Goal: Task Accomplishment & Management: Use online tool/utility

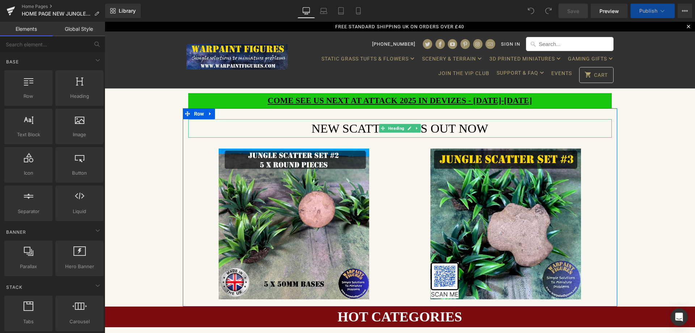
click at [343, 128] on h1 "NEW SCATTER SETS OUT NOW" at bounding box center [399, 128] width 423 height 18
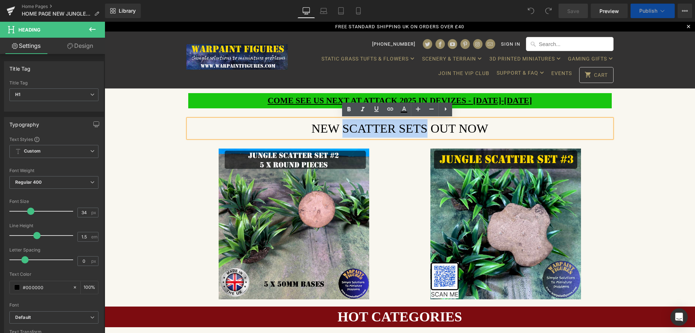
drag, startPoint x: 343, startPoint y: 125, endPoint x: 423, endPoint y: 125, distance: 80.0
click at [423, 125] on h1 "NEW SCATTER SETS OUT NOW" at bounding box center [399, 128] width 423 height 18
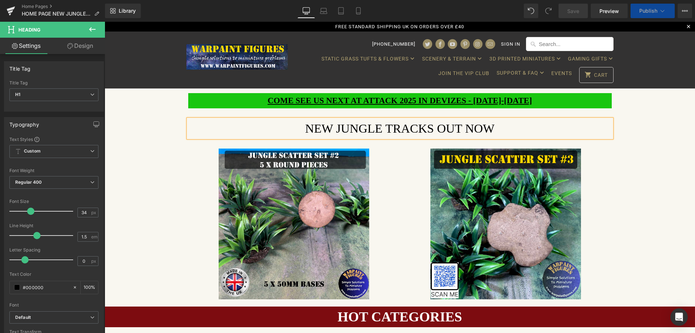
click at [410, 105] on u "COME SEE US NEXT AT ATTACK 2025 IN DEVIZES - [DATE]-[DATE]" at bounding box center [399, 100] width 265 height 9
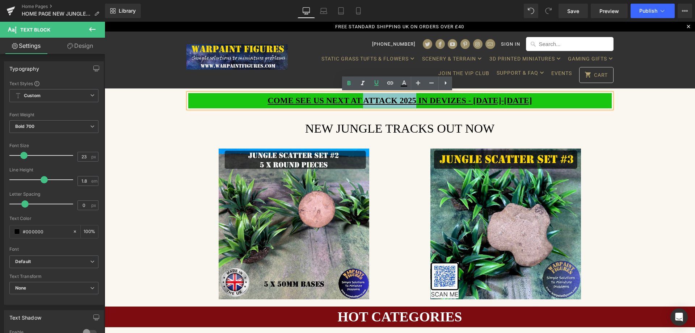
drag, startPoint x: 351, startPoint y: 100, endPoint x: 400, endPoint y: 98, distance: 48.9
click at [400, 98] on u "COME SEE US NEXT AT ATTACK 2025 IN DEVIZES - [DATE]-[DATE]" at bounding box center [399, 100] width 265 height 9
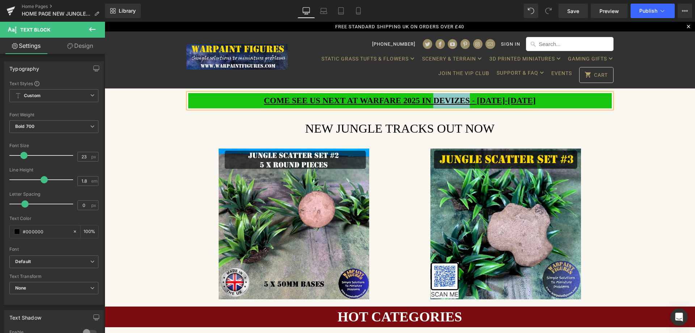
drag, startPoint x: 422, startPoint y: 98, endPoint x: 454, endPoint y: 97, distance: 32.2
click at [454, 97] on u "COME SEE US NEXT AT WARFARE 2025 IN DEVIZES - [DATE]-[DATE]" at bounding box center [400, 100] width 272 height 9
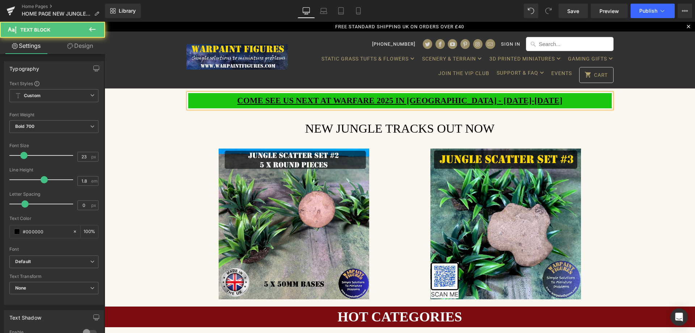
click at [483, 100] on u "COME SEE US NEXT AT WARFARE 2025 IN [GEOGRAPHIC_DATA] - [DATE]-[DATE]" at bounding box center [399, 100] width 325 height 9
click at [504, 98] on u "COME SEE US NEXT AT WARFARE 2025 IN [GEOGRAPHIC_DATA] - [DATE]-[DATE]" at bounding box center [399, 100] width 325 height 9
click at [660, 50] on div "[PHONE_NUMBER] Sign in STATIC GRASS TUFTS & FLOWERS FLOWER GRASS TUFTS RANDOM G…" at bounding box center [400, 59] width 590 height 57
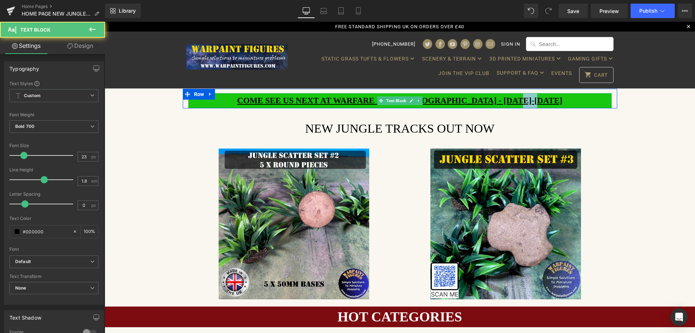
drag, startPoint x: 524, startPoint y: 98, endPoint x: 542, endPoint y: 97, distance: 18.9
click at [542, 97] on u "COME SEE US NEXT AT WARFARE 2025 IN [GEOGRAPHIC_DATA] - [DATE]-[DATE]" at bounding box center [399, 100] width 325 height 9
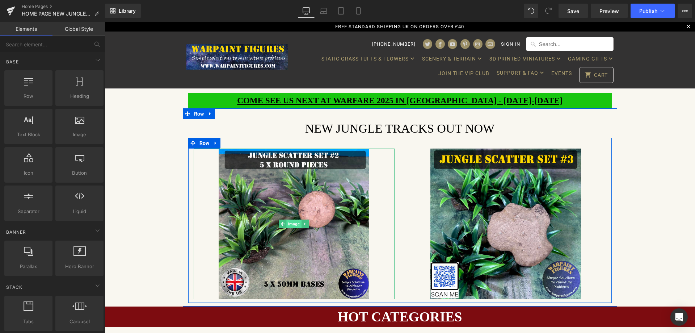
click at [291, 222] on span "Image" at bounding box center [293, 223] width 15 height 9
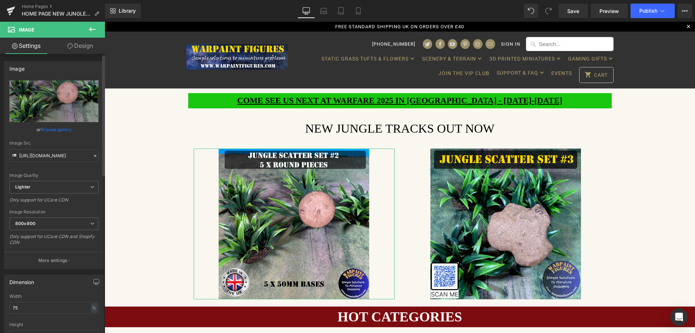
click at [50, 130] on link "Browse gallery" at bounding box center [56, 129] width 31 height 13
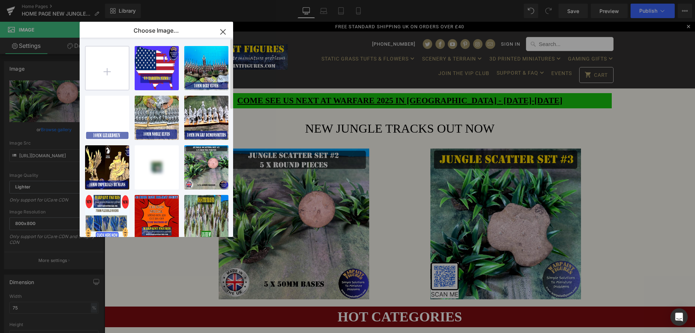
click at [103, 73] on input "file" at bounding box center [106, 67] width 43 height 43
type input "C:\fakepath\WARPAINT-FIGURES-WARGAMES-WARGAMING-SCENERY-TERRAIN-FLEXIBLE-ROADS-…"
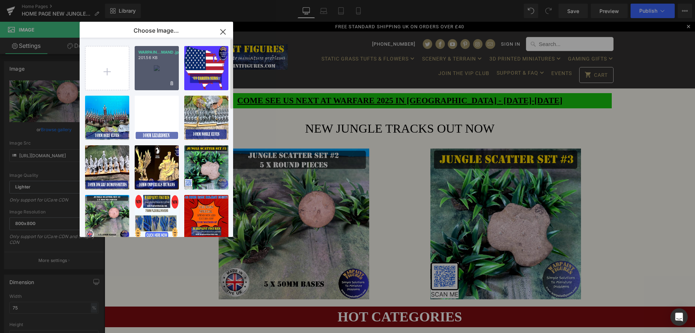
click at [164, 66] on div "WARPAIN...MAND.jpg 201.56 KB" at bounding box center [157, 68] width 44 height 44
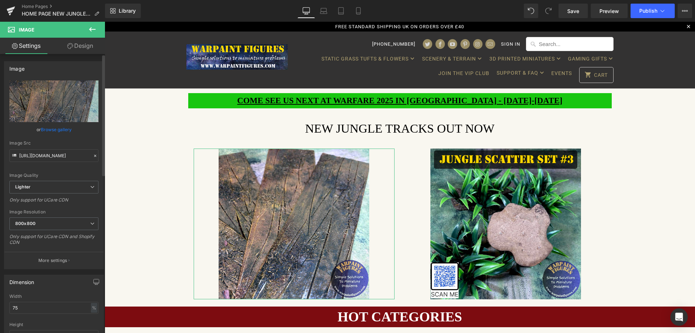
click at [58, 131] on link "Browse gallery" at bounding box center [56, 129] width 31 height 13
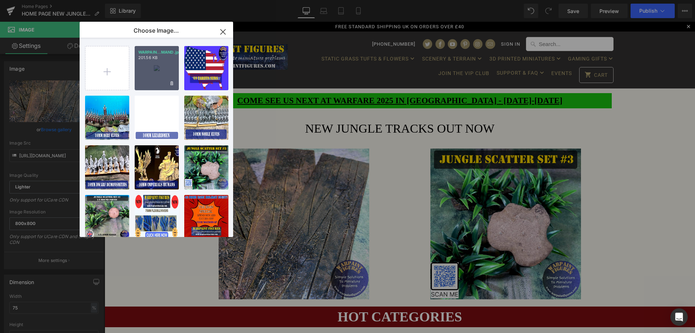
click at [155, 58] on p "201.56 KB" at bounding box center [156, 57] width 37 height 5
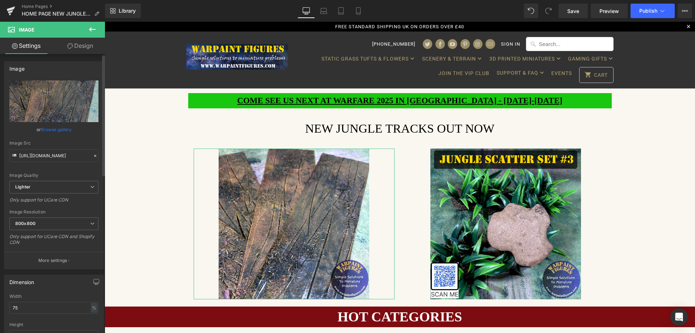
click at [63, 130] on link "Browse gallery" at bounding box center [56, 129] width 31 height 13
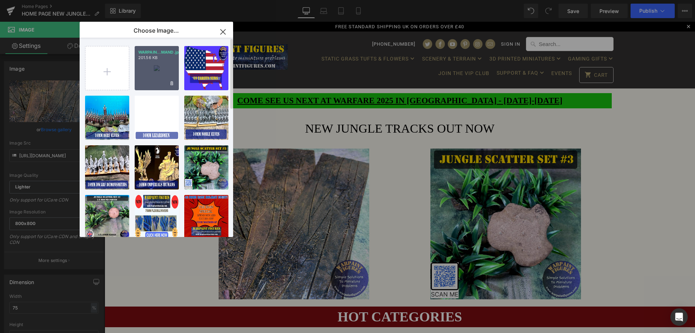
click at [145, 78] on div "WARPAIN...MAND.jpg 201.56 KB" at bounding box center [157, 68] width 44 height 44
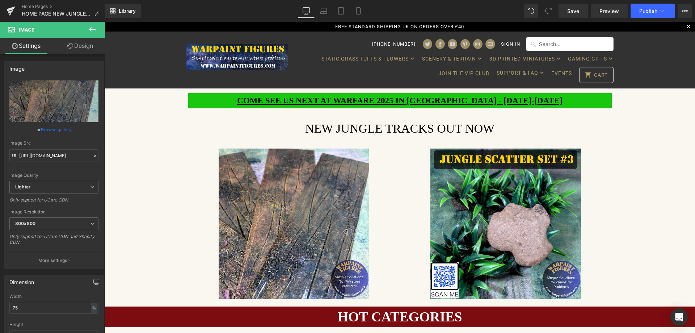
type input "[URL][DOMAIN_NAME]"
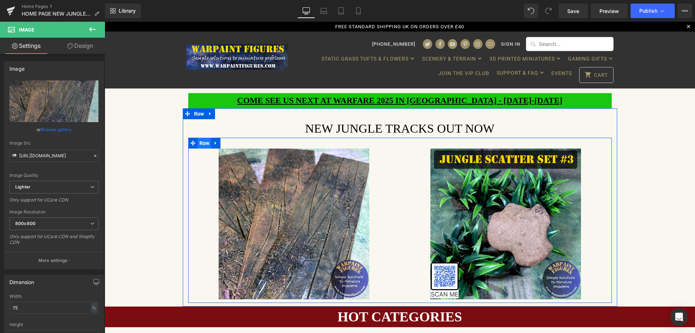
click at [202, 146] on span "Row" at bounding box center [205, 143] width 14 height 11
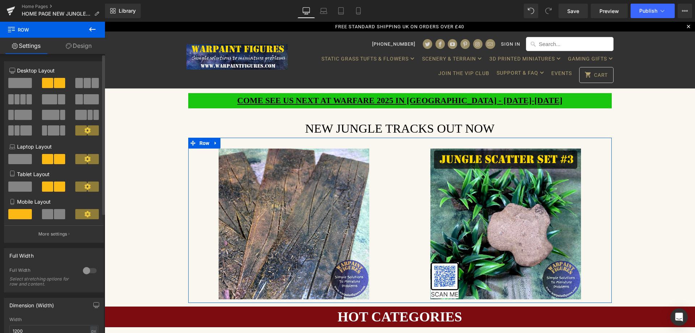
click at [22, 102] on span at bounding box center [22, 99] width 5 height 10
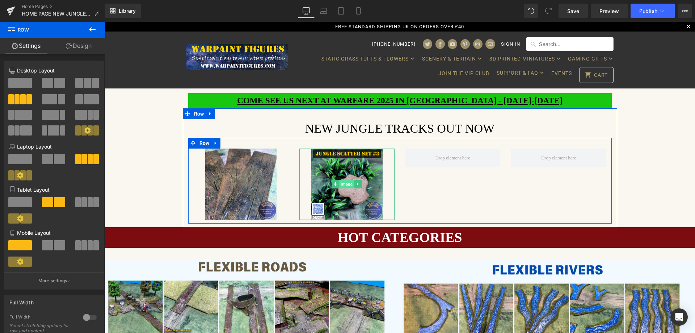
click at [344, 186] on span "Image" at bounding box center [346, 183] width 15 height 9
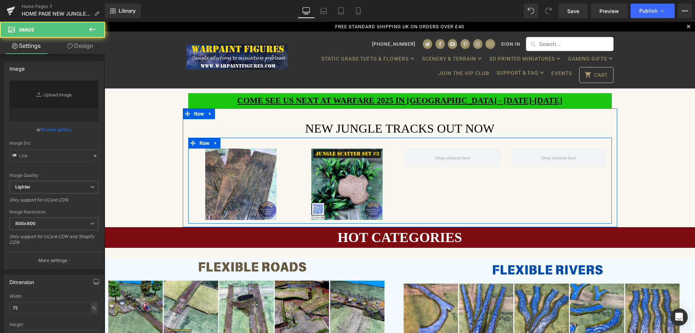
type input "[URL][DOMAIN_NAME]"
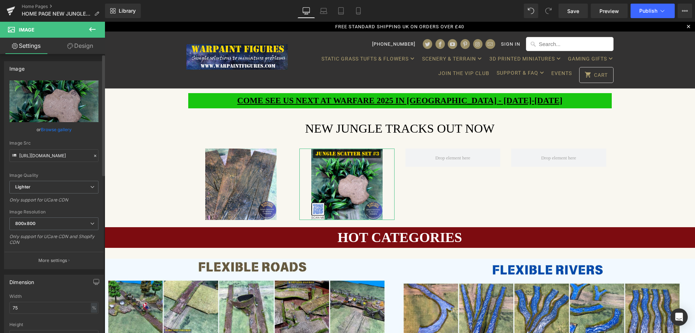
click at [66, 129] on link "Browse gallery" at bounding box center [56, 129] width 31 height 13
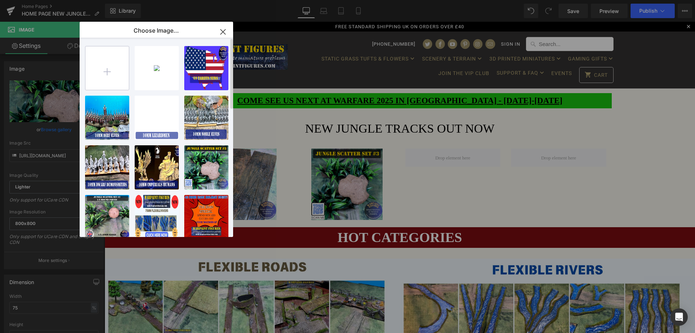
click at [105, 72] on input "file" at bounding box center [106, 67] width 43 height 43
type input "C:\fakepath\WARPAINT-FIGURES-WARGAMES-WARGAMING-SCENERY-TERRAIN-FLEXIBLE-ROADS-…"
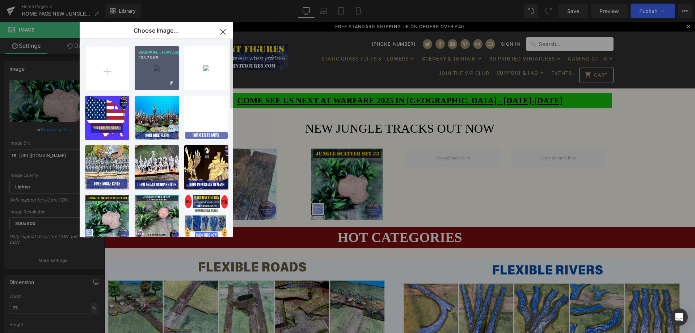
click at [157, 66] on div "WARPAIN...THAY.jpg 233.75 KB" at bounding box center [157, 68] width 44 height 44
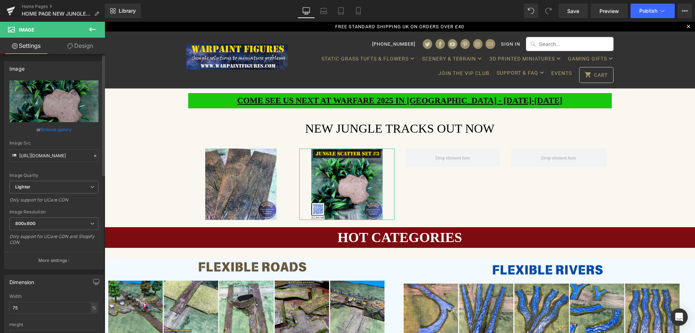
click at [56, 131] on link "Browse gallery" at bounding box center [56, 129] width 31 height 13
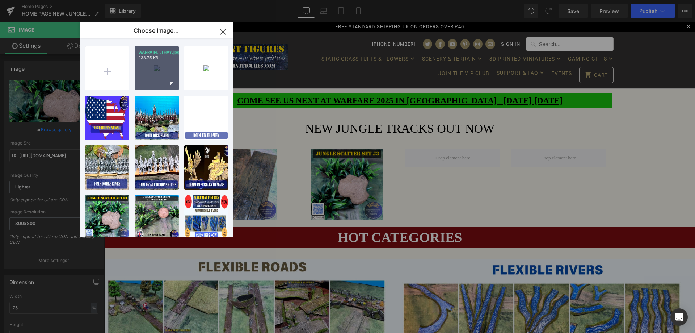
click at [150, 81] on div "WARPAIN...THAY.jpg 233.75 KB" at bounding box center [157, 68] width 44 height 44
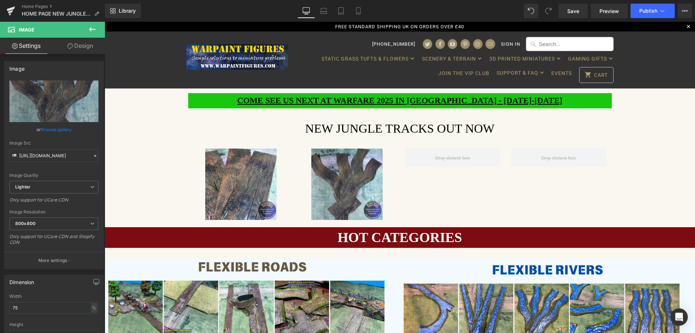
type input "[URL][DOMAIN_NAME]"
click at [90, 29] on icon at bounding box center [92, 29] width 7 height 4
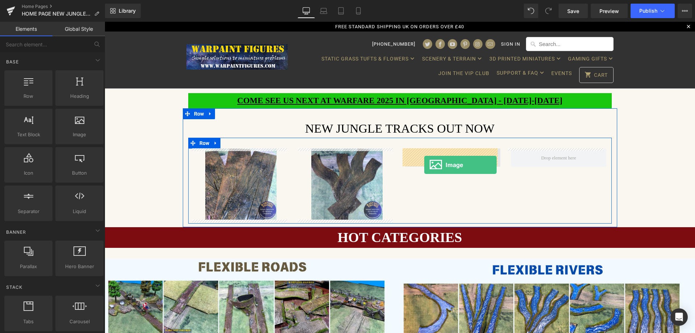
drag, startPoint x: 214, startPoint y: 143, endPoint x: 424, endPoint y: 165, distance: 211.0
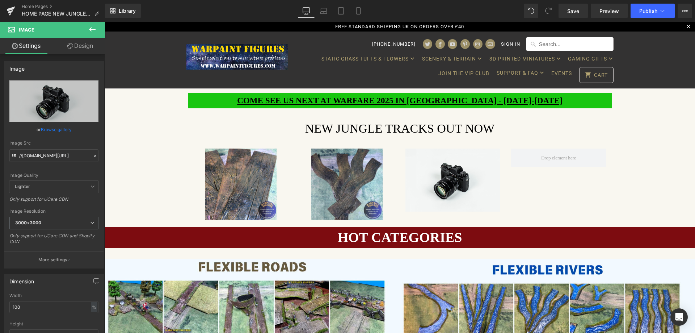
click at [90, 28] on icon at bounding box center [92, 29] width 9 height 9
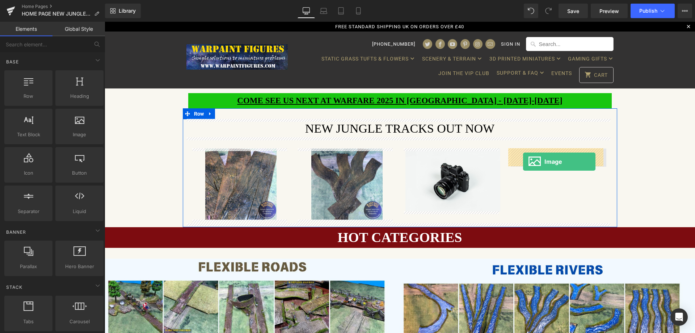
drag, startPoint x: 175, startPoint y: 153, endPoint x: 523, endPoint y: 161, distance: 348.2
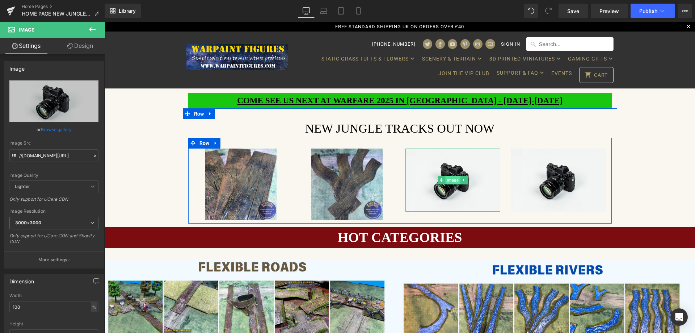
click at [445, 182] on span "Image" at bounding box center [452, 180] width 15 height 9
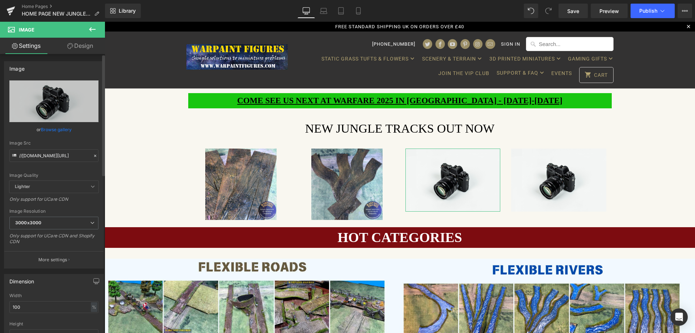
click at [55, 132] on link "Browse gallery" at bounding box center [56, 129] width 31 height 13
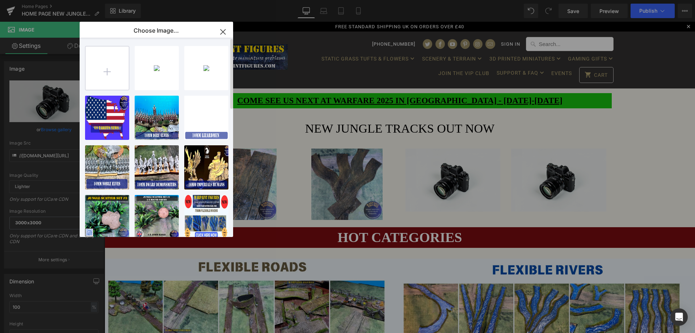
click at [105, 68] on input "file" at bounding box center [106, 67] width 43 height 43
type input "C:\fakepath\WARPAINT-FIGURES-WARGAMES-WARGAMING-SCENERY-TERRAIN-FLEXIBLE-ROADS-…"
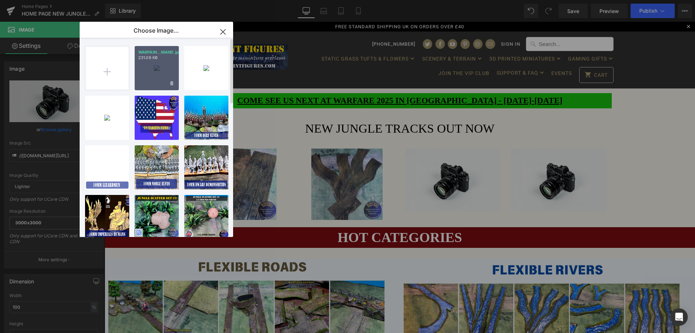
click at [147, 71] on div "WARPAIN...MAND.jpg 231.09 KB" at bounding box center [157, 68] width 44 height 44
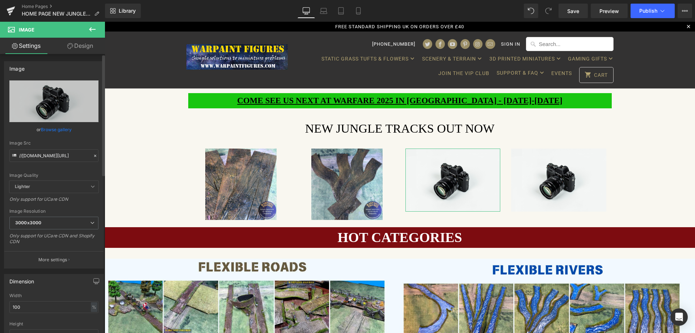
click at [48, 130] on link "Browse gallery" at bounding box center [56, 129] width 31 height 13
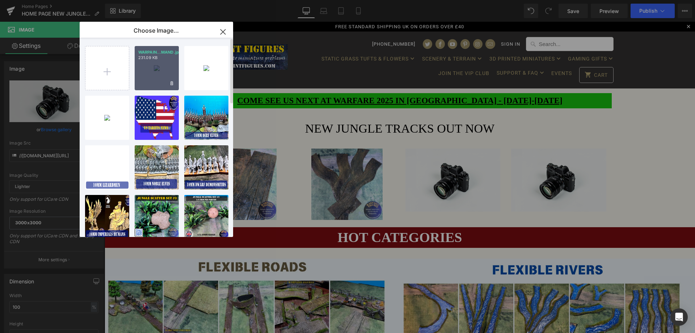
click at [155, 69] on div "WARPAIN...MAND.jpg 231.09 KB" at bounding box center [157, 68] width 44 height 44
type input "[URL][DOMAIN_NAME]"
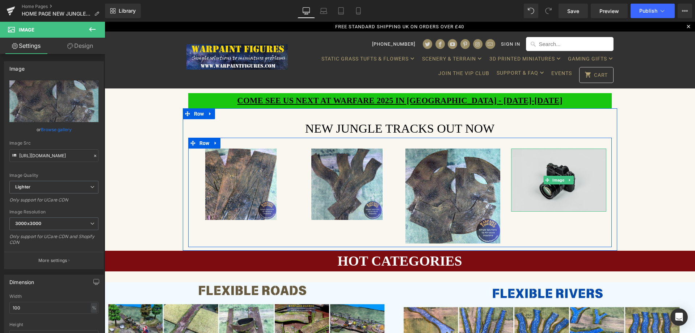
click at [558, 189] on img at bounding box center [558, 179] width 95 height 63
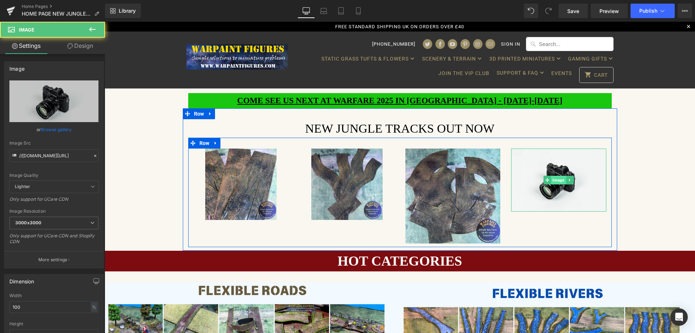
click at [558, 183] on span "Image" at bounding box center [558, 180] width 15 height 9
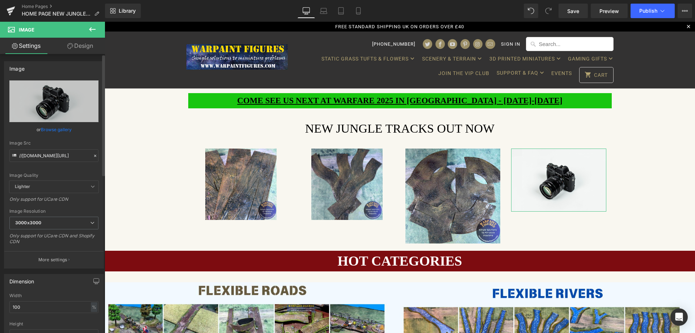
click at [56, 130] on link "Browse gallery" at bounding box center [56, 129] width 31 height 13
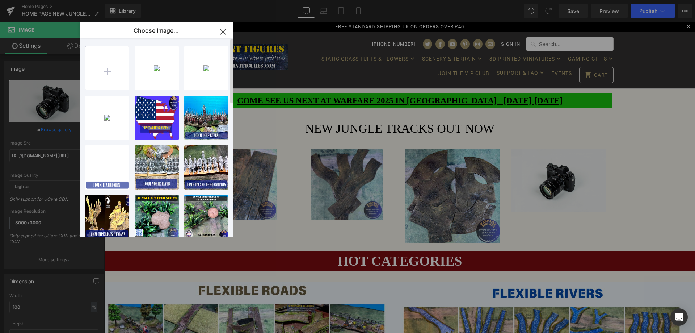
click at [100, 73] on input "file" at bounding box center [106, 67] width 43 height 43
type input "C:\fakepath\WARPAINT-FIGURES-WARGAMES-WARGAMING-SCENERY-TERRAIN-FLEXIBLE-ROADS-…"
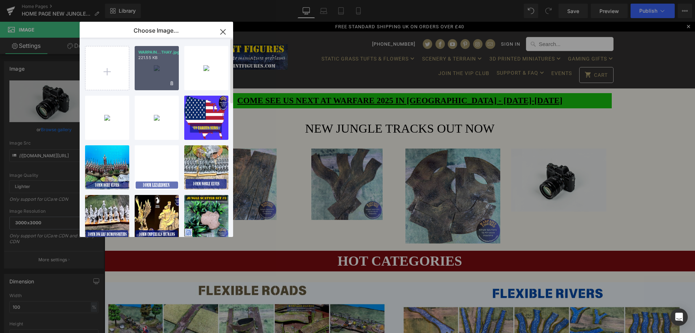
click at [152, 58] on p "221.55 KB" at bounding box center [156, 57] width 37 height 5
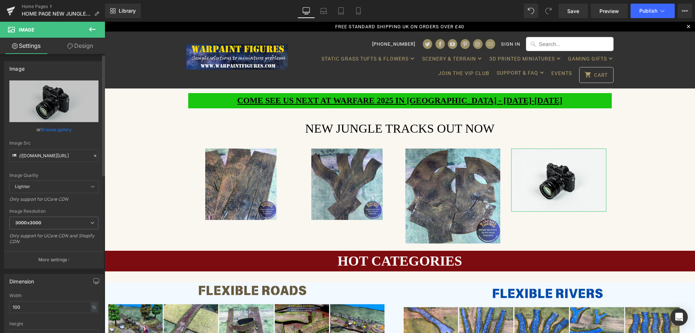
click at [54, 129] on link "Browse gallery" at bounding box center [56, 129] width 31 height 13
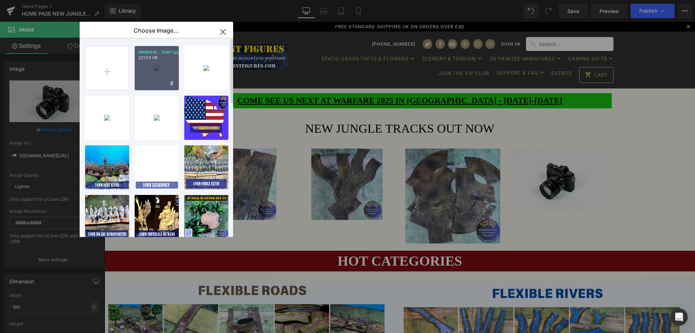
click at [157, 67] on div "WARPAIN...THAY.jpg 221.55 KB" at bounding box center [157, 68] width 44 height 44
type input "[URL][DOMAIN_NAME]"
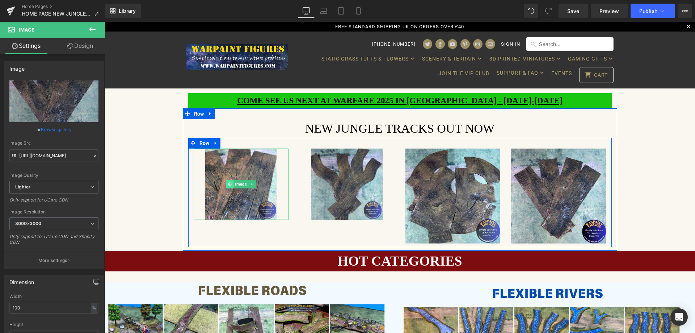
click at [226, 182] on span at bounding box center [230, 183] width 8 height 9
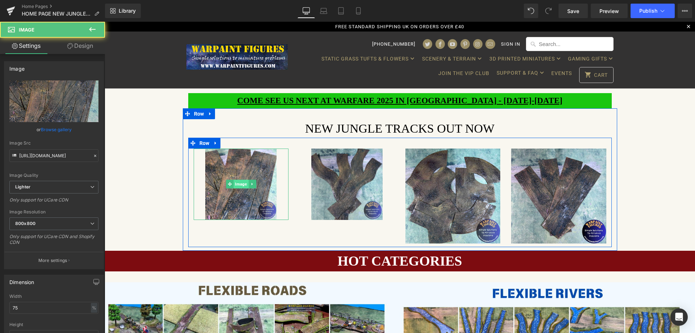
click at [237, 183] on span "Image" at bounding box center [240, 183] width 15 height 9
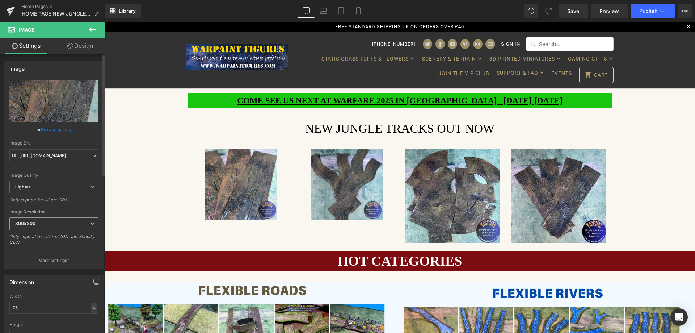
click at [67, 229] on span "800x800" at bounding box center [53, 223] width 89 height 13
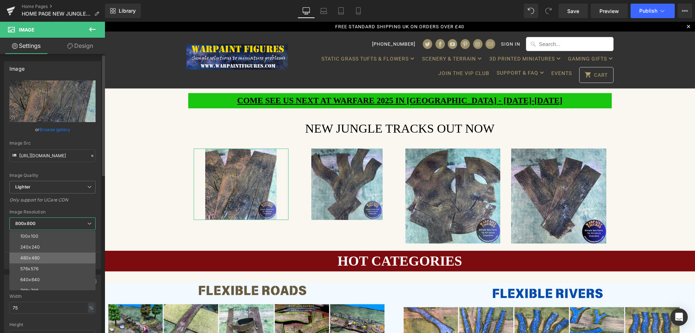
click at [58, 259] on li "480x480" at bounding box center [53, 257] width 89 height 11
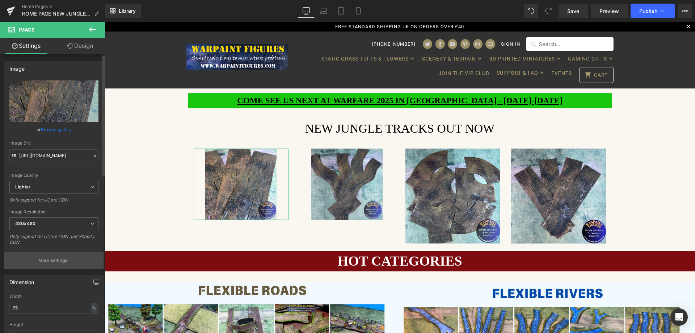
type input "[URL][DOMAIN_NAME]"
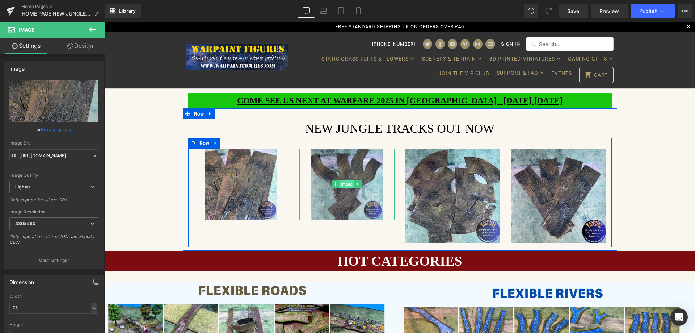
click at [344, 183] on span "Image" at bounding box center [346, 183] width 15 height 9
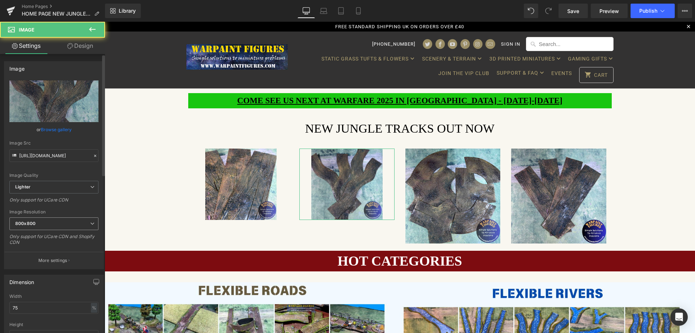
click at [67, 225] on span "800x800" at bounding box center [53, 223] width 89 height 13
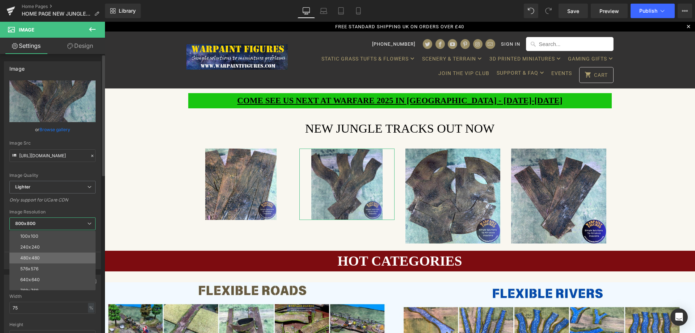
click at [34, 259] on div "480x480" at bounding box center [30, 257] width 20 height 5
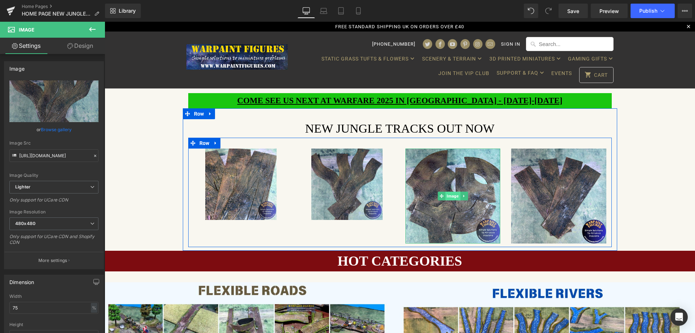
type input "[URL][DOMAIN_NAME]"
click at [448, 195] on span "Image" at bounding box center [452, 195] width 15 height 9
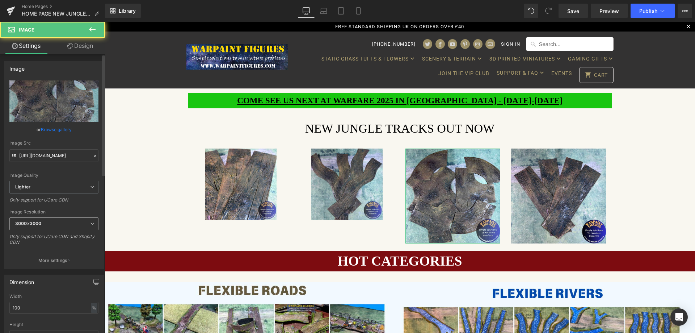
click at [30, 224] on b "3000x3000" at bounding box center [28, 222] width 26 height 5
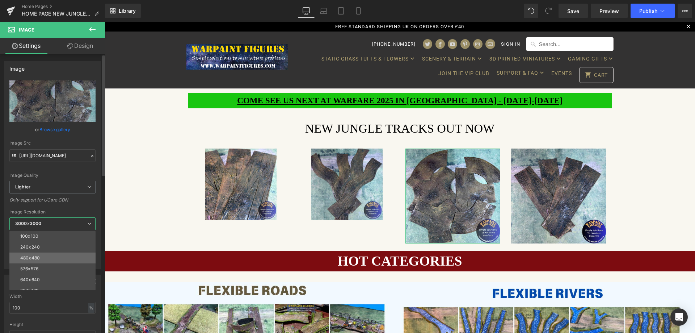
click at [42, 259] on li "480x480" at bounding box center [53, 257] width 89 height 11
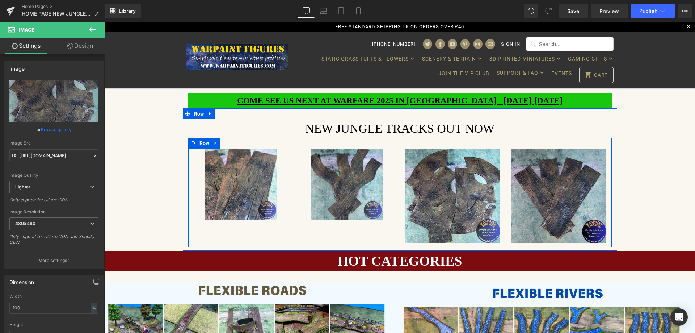
type input "[URL][DOMAIN_NAME]"
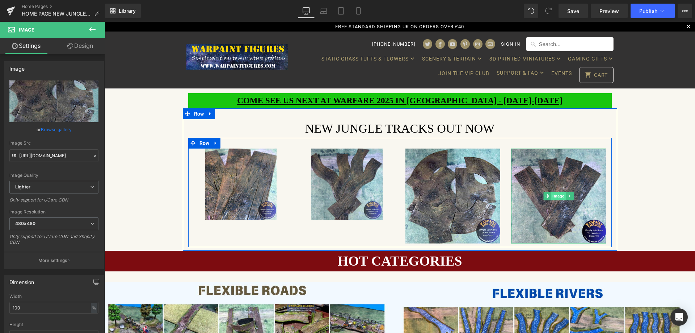
click at [557, 195] on span "Image" at bounding box center [558, 195] width 15 height 9
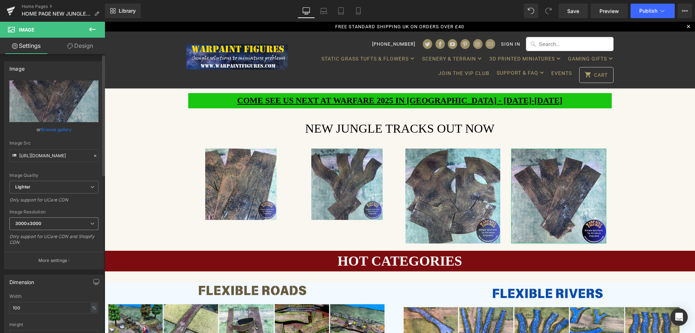
click at [35, 223] on b "3000x3000" at bounding box center [28, 222] width 26 height 5
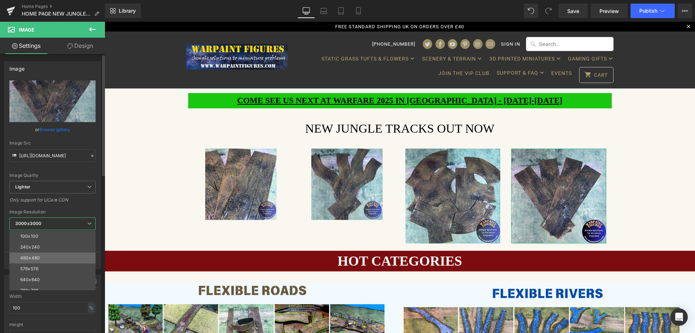
click at [44, 257] on li "480x480" at bounding box center [53, 257] width 89 height 11
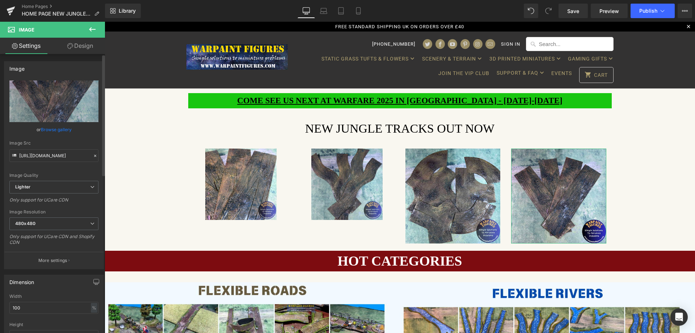
type input "[URL][DOMAIN_NAME]"
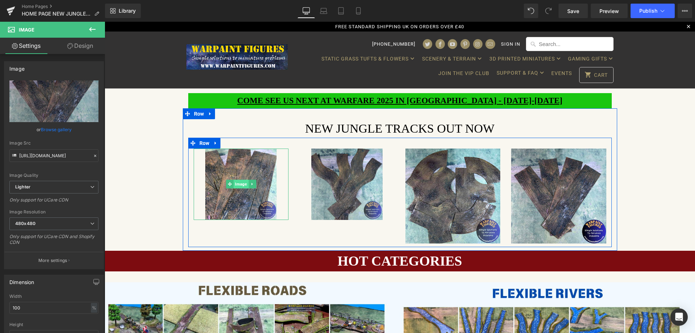
click at [244, 185] on span "Image" at bounding box center [240, 183] width 15 height 9
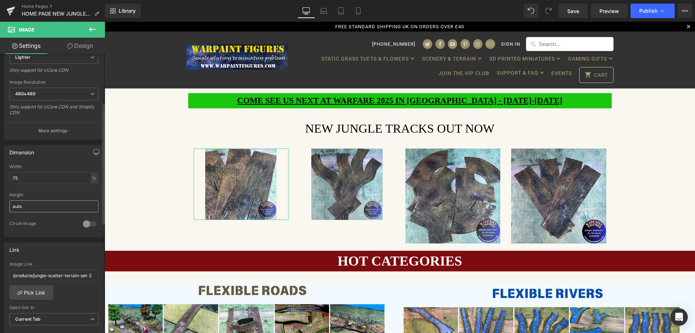
scroll to position [145, 0]
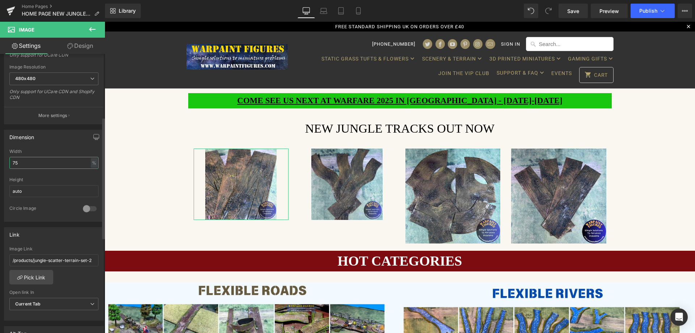
drag, startPoint x: 20, startPoint y: 160, endPoint x: 0, endPoint y: 161, distance: 20.0
click at [0, 161] on div "Dimension 75% Width 75 % % px auto Height auto 0 Circle Image" at bounding box center [54, 172] width 108 height 97
type input "100"
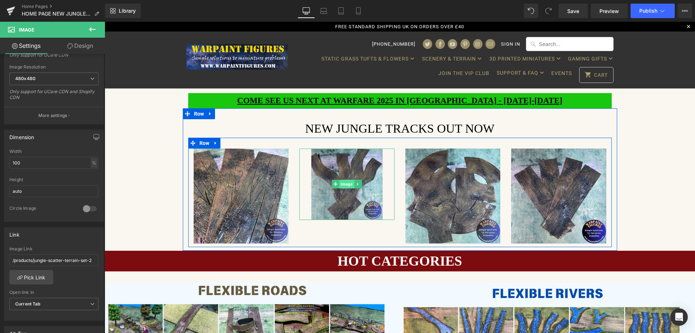
click at [343, 186] on span "Image" at bounding box center [346, 183] width 15 height 9
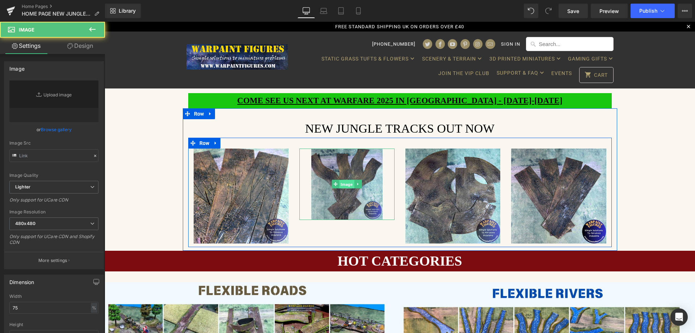
type input "[URL][DOMAIN_NAME]"
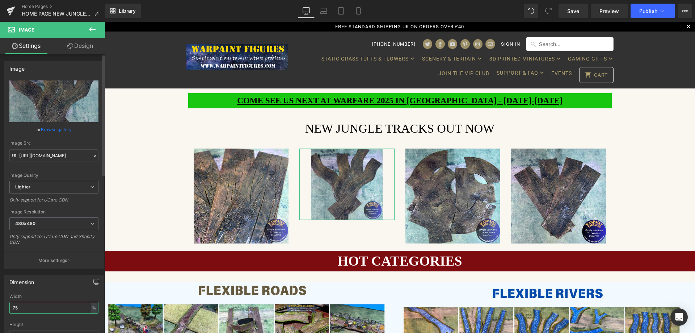
drag, startPoint x: 8, startPoint y: 306, endPoint x: 0, endPoint y: 306, distance: 7.6
click at [0, 306] on div "Dimension 75% Width 75 % % px auto Height auto 0 Circle Image" at bounding box center [54, 317] width 108 height 97
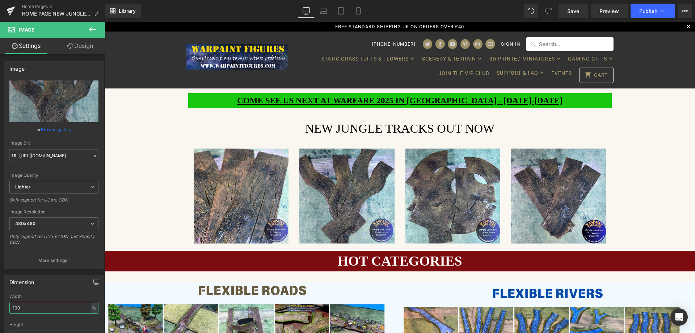
type input "100"
click at [95, 31] on icon at bounding box center [92, 29] width 9 height 9
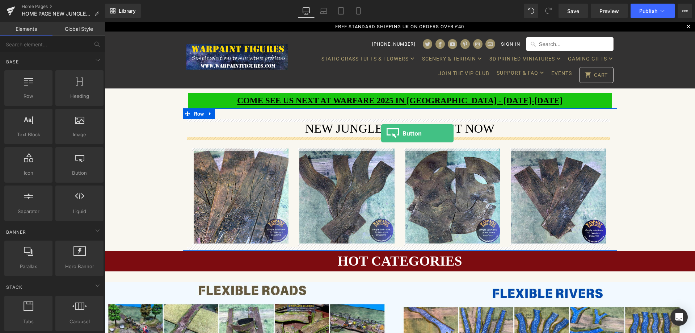
drag, startPoint x: 248, startPoint y: 194, endPoint x: 381, endPoint y: 133, distance: 146.2
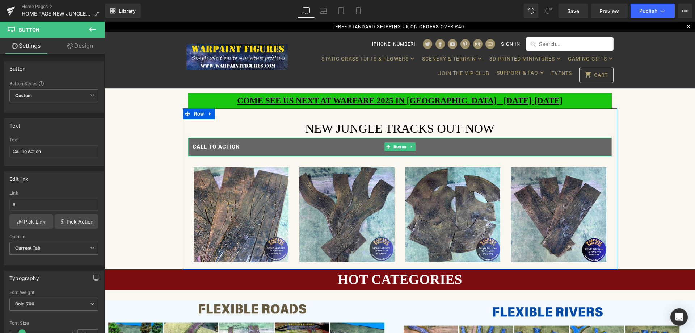
drag, startPoint x: 395, startPoint y: 147, endPoint x: 301, endPoint y: 146, distance: 94.1
click at [395, 147] on span "Button" at bounding box center [400, 146] width 16 height 9
click at [243, 145] on link "Call To Action" at bounding box center [399, 147] width 423 height 18
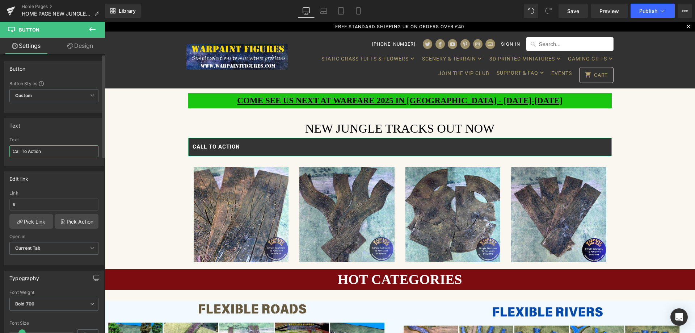
drag, startPoint x: 44, startPoint y: 151, endPoint x: 2, endPoint y: 150, distance: 42.4
click at [0, 151] on div "Text Call To Action Text Call To Action" at bounding box center [54, 139] width 108 height 53
type input "CLICK HERE TO SEE MORE"
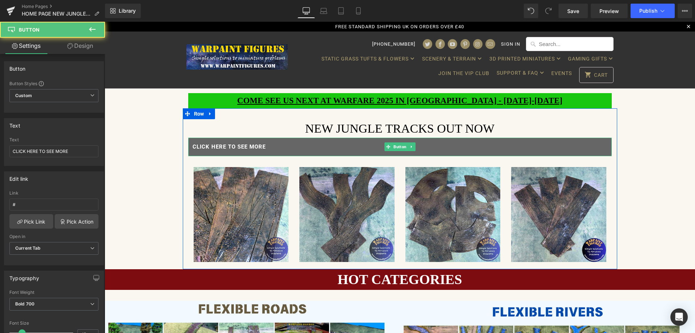
click at [274, 147] on link "CLICK HERE TO SEE MORE" at bounding box center [399, 147] width 423 height 18
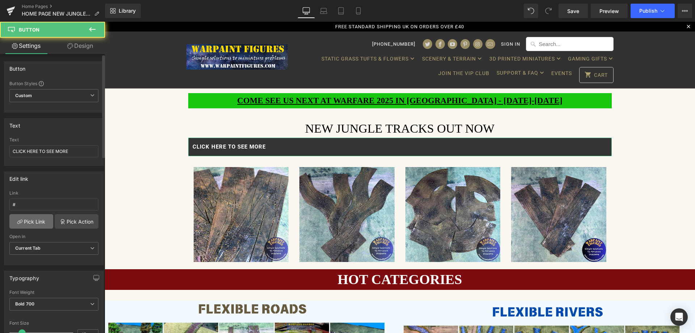
click at [34, 222] on link "Pick Link" at bounding box center [31, 221] width 44 height 14
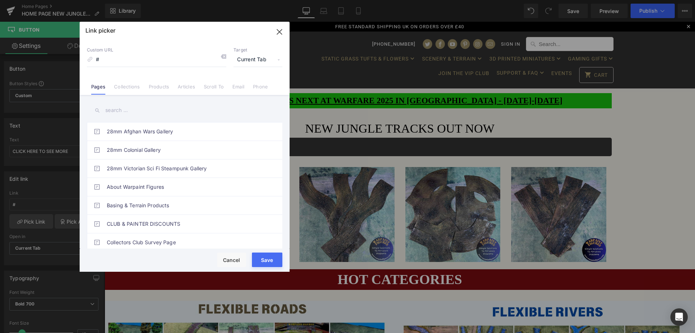
click at [124, 86] on link "Collections" at bounding box center [127, 89] width 26 height 11
click at [127, 111] on input "text" at bounding box center [184, 110] width 195 height 16
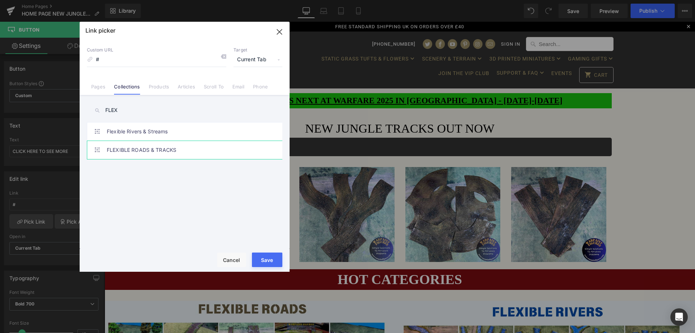
type input "FLEX"
click at [137, 150] on link "FLEXIBLE ROADS & TRACKS" at bounding box center [186, 150] width 159 height 18
type input "/collections/flexible-roads-tracks"
click at [265, 260] on button "Save" at bounding box center [267, 259] width 30 height 14
type input "/collections/flexible-roads-tracks"
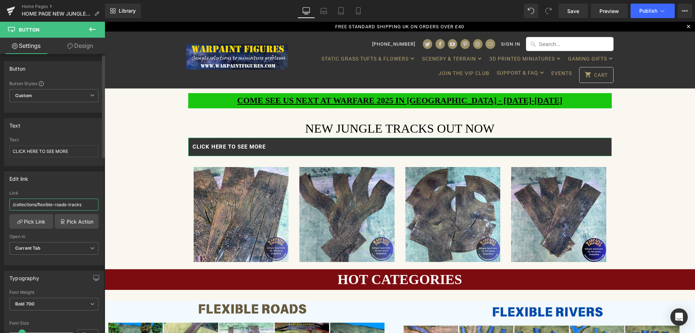
drag, startPoint x: 87, startPoint y: 201, endPoint x: 0, endPoint y: 204, distance: 87.3
click at [0, 204] on div "Edit link /collections/flexible-roads-tracks Link /collections/flexible-roads-t…" at bounding box center [54, 215] width 108 height 99
click at [41, 249] on b "Current Tab" at bounding box center [28, 247] width 26 height 5
click at [35, 270] on div "New Tab" at bounding box center [29, 271] width 18 height 5
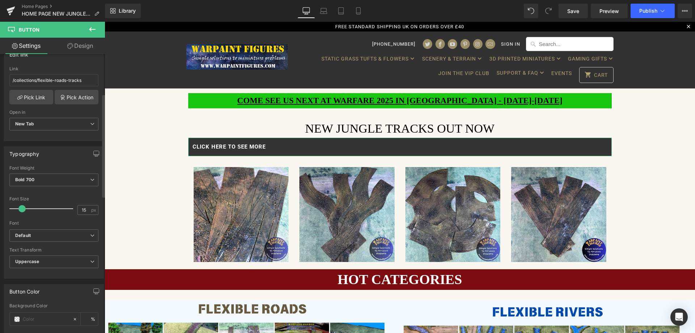
scroll to position [145, 0]
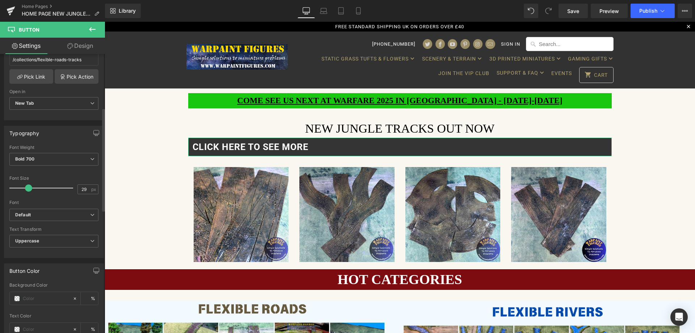
type input "32"
drag, startPoint x: 22, startPoint y: 188, endPoint x: 32, endPoint y: 188, distance: 9.8
click at [32, 188] on span at bounding box center [32, 187] width 7 height 7
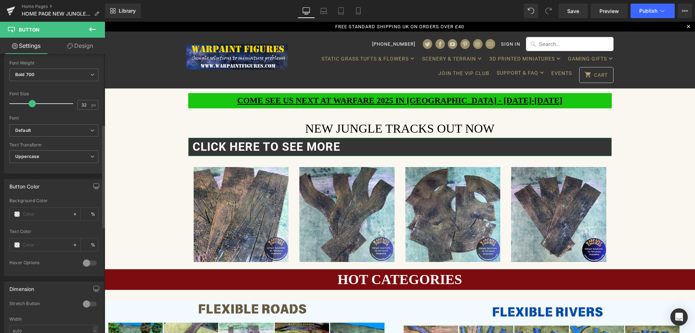
scroll to position [253, 0]
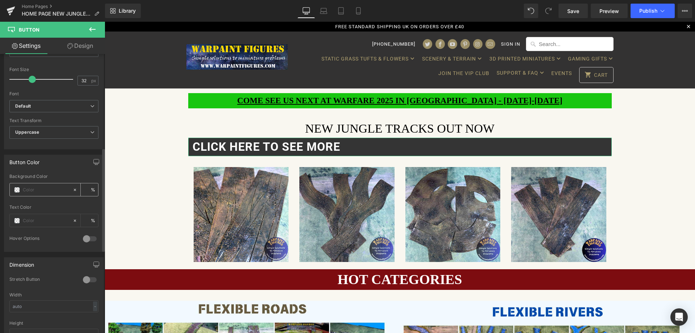
click at [18, 190] on span at bounding box center [17, 190] width 6 height 6
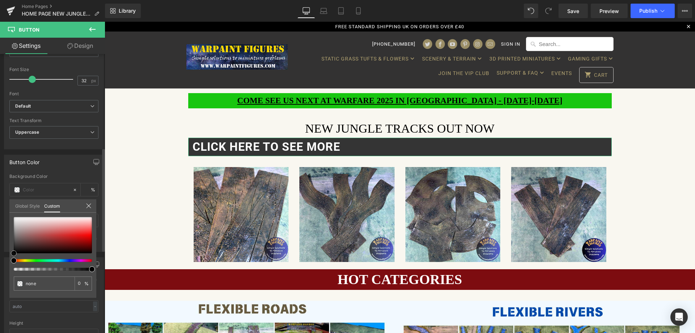
click at [86, 235] on div at bounding box center [53, 235] width 78 height 36
type input "#ef0909"
type input "100"
type input "#ef0909"
type input "100"
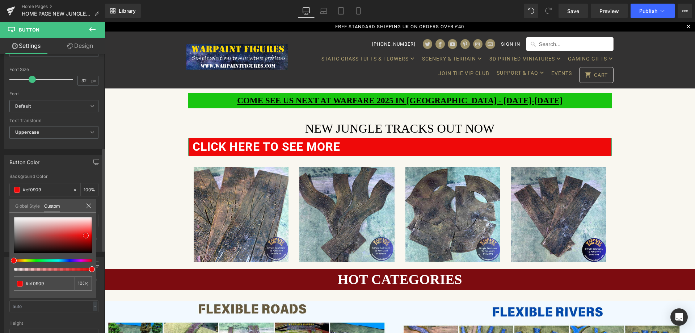
type input "#7c1616"
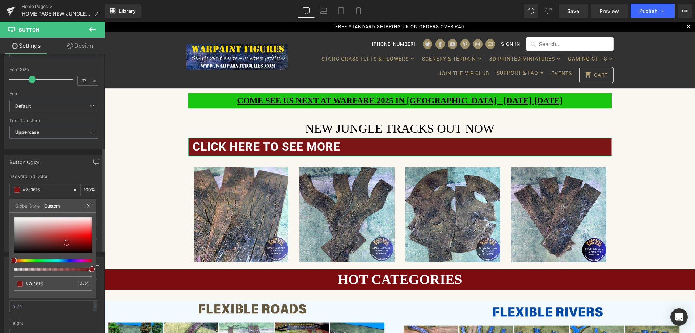
click at [67, 242] on div at bounding box center [53, 235] width 78 height 36
click at [68, 241] on span at bounding box center [67, 243] width 6 height 6
type input "#cc1919"
click at [75, 237] on div at bounding box center [53, 235] width 78 height 36
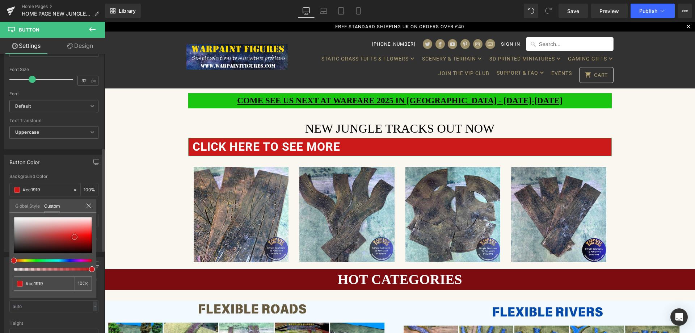
type input "#880101"
click at [90, 243] on div at bounding box center [53, 235] width 78 height 36
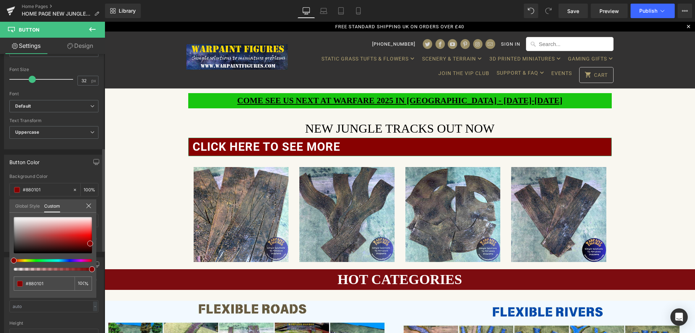
type input "#892200"
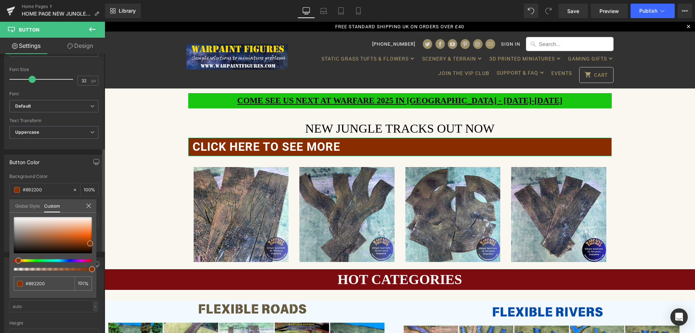
type input "#892d00"
type input "#894400"
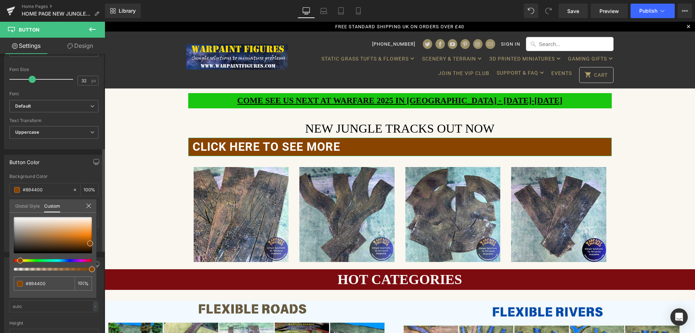
drag, startPoint x: 15, startPoint y: 260, endPoint x: 19, endPoint y: 261, distance: 4.0
click at [19, 261] on span at bounding box center [20, 260] width 6 height 6
click at [80, 237] on div at bounding box center [53, 235] width 78 height 36
type input "#ca6d10"
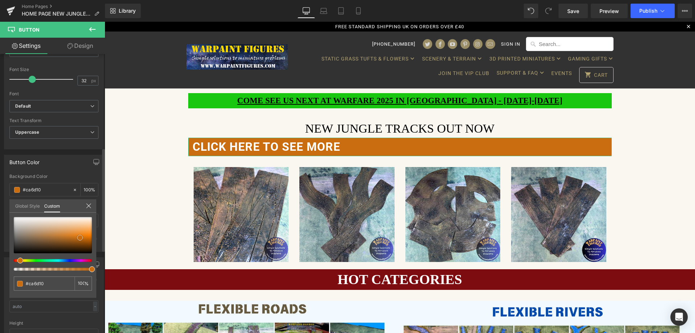
type input "#a96827"
click at [62, 238] on div at bounding box center [53, 235] width 78 height 36
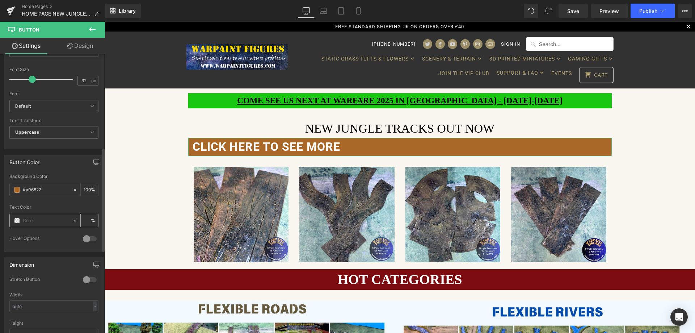
click at [15, 220] on span at bounding box center [17, 220] width 6 height 6
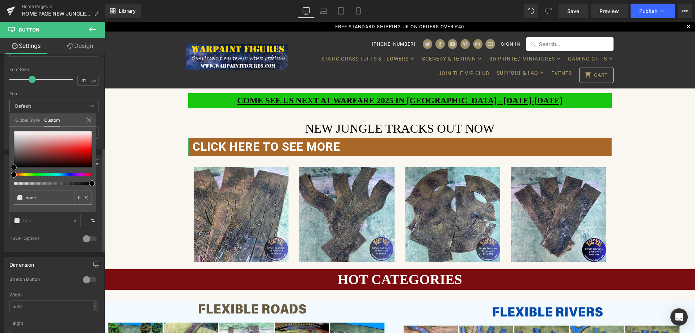
type input "#131010"
type input "100"
type input "#131010"
type input "100"
click at [20, 165] on div at bounding box center [53, 149] width 78 height 36
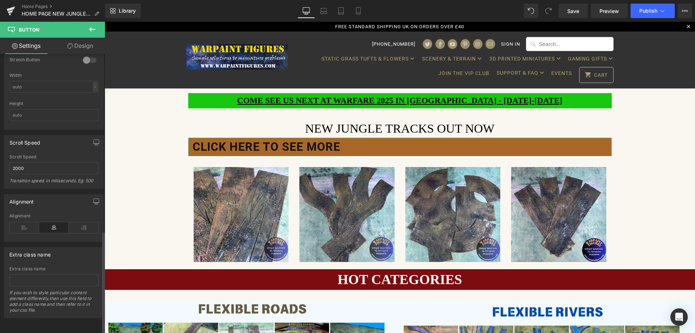
scroll to position [478, 0]
click at [32, 222] on icon at bounding box center [24, 227] width 30 height 11
click at [54, 222] on icon at bounding box center [54, 227] width 30 height 11
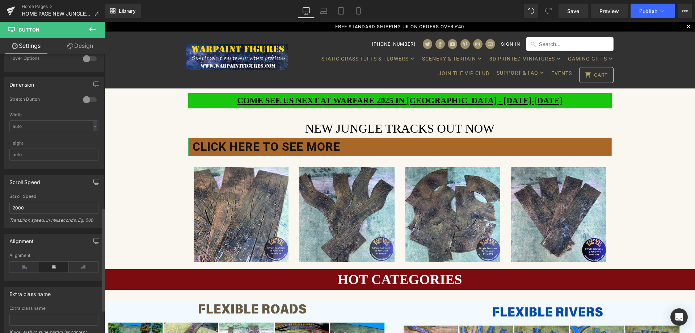
scroll to position [406, 0]
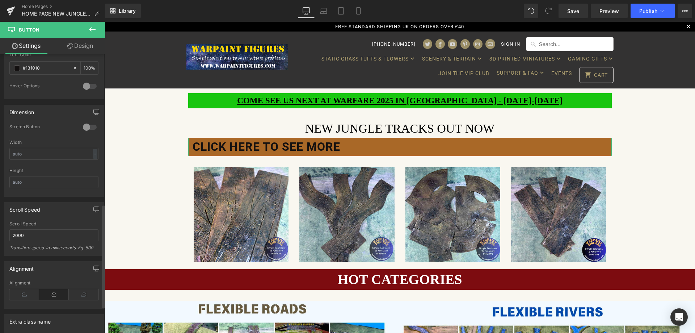
click at [90, 127] on div at bounding box center [89, 127] width 17 height 12
click at [85, 127] on div at bounding box center [89, 127] width 17 height 12
drag, startPoint x: 25, startPoint y: 153, endPoint x: 0, endPoint y: 151, distance: 25.4
click at [0, 151] on div "Dimension 0 Stretch Button Width - % px Height" at bounding box center [54, 147] width 108 height 97
click at [95, 154] on input "text" at bounding box center [53, 154] width 89 height 12
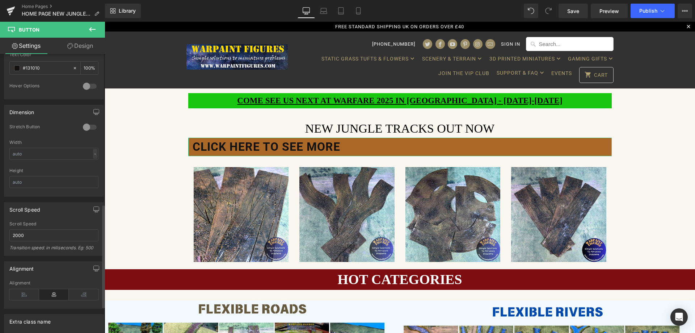
click at [93, 154] on div "-" at bounding box center [95, 154] width 4 height 10
click at [89, 167] on li "%" at bounding box center [93, 165] width 9 height 10
drag, startPoint x: 22, startPoint y: 156, endPoint x: 0, endPoint y: 155, distance: 22.1
click at [0, 155] on div "Dimension 0 Stretch Button Width % % px Height" at bounding box center [54, 147] width 108 height 97
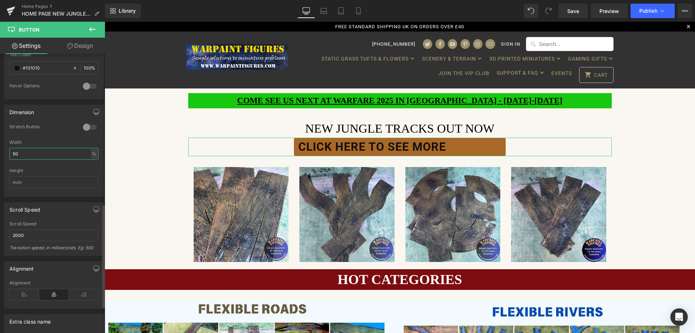
type input "5"
drag, startPoint x: 26, startPoint y: 151, endPoint x: 0, endPoint y: 151, distance: 25.7
click at [0, 151] on div "Dimension 0 Stretch Button 40% Width 40 % % px Height" at bounding box center [54, 147] width 108 height 97
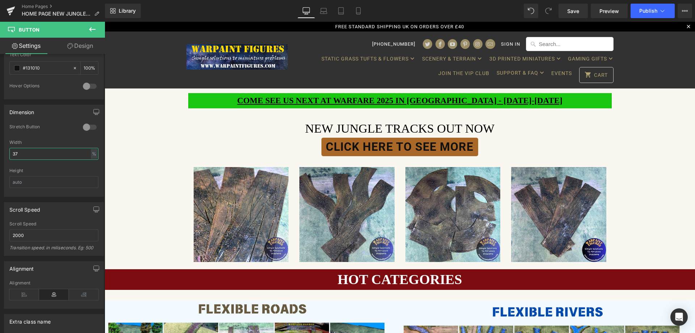
type input "37"
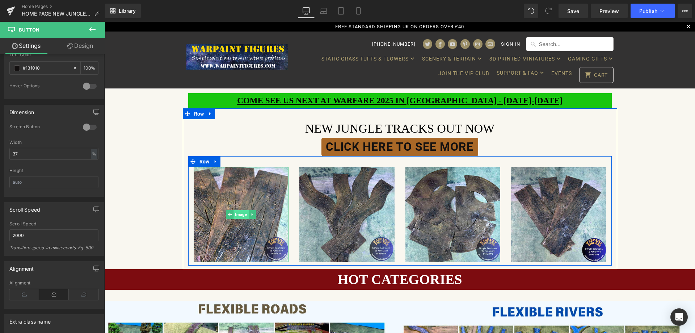
click at [239, 215] on span "Image" at bounding box center [240, 214] width 15 height 9
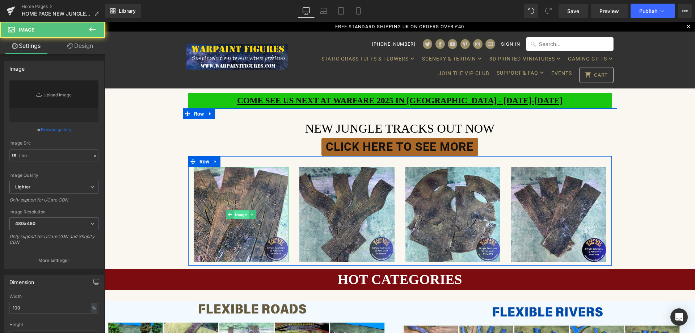
type input "[URL][DOMAIN_NAME]"
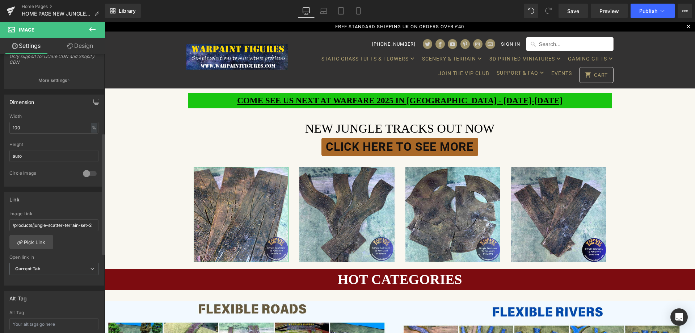
scroll to position [181, 0]
click at [30, 242] on link "Pick Link" at bounding box center [31, 240] width 44 height 14
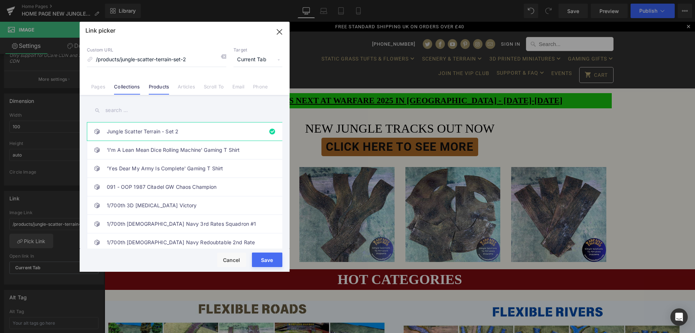
click at [130, 86] on link "Collections" at bounding box center [127, 89] width 26 height 11
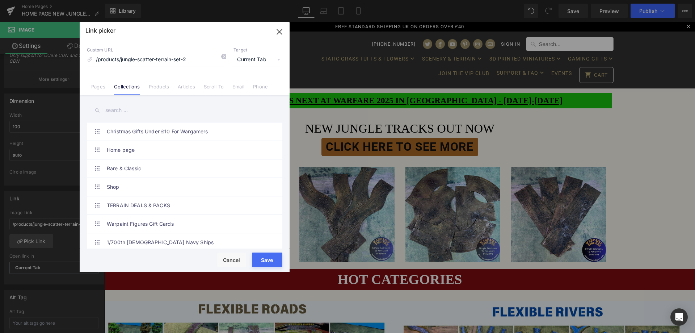
click at [129, 110] on input "text" at bounding box center [184, 110] width 195 height 16
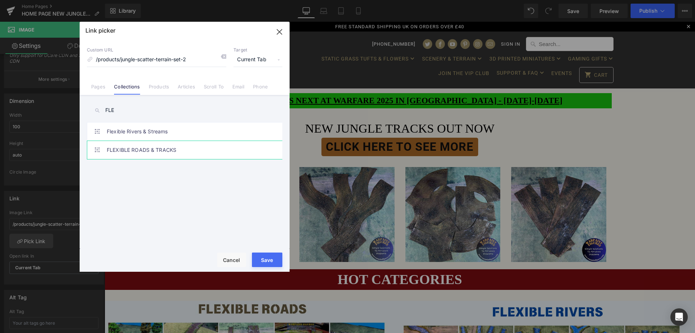
type input "FLE"
click at [135, 152] on link "FLEXIBLE ROADS & TRACKS" at bounding box center [186, 150] width 159 height 18
type input "/collections/flexible-roads-tracks"
click at [262, 257] on button "Save" at bounding box center [267, 259] width 30 height 14
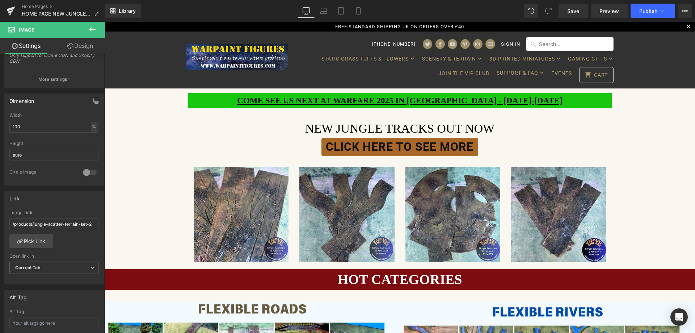
type input "/collections/flexible-roads-tracks"
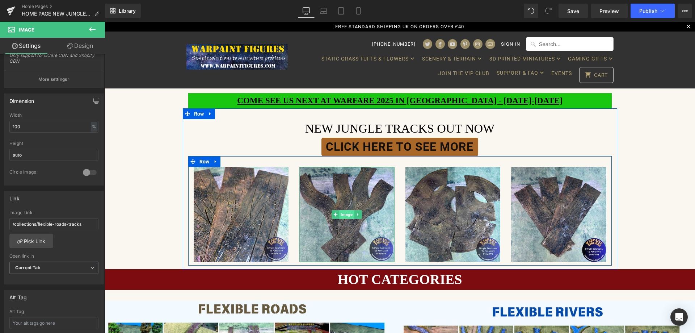
click at [347, 214] on span "Image" at bounding box center [346, 214] width 15 height 9
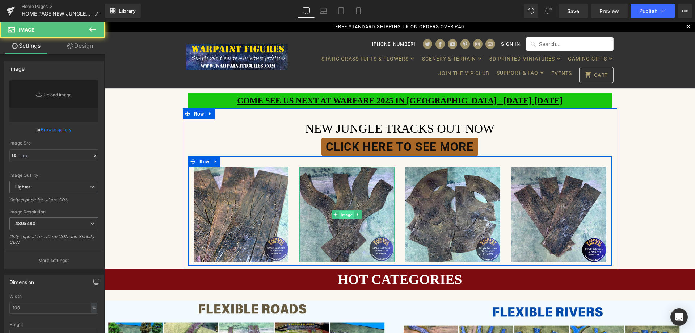
type input "[URL][DOMAIN_NAME]"
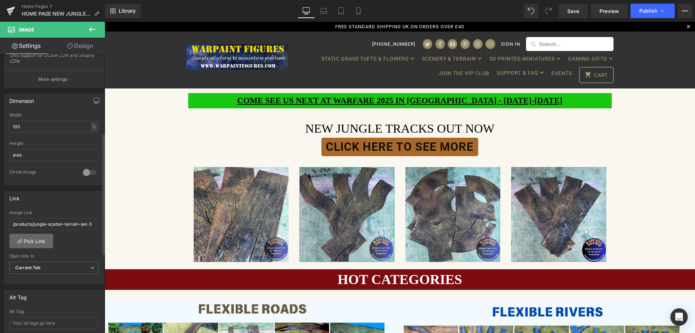
click at [27, 240] on link "Pick Link" at bounding box center [31, 240] width 44 height 14
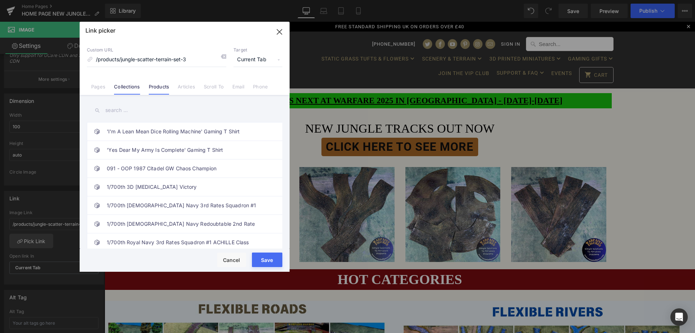
click at [128, 87] on link "Collections" at bounding box center [127, 89] width 26 height 11
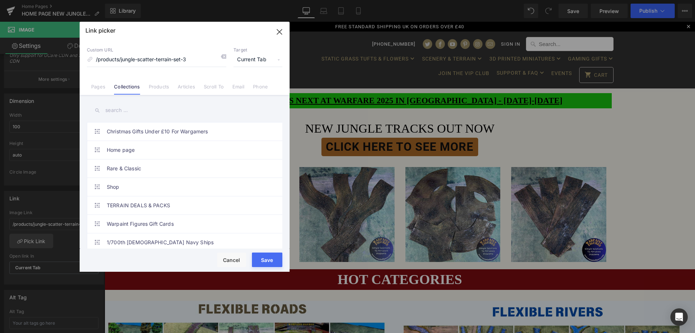
click at [149, 108] on input "text" at bounding box center [184, 110] width 195 height 16
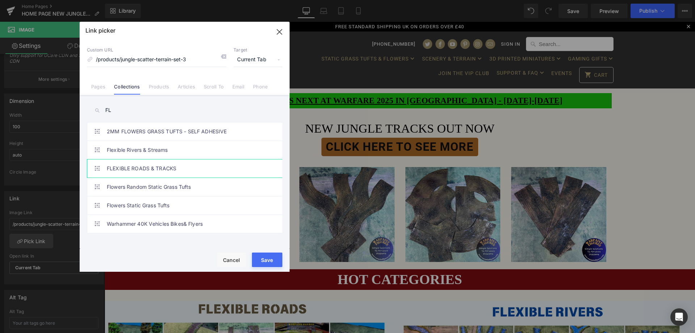
type input "FL"
click at [147, 165] on link "FLEXIBLE ROADS & TRACKS" at bounding box center [186, 168] width 159 height 18
type input "/collections/flexible-roads-tracks"
click at [265, 259] on button "Save" at bounding box center [267, 259] width 30 height 14
type input "/collections/flexible-roads-tracks"
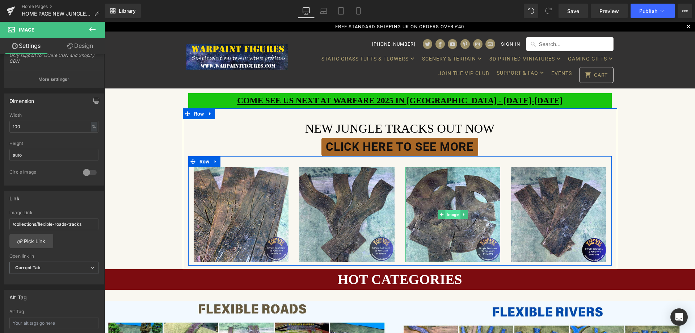
drag, startPoint x: 453, startPoint y: 213, endPoint x: 451, endPoint y: 216, distance: 4.4
click at [453, 213] on span "Image" at bounding box center [452, 214] width 15 height 9
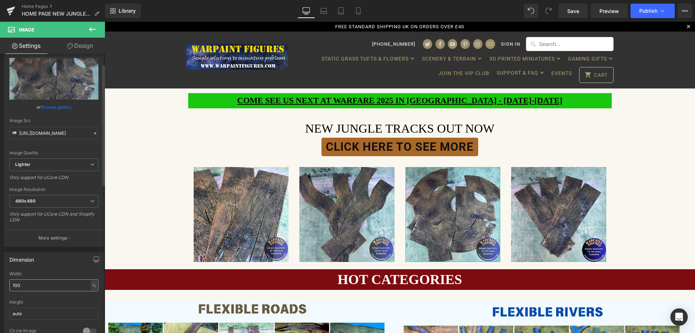
scroll to position [145, 0]
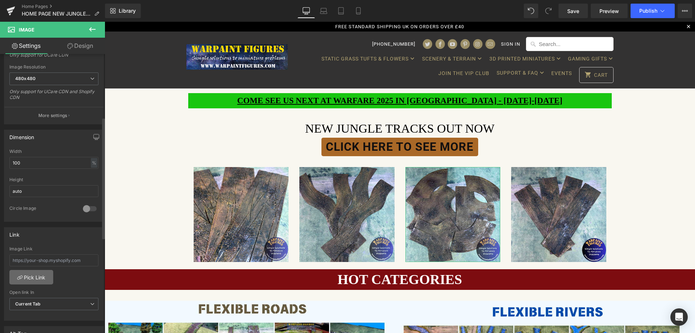
click at [37, 276] on link "Pick Link" at bounding box center [31, 277] width 44 height 14
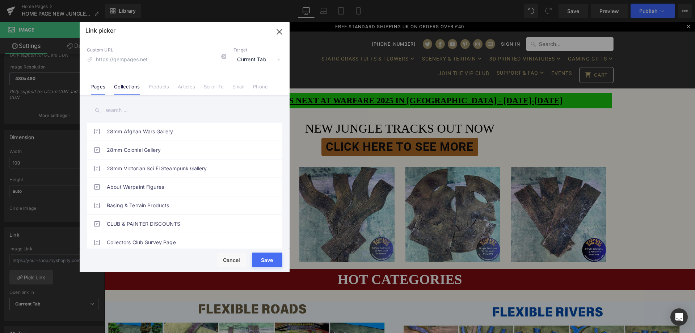
click at [131, 86] on link "Collections" at bounding box center [127, 89] width 26 height 11
click at [126, 114] on input "text" at bounding box center [184, 110] width 195 height 16
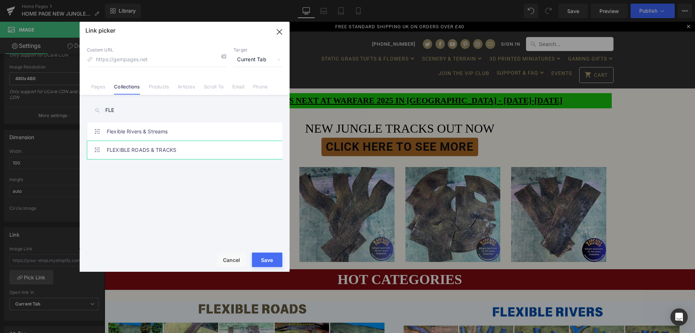
type input "FLE"
click at [149, 153] on link "FLEXIBLE ROADS & TRACKS" at bounding box center [186, 150] width 159 height 18
type input "/collections/flexible-roads-tracks"
click at [272, 259] on button "Save" at bounding box center [267, 259] width 30 height 14
type input "/collections/flexible-roads-tracks"
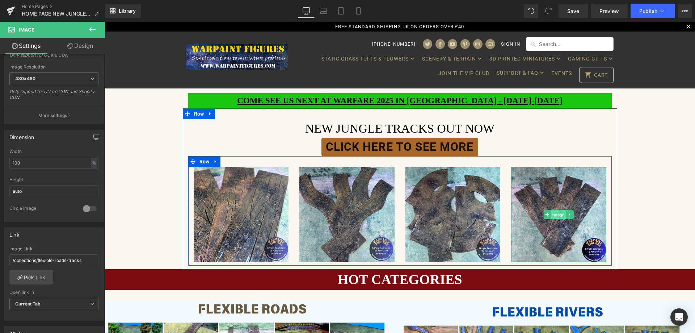
click at [561, 217] on span "Image" at bounding box center [558, 214] width 15 height 9
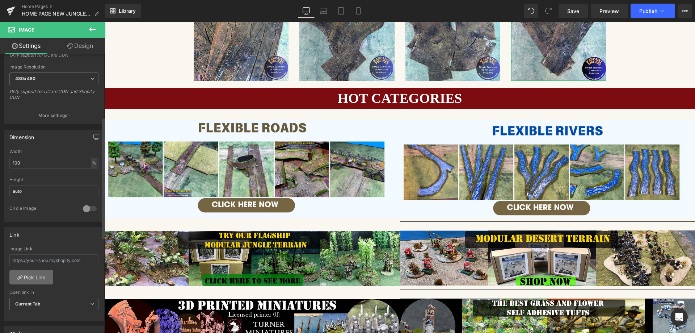
click at [46, 276] on link "Pick Link" at bounding box center [31, 277] width 44 height 14
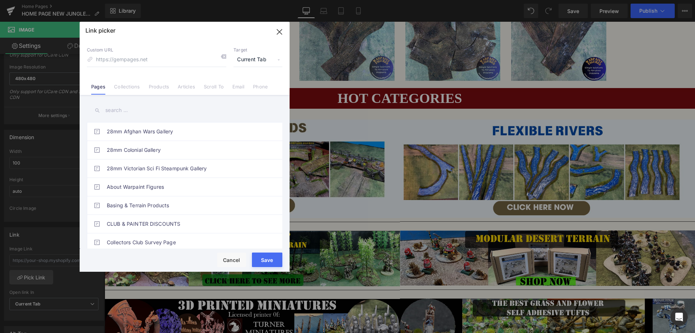
click at [128, 109] on input "text" at bounding box center [184, 110] width 195 height 16
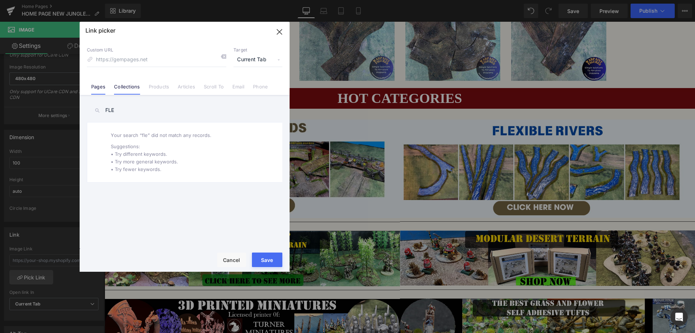
click at [123, 83] on li "Collections" at bounding box center [127, 83] width 34 height 13
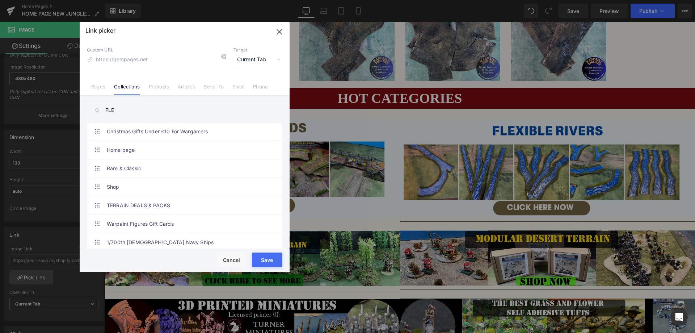
click at [121, 111] on input "FLE" at bounding box center [184, 110] width 195 height 16
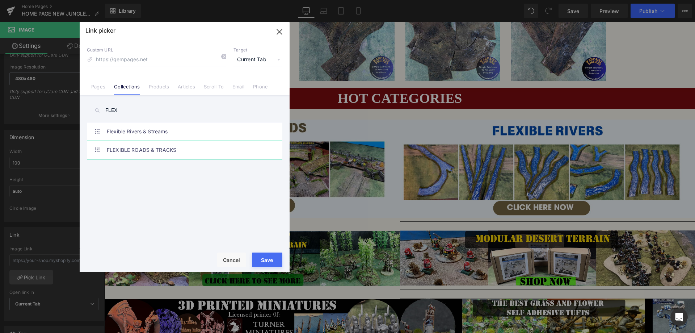
type input "FLEX"
click at [132, 152] on link "FLEXIBLE ROADS & TRACKS" at bounding box center [186, 150] width 159 height 18
type input "/collections/flexible-roads-tracks"
click at [273, 261] on button "Save" at bounding box center [267, 259] width 30 height 14
type input "/collections/flexible-roads-tracks"
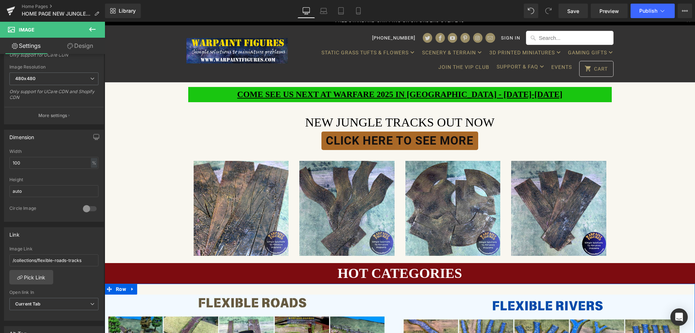
scroll to position [0, 0]
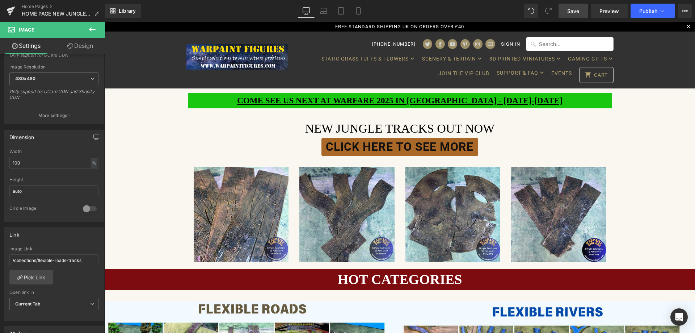
click at [573, 10] on span "Save" at bounding box center [573, 11] width 12 height 8
click at [30, 5] on link "Home Pages" at bounding box center [63, 7] width 83 height 6
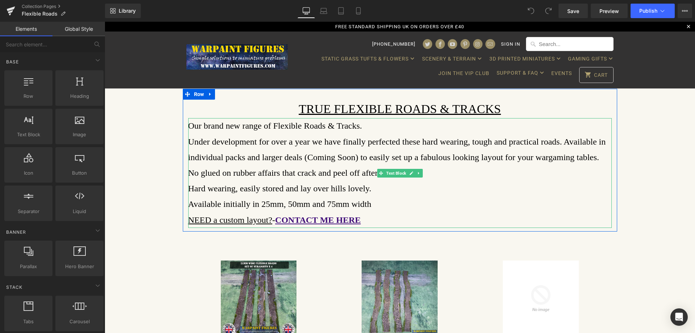
click at [310, 158] on span "Under development for over a year we have finally perfected these hard wearing,…" at bounding box center [397, 149] width 418 height 25
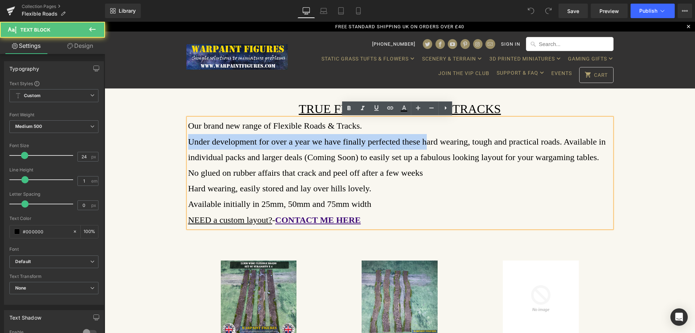
drag, startPoint x: 414, startPoint y: 141, endPoint x: 159, endPoint y: 134, distance: 255.2
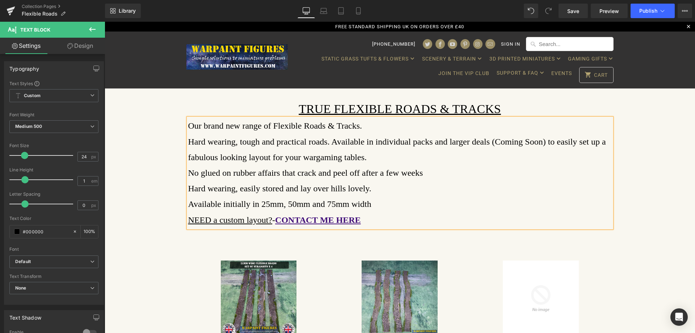
click at [188, 203] on span "Available initially in 25mm, 50mm and 75mm width" at bounding box center [279, 203] width 183 height 9
drag, startPoint x: 244, startPoint y: 204, endPoint x: 219, endPoint y: 206, distance: 25.4
click at [219, 206] on span "Available initially in 25mm, 50mm and 75mm width" at bounding box center [279, 203] width 183 height 9
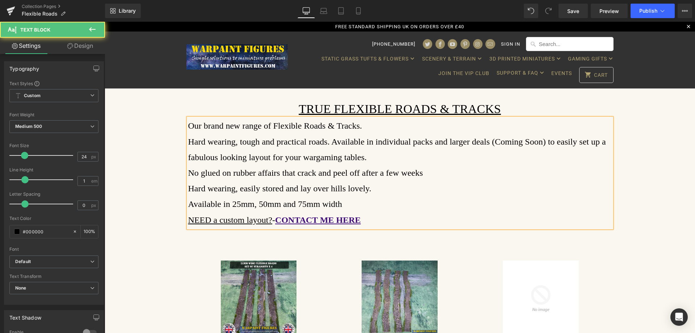
click at [188, 205] on span "Available in 25mm, 50mm and 75mm width" at bounding box center [265, 203] width 154 height 9
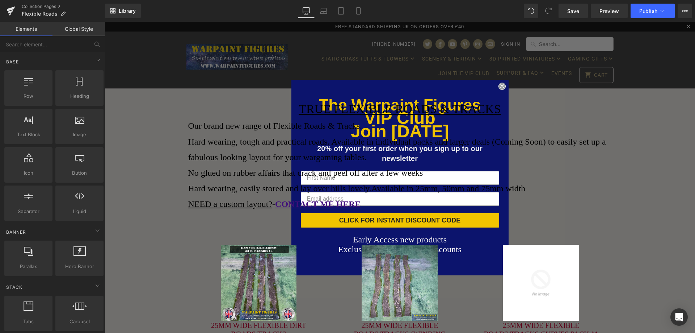
click at [498, 84] on circle "Close dialog" at bounding box center [501, 86] width 7 height 7
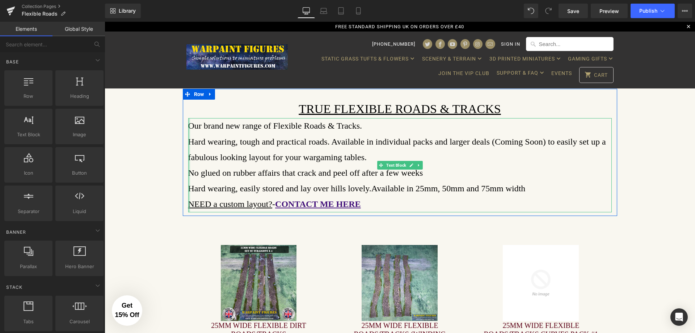
click at [188, 173] on div at bounding box center [189, 165] width 2 height 94
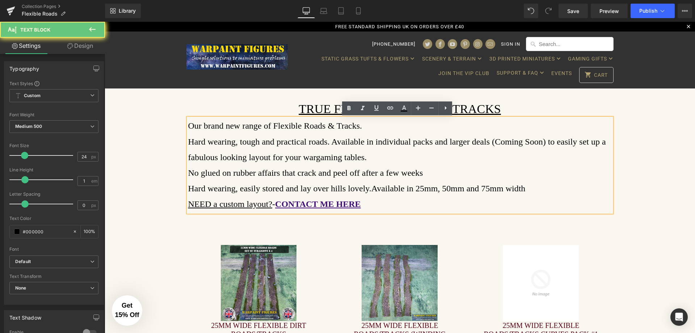
click at [188, 173] on span "No glued on rubber affairs that crack and peel off after a few weeks" at bounding box center [305, 172] width 235 height 9
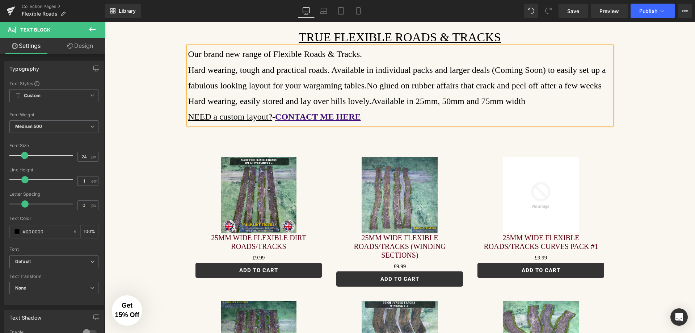
scroll to position [109, 0]
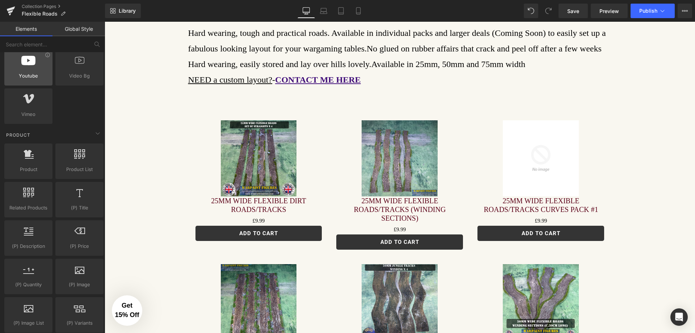
scroll to position [507, 0]
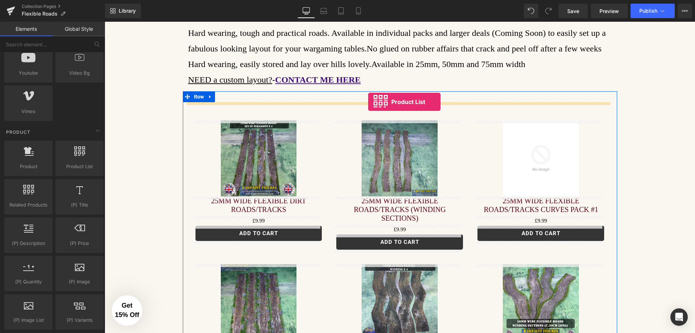
drag, startPoint x: 192, startPoint y: 185, endPoint x: 368, endPoint y: 102, distance: 195.0
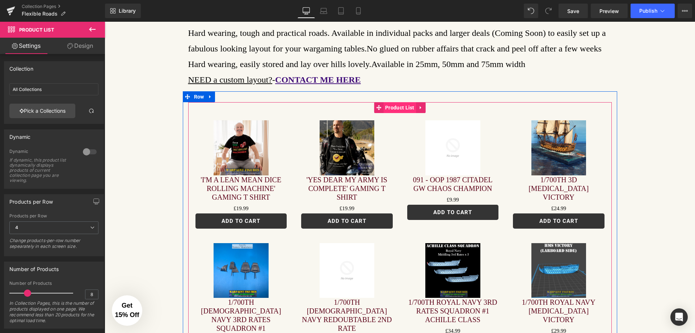
click at [403, 107] on span "Product List" at bounding box center [399, 107] width 33 height 11
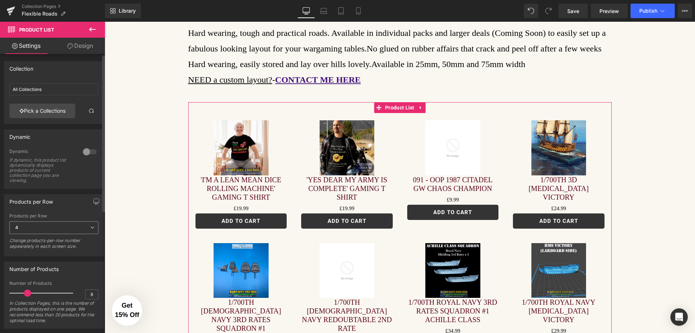
click at [92, 228] on span "4" at bounding box center [53, 227] width 89 height 13
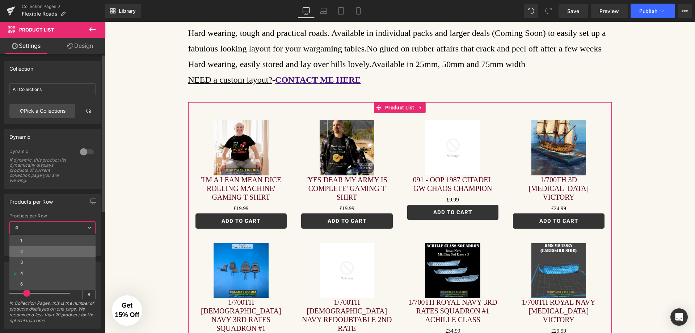
click at [51, 247] on li "2" at bounding box center [52, 251] width 86 height 11
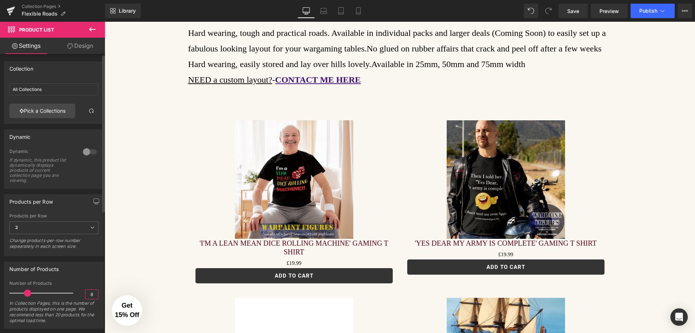
drag, startPoint x: 91, startPoint y: 295, endPoint x: 73, endPoint y: 293, distance: 18.2
click at [73, 293] on div "Number of Products 8 In Collection Pages, this is the number of products displa…" at bounding box center [53, 303] width 89 height 47
click at [90, 291] on input "8" at bounding box center [91, 293] width 13 height 9
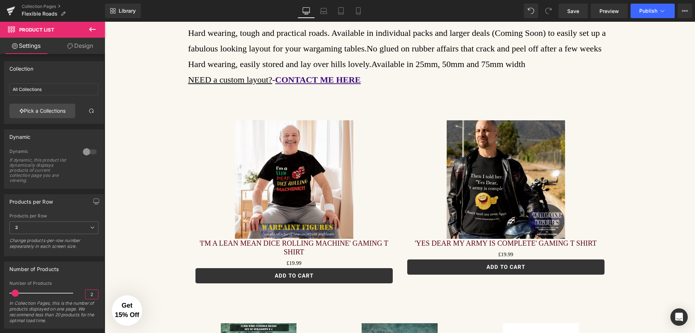
type input "2"
click at [51, 113] on link "Pick a Collections" at bounding box center [42, 110] width 66 height 14
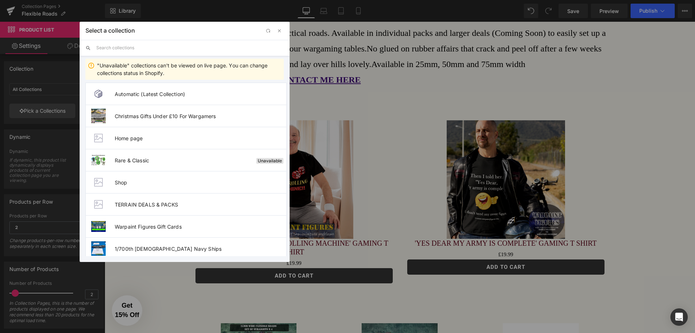
click at [146, 49] on input "text" at bounding box center [189, 48] width 187 height 16
paste input "https://warpaintfigures.com/search?type=product&q=%22JUNGLE+TRACKS%22"
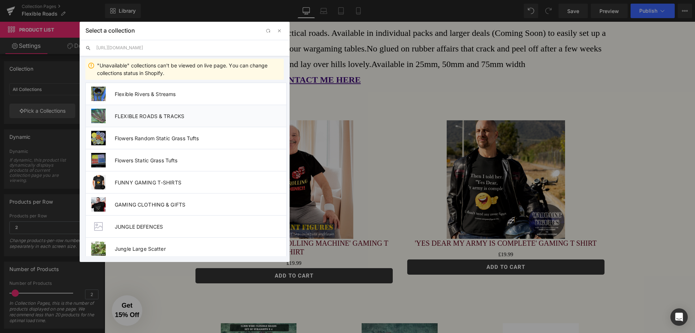
type input "https://warpaintfigures.com/search?type=product&q=%22JUNGLE+TRACKS%22"
drag, startPoint x: 168, startPoint y: 117, endPoint x: 60, endPoint y: 100, distance: 109.2
click at [168, 117] on span "FLEXIBLE ROADS & TRACKS" at bounding box center [201, 116] width 172 height 6
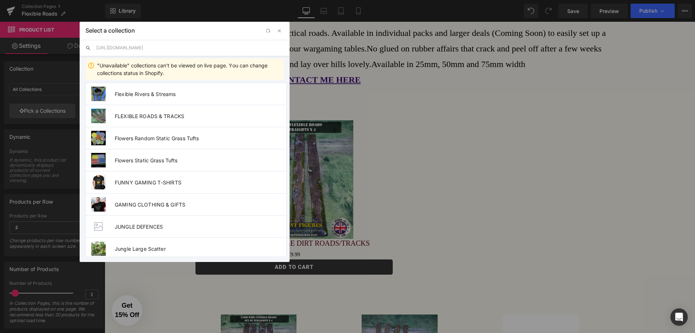
type input "FLEXIBLE ROADS & TRACKS"
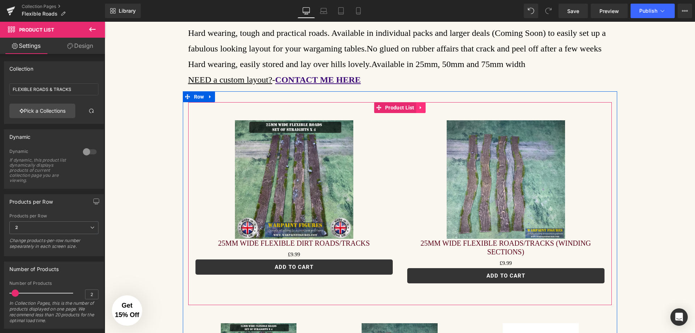
click at [418, 105] on icon at bounding box center [420, 107] width 5 height 5
click at [424, 106] on icon at bounding box center [425, 107] width 5 height 5
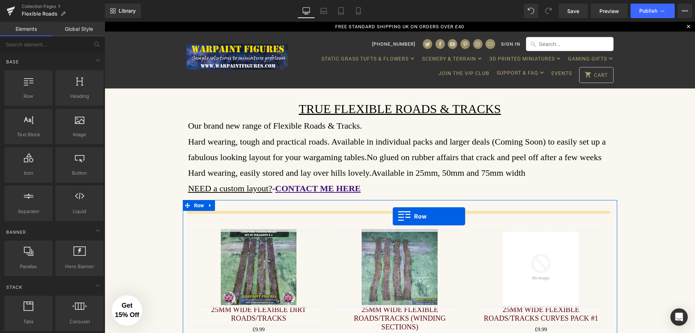
drag, startPoint x: 120, startPoint y: 128, endPoint x: 393, endPoint y: 216, distance: 286.8
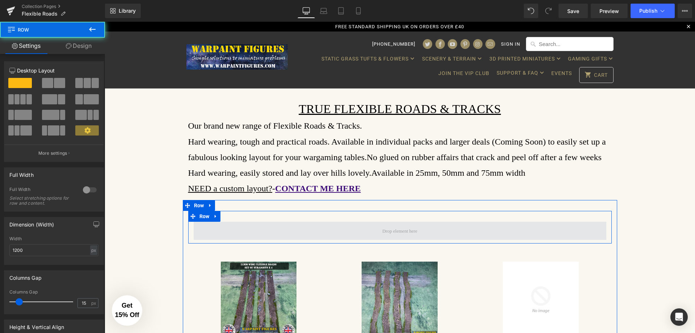
click at [384, 230] on span at bounding box center [400, 230] width 40 height 13
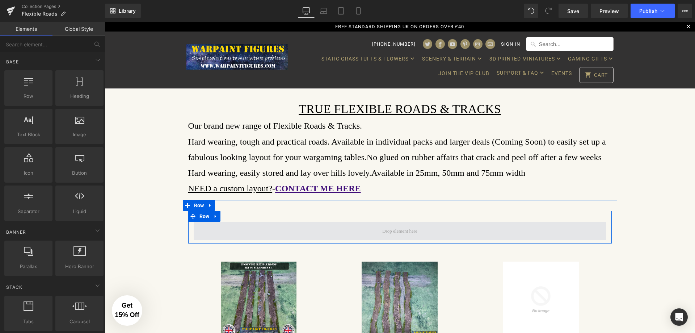
click at [360, 234] on span at bounding box center [400, 230] width 413 height 18
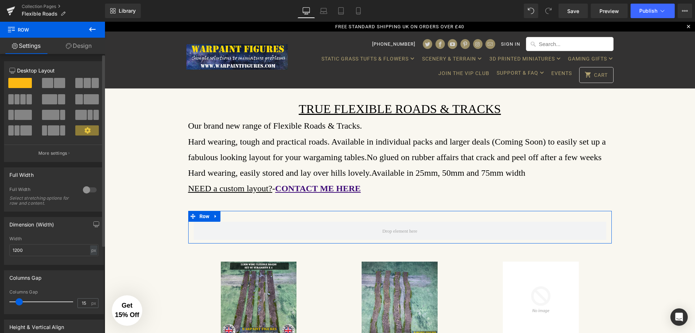
click at [48, 81] on span at bounding box center [47, 83] width 11 height 10
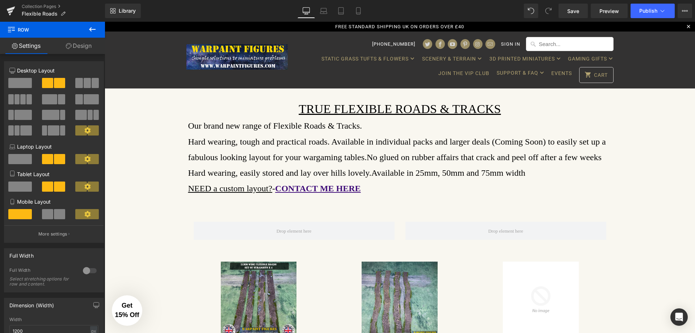
click at [92, 31] on icon at bounding box center [92, 29] width 9 height 9
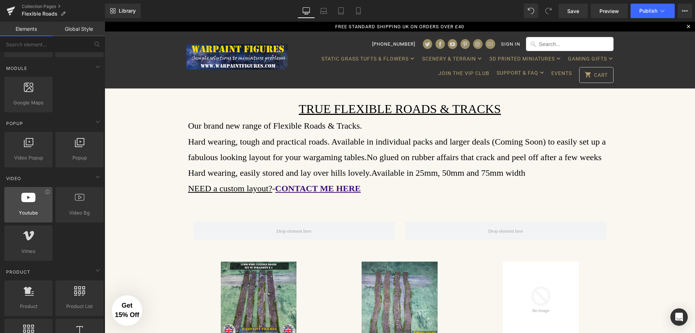
scroll to position [398, 0]
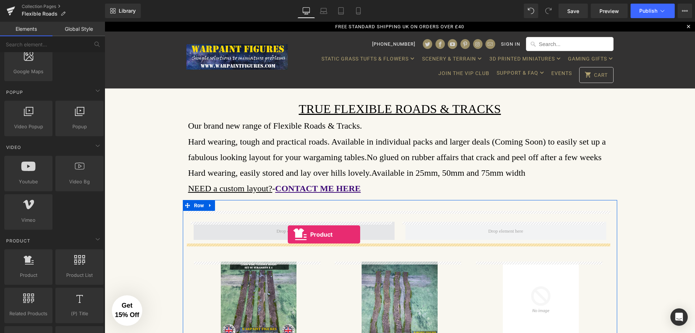
drag, startPoint x: 146, startPoint y: 298, endPoint x: 288, endPoint y: 234, distance: 155.6
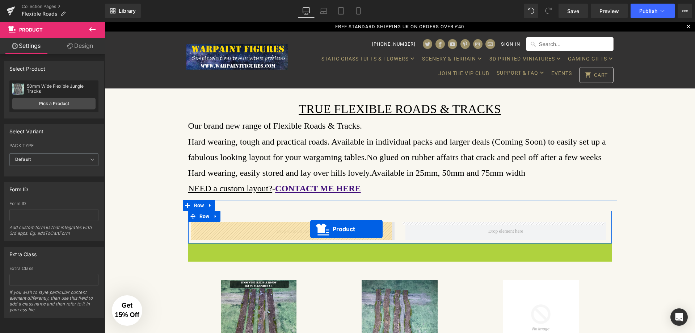
drag, startPoint x: 398, startPoint y: 248, endPoint x: 310, endPoint y: 229, distance: 90.4
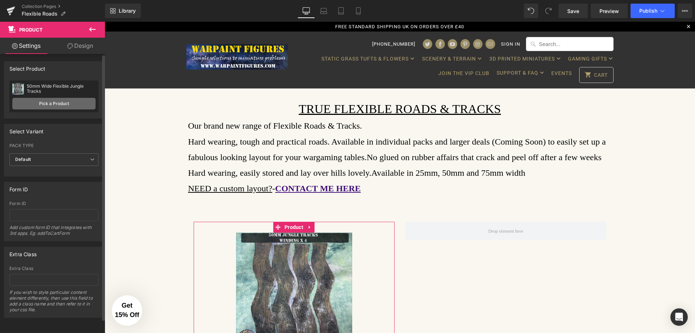
click at [61, 102] on link "Pick a Product" at bounding box center [53, 104] width 83 height 12
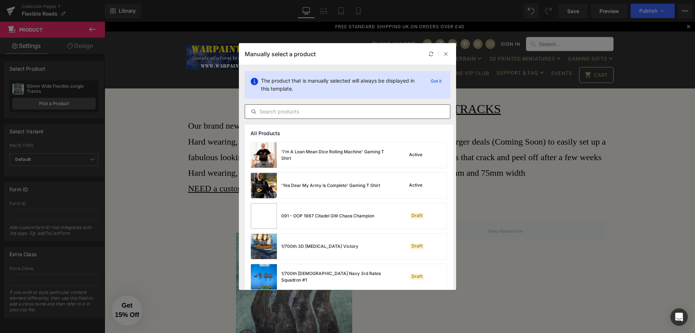
click at [324, 117] on div at bounding box center [348, 111] width 206 height 14
click at [324, 114] on input "text" at bounding box center [347, 111] width 205 height 9
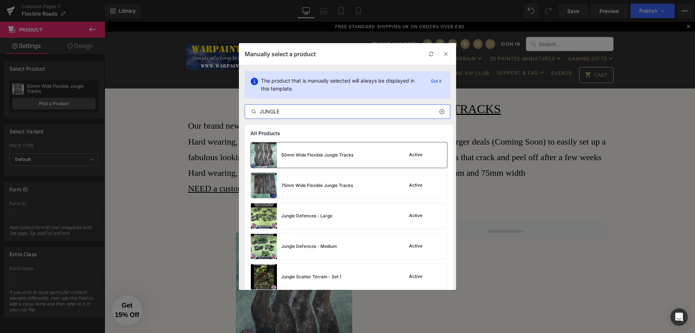
type input "JUNGLE"
click at [331, 150] on div "50mm Wide Flexible Jungle Tracks" at bounding box center [302, 154] width 102 height 25
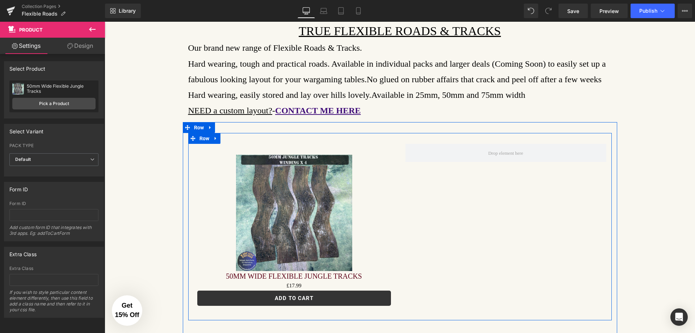
scroll to position [181, 0]
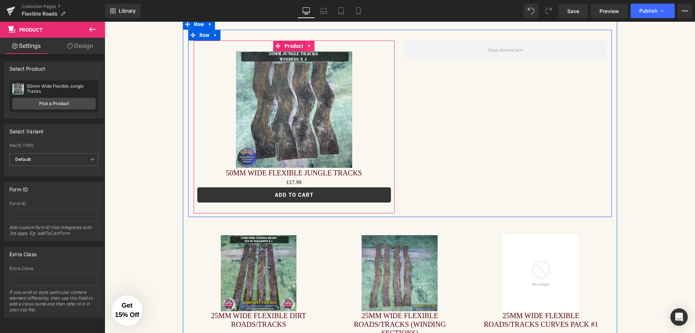
click at [307, 47] on icon at bounding box center [309, 45] width 5 height 5
click at [303, 48] on icon at bounding box center [305, 45] width 5 height 5
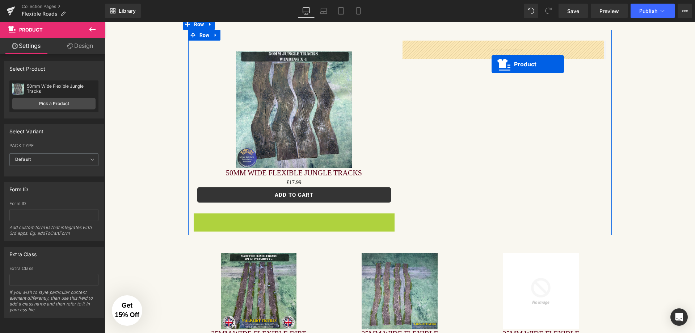
drag, startPoint x: 293, startPoint y: 218, endPoint x: 491, endPoint y: 64, distance: 251.2
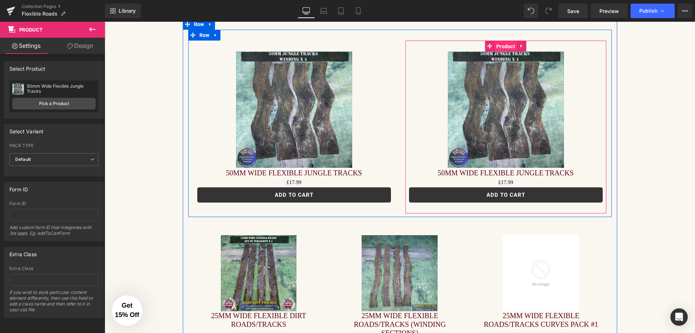
click at [503, 43] on span "Product" at bounding box center [505, 46] width 22 height 11
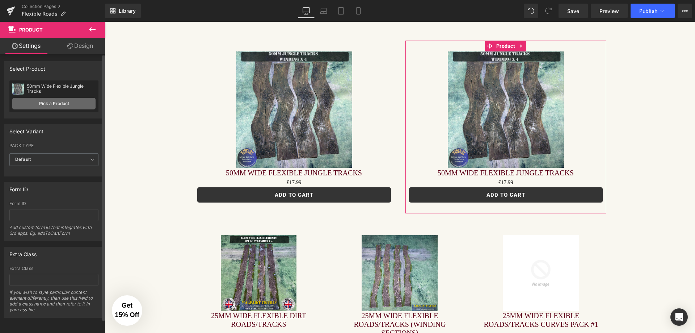
click at [46, 101] on link "Pick a Product" at bounding box center [53, 104] width 83 height 12
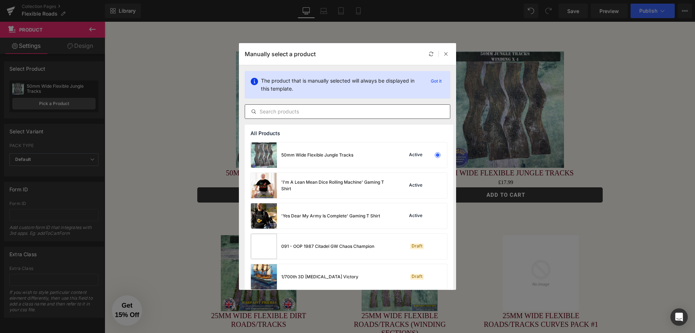
click at [324, 110] on input "text" at bounding box center [347, 111] width 205 height 9
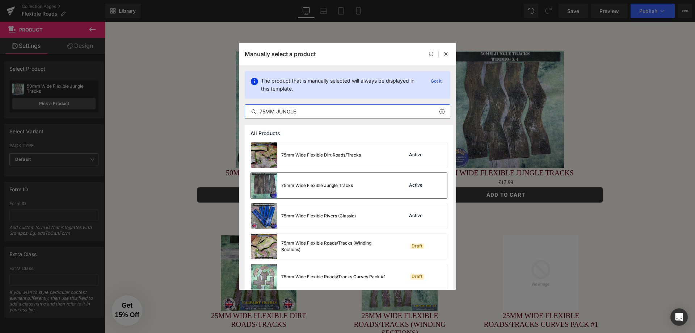
type input "75MM JUNGLE"
click at [264, 184] on img at bounding box center [264, 185] width 26 height 25
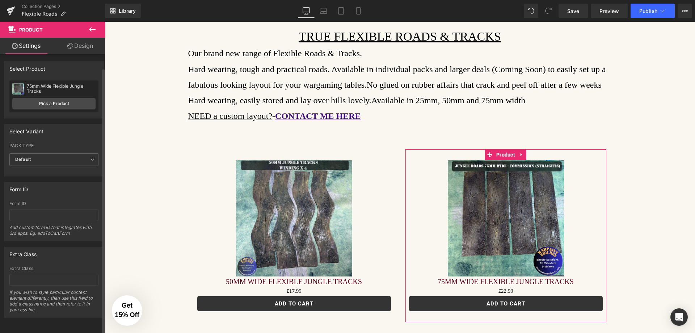
scroll to position [0, 0]
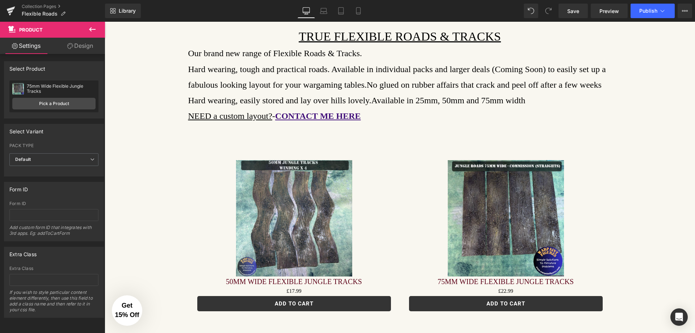
click at [91, 30] on icon at bounding box center [92, 29] width 7 height 4
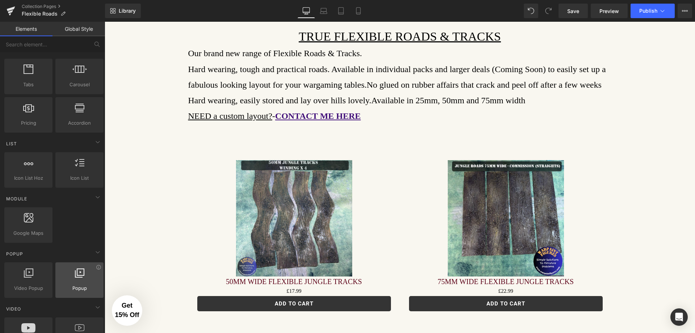
scroll to position [217, 0]
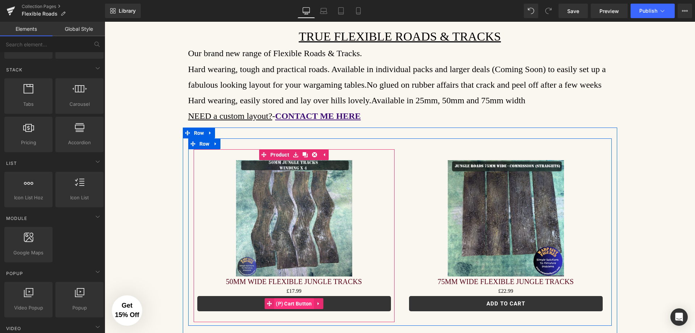
click at [296, 301] on span "(P) Cart Button" at bounding box center [294, 303] width 40 height 11
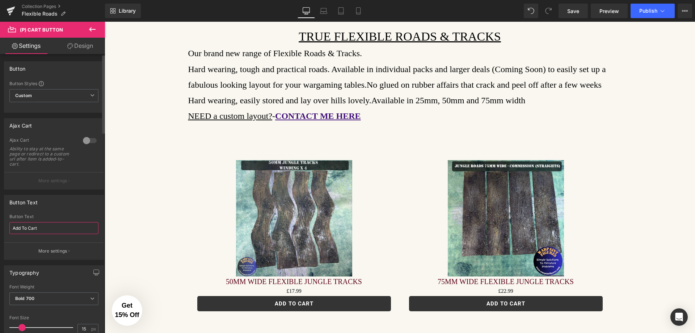
drag, startPoint x: 39, startPoint y: 227, endPoint x: 0, endPoint y: 223, distance: 39.3
click at [0, 223] on div "Button Text Add To Cart Button Text Add To Cart More settings" at bounding box center [54, 224] width 108 height 70
type input "GET NOW"
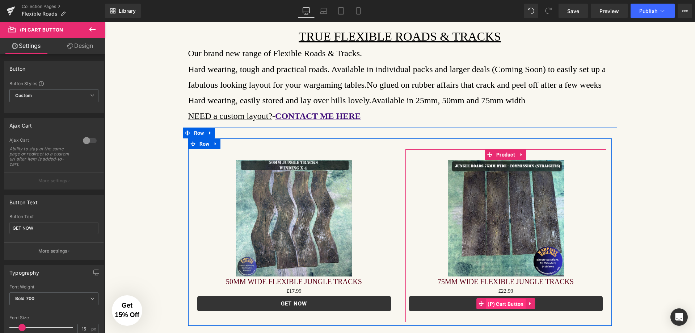
click at [512, 304] on span "(P) Cart Button" at bounding box center [506, 303] width 40 height 11
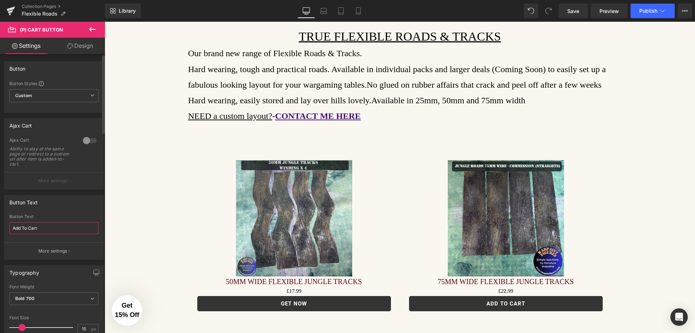
drag, startPoint x: 42, startPoint y: 228, endPoint x: 1, endPoint y: 228, distance: 41.6
click at [0, 229] on div "Button Text Add To Cart Button Text Add To Cart More settings" at bounding box center [54, 224] width 108 height 70
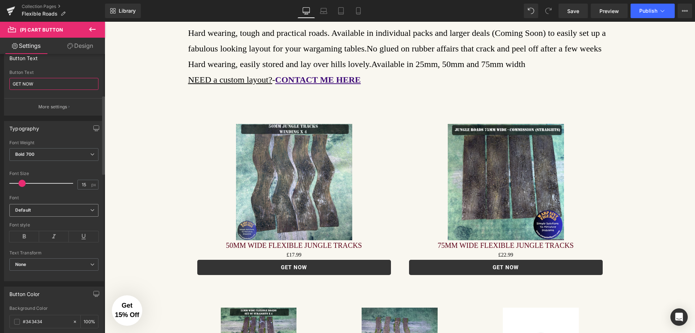
scroll to position [145, 0]
type input "GET NOW"
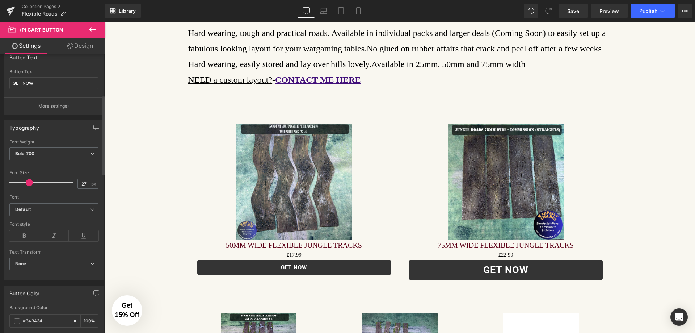
type input "26"
drag, startPoint x: 23, startPoint y: 181, endPoint x: 29, endPoint y: 181, distance: 6.2
click at [29, 181] on span at bounding box center [28, 182] width 7 height 7
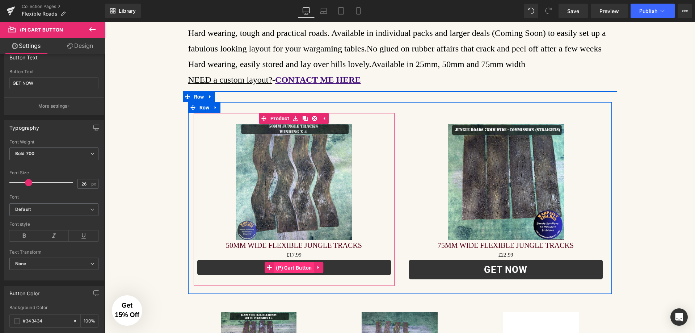
click at [293, 268] on span "(P) Cart Button" at bounding box center [294, 267] width 40 height 11
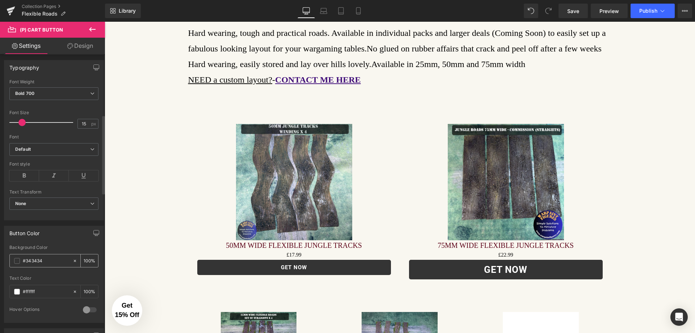
scroll to position [217, 0]
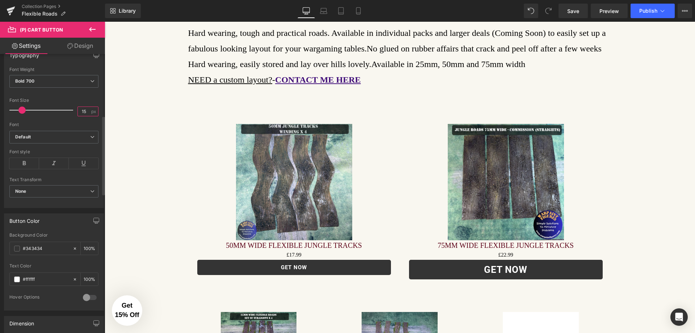
drag, startPoint x: 84, startPoint y: 111, endPoint x: 68, endPoint y: 112, distance: 15.6
click at [68, 112] on div "Font Size 15 px" at bounding box center [53, 110] width 89 height 24
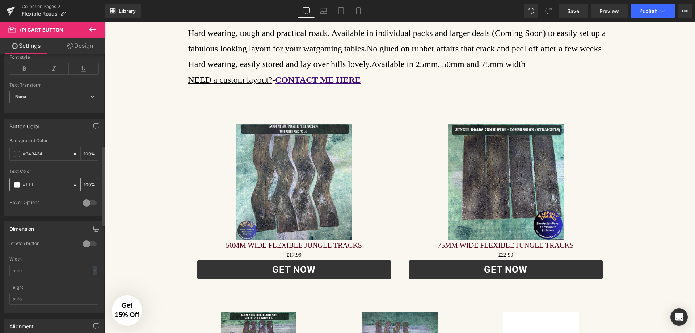
scroll to position [326, 0]
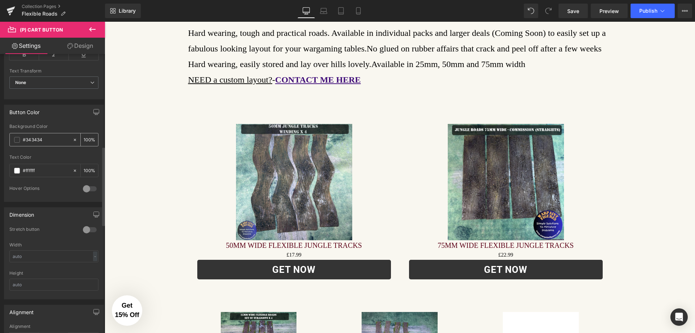
type input "26"
click at [17, 139] on span at bounding box center [17, 140] width 6 height 6
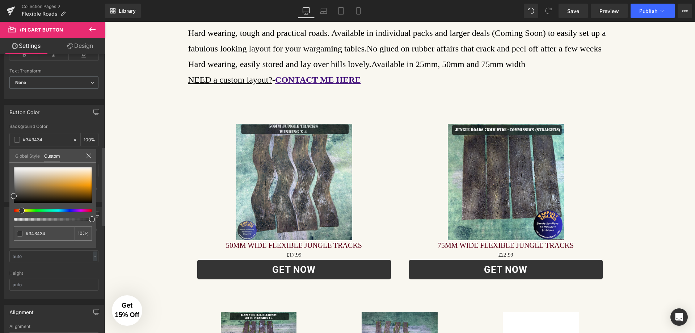
click at [19, 210] on div at bounding box center [50, 210] width 78 height 3
type input "#333333"
type input "#ba7507"
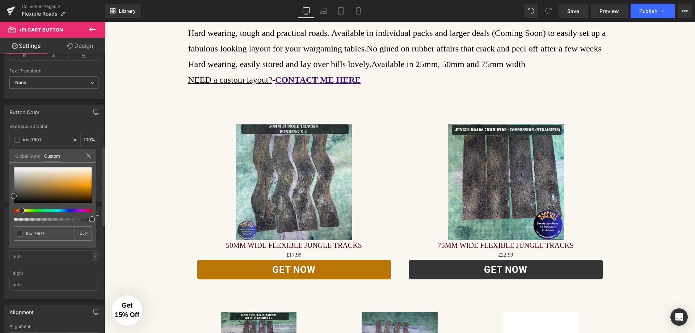
click at [85, 189] on div at bounding box center [53, 185] width 78 height 36
type input "#986614"
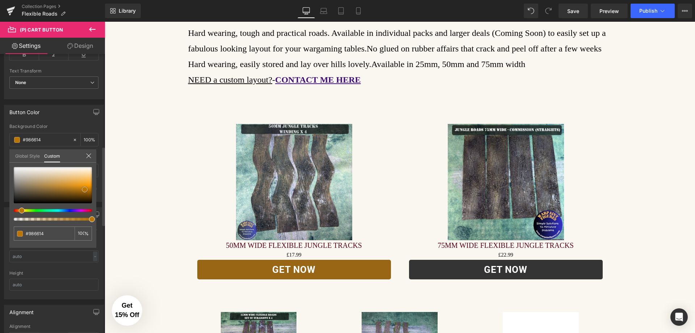
click at [73, 191] on div at bounding box center [53, 185] width 78 height 36
drag, startPoint x: 49, startPoint y: 232, endPoint x: 26, endPoint y: 232, distance: 23.2
click at [26, 232] on input "#986614" at bounding box center [45, 233] width 38 height 8
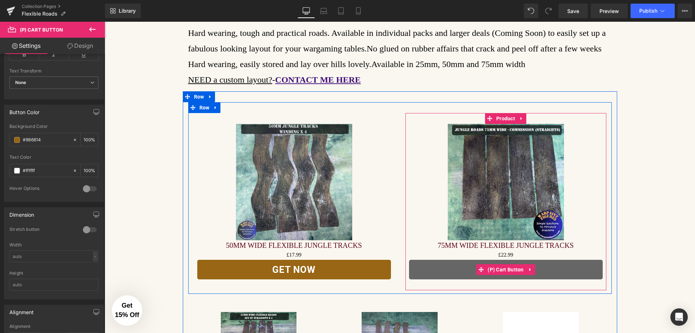
click at [575, 269] on button "GET NOW" at bounding box center [506, 269] width 194 height 20
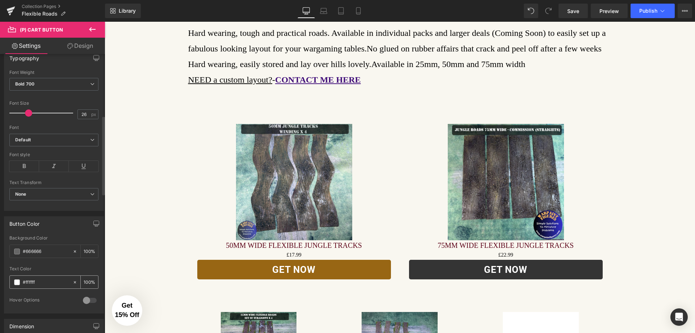
scroll to position [217, 0]
drag, startPoint x: 48, startPoint y: 247, endPoint x: 3, endPoint y: 249, distance: 46.0
click at [3, 249] on div "Button Color #666666 Background Color #666666 100 % #ffffff Text Color #ffffff …" at bounding box center [54, 259] width 108 height 102
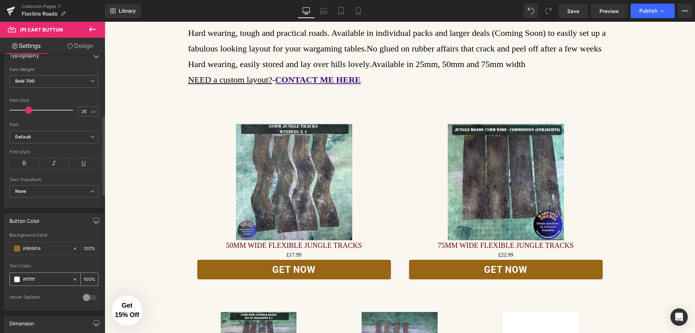
type input "#986614"
click at [17, 280] on span at bounding box center [17, 279] width 6 height 6
drag, startPoint x: 37, startPoint y: 278, endPoint x: 26, endPoint y: 278, distance: 11.2
click at [26, 278] on input "#ffffff" at bounding box center [46, 279] width 46 height 8
type input "#00"
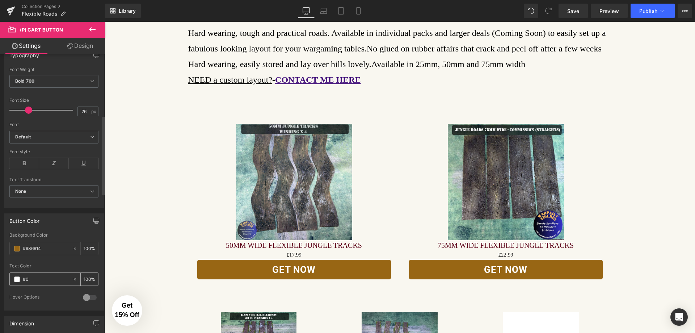
type input "0"
type input "#0000"
type input "100"
type input "#00000"
type input "0"
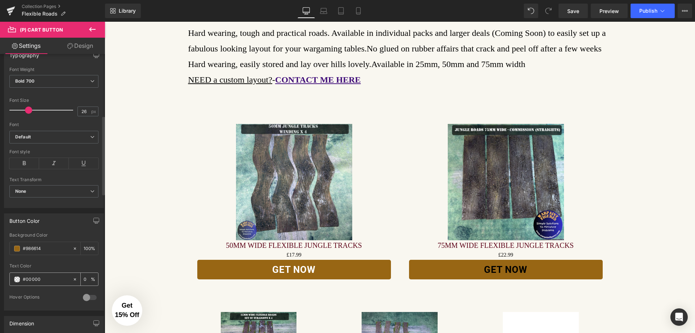
type input "#000000"
type input "100"
type input "#000000"
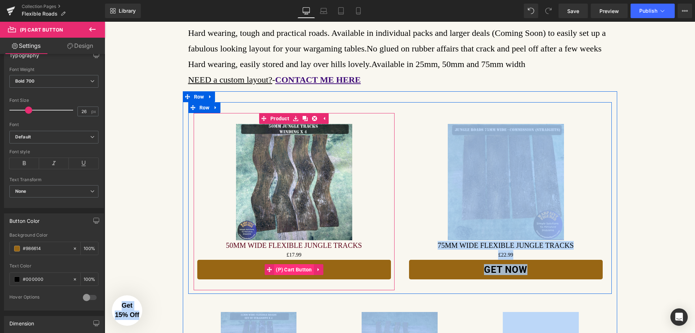
click at [289, 271] on span "(P) Cart Button" at bounding box center [294, 269] width 40 height 11
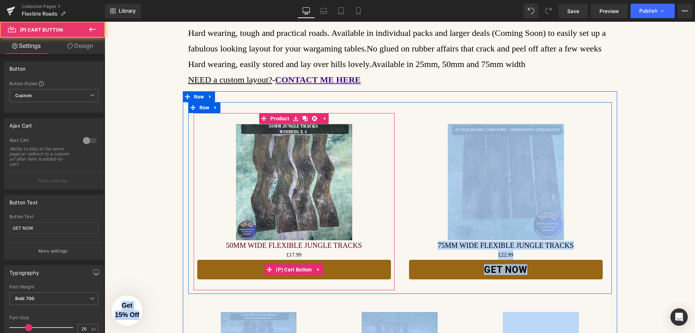
click at [347, 271] on button "GET NOW" at bounding box center [294, 269] width 194 height 20
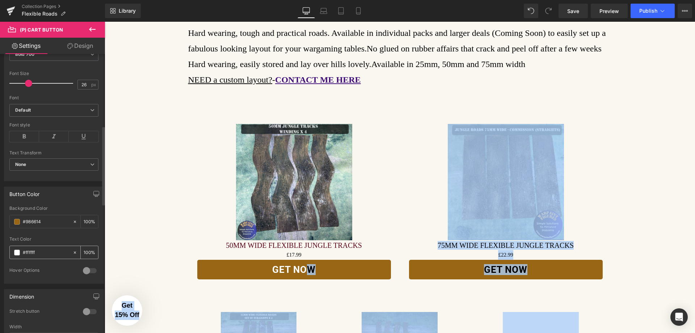
scroll to position [253, 0]
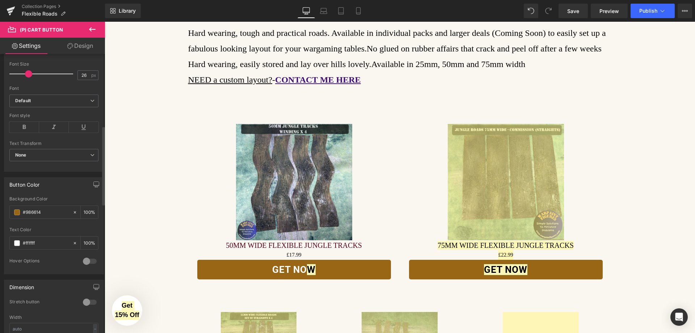
drag, startPoint x: 38, startPoint y: 241, endPoint x: 66, endPoint y: 278, distance: 46.2
click at [27, 243] on input "#ffffff" at bounding box center [46, 243] width 46 height 8
type input "#f0"
type input "0"
type input "#f00"
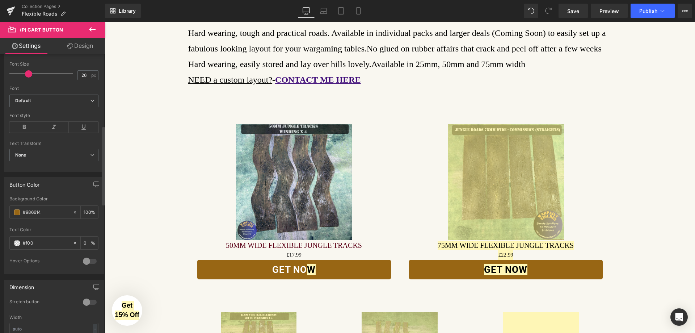
type input "100"
type input "#f000"
type input "0"
type input "#f00000"
type input "100"
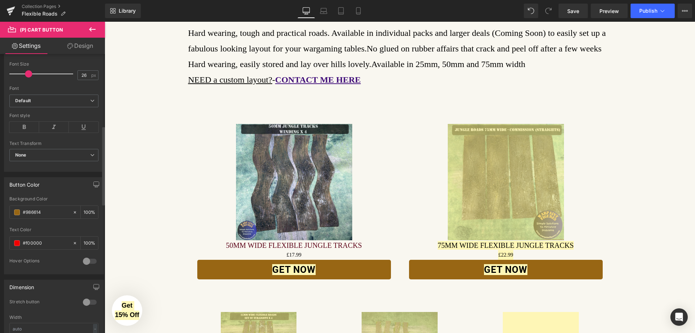
type input "#f000000"
type input "0"
type input "#000000"
type input "100"
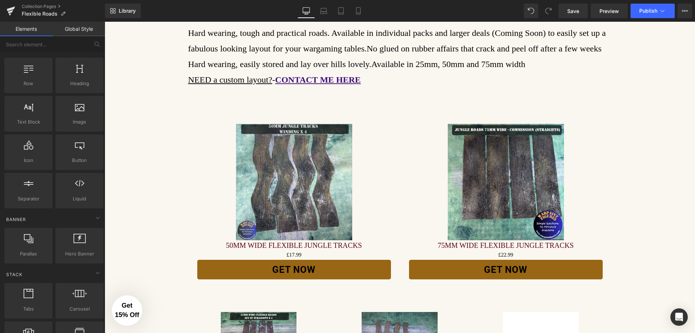
scroll to position [0, 0]
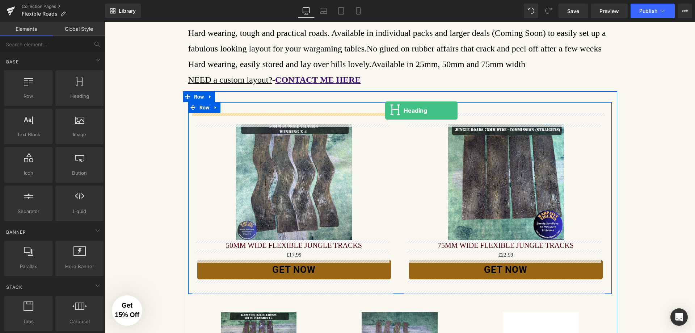
drag, startPoint x: 137, startPoint y: 109, endPoint x: 385, endPoint y: 110, distance: 247.9
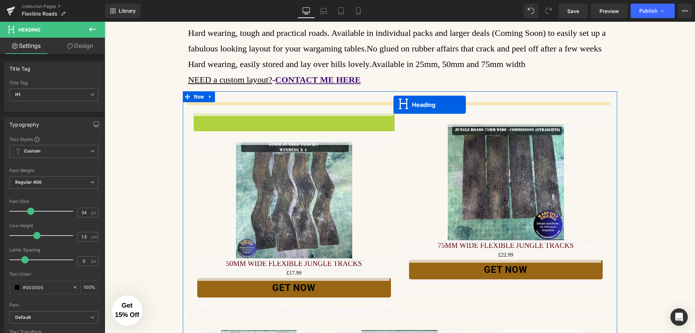
drag, startPoint x: 284, startPoint y: 132, endPoint x: 393, endPoint y: 105, distance: 112.7
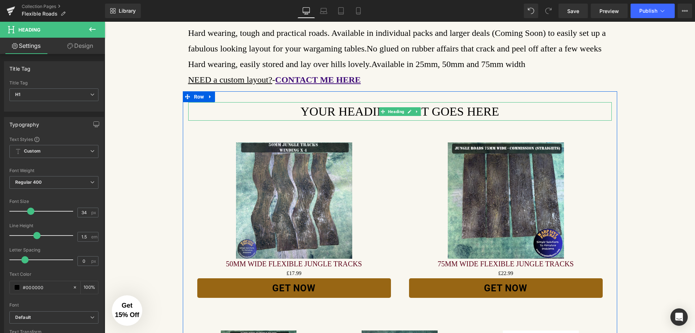
click at [501, 108] on h1 "Your heading text goes here" at bounding box center [399, 111] width 423 height 18
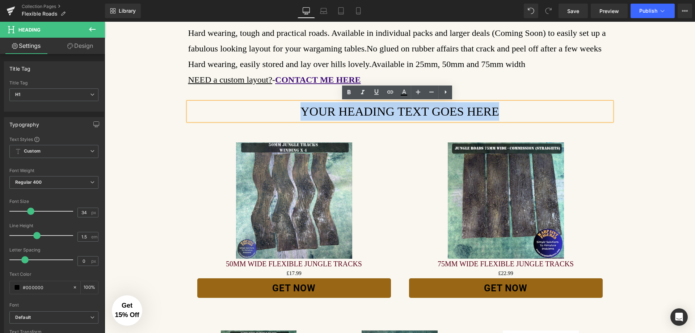
drag, startPoint x: 503, startPoint y: 109, endPoint x: 282, endPoint y: 115, distance: 221.2
click at [287, 116] on h1 "Your heading text goes here" at bounding box center [399, 111] width 423 height 18
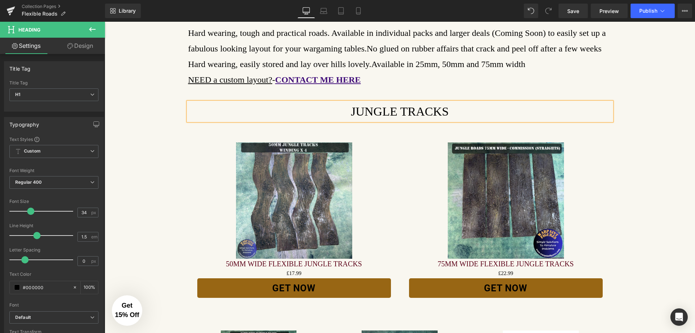
click at [400, 108] on h1 "JUNGLE TRACKS" at bounding box center [399, 111] width 423 height 18
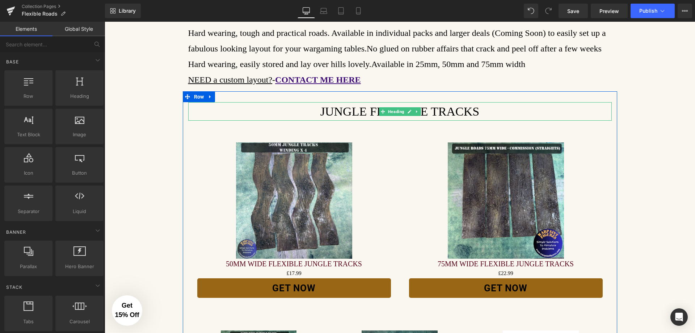
click at [543, 107] on h1 "JUNGLE FLEXIBLE TRACKS" at bounding box center [399, 111] width 423 height 18
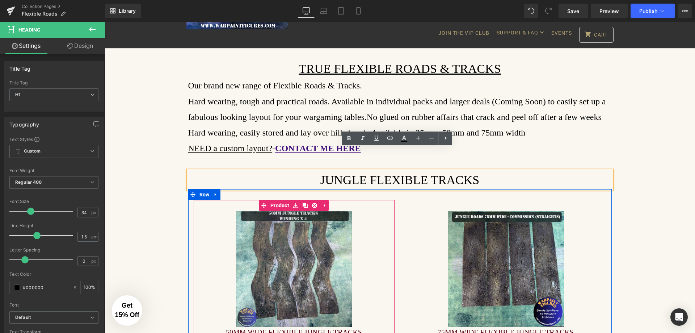
scroll to position [36, 0]
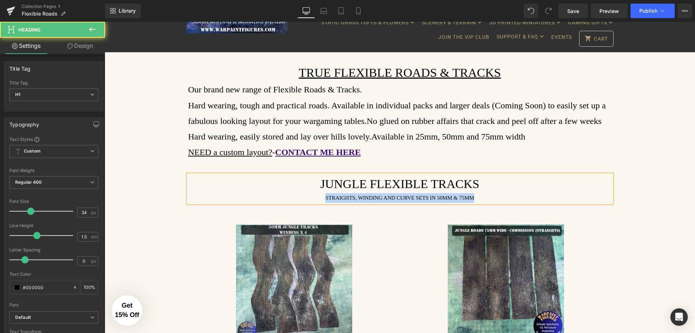
drag, startPoint x: 475, startPoint y: 198, endPoint x: 310, endPoint y: 200, distance: 165.7
click at [310, 200] on div "STRAIGHTS, WINDING AND CURVE SETS IN 50MM & 75MM" at bounding box center [399, 198] width 423 height 10
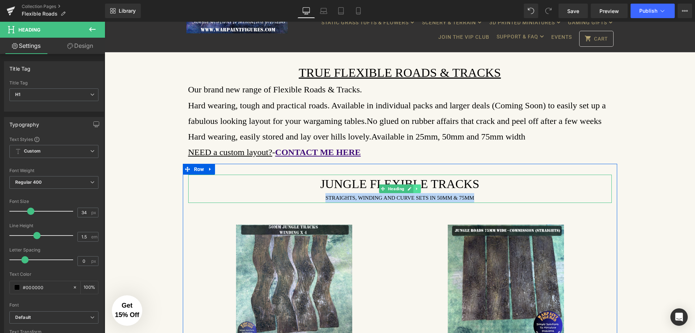
click at [415, 189] on icon at bounding box center [417, 188] width 4 height 4
click at [397, 188] on icon at bounding box center [398, 188] width 4 height 4
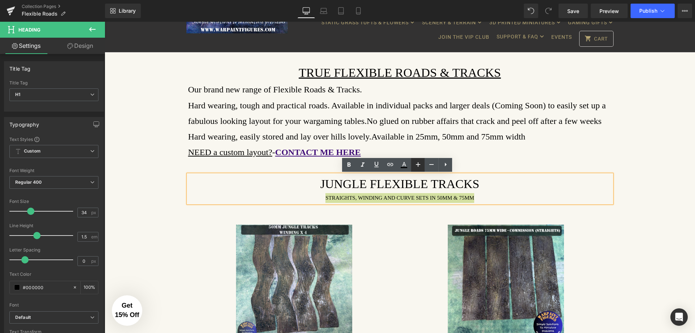
click at [416, 166] on icon at bounding box center [418, 164] width 9 height 9
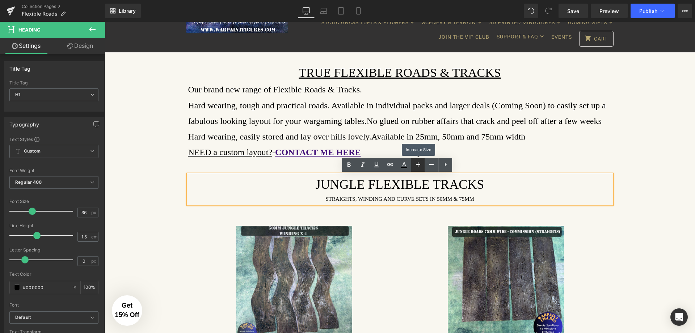
click at [416, 166] on icon at bounding box center [418, 164] width 9 height 9
type input "38"
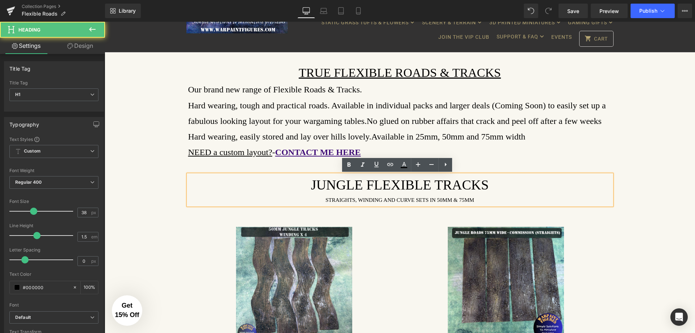
click at [472, 201] on div "STRAIGHTS, WINDING AND CURVE SETS IN 50MM & 75MM" at bounding box center [399, 200] width 423 height 10
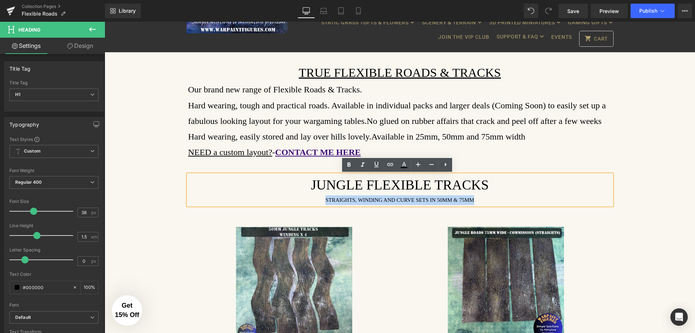
drag, startPoint x: 482, startPoint y: 200, endPoint x: 308, endPoint y: 207, distance: 173.8
click at [308, 204] on div "STRAIGHTS, WINDING AND CURVE SETS IN 50MM & 75MM" at bounding box center [399, 200] width 423 height 10
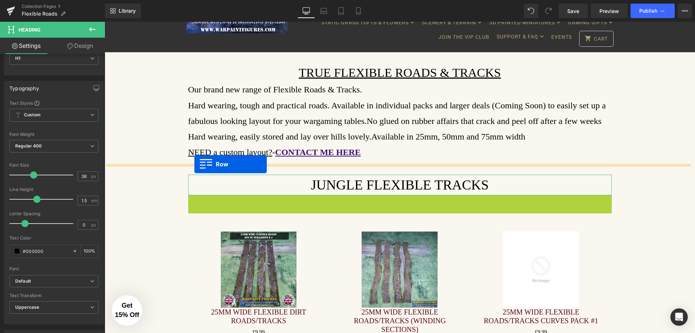
drag, startPoint x: 191, startPoint y: 202, endPoint x: 194, endPoint y: 164, distance: 37.8
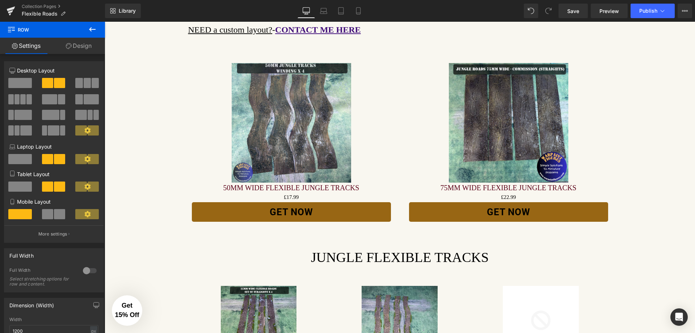
scroll to position [159, 0]
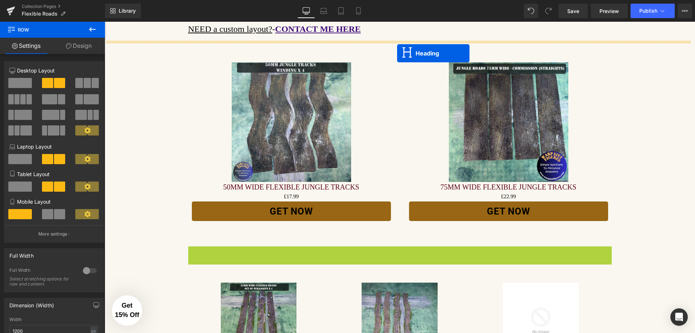
drag, startPoint x: 369, startPoint y: 258, endPoint x: 397, endPoint y: 53, distance: 206.3
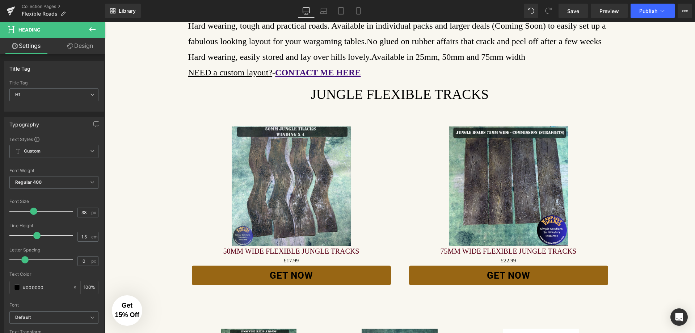
scroll to position [123, 0]
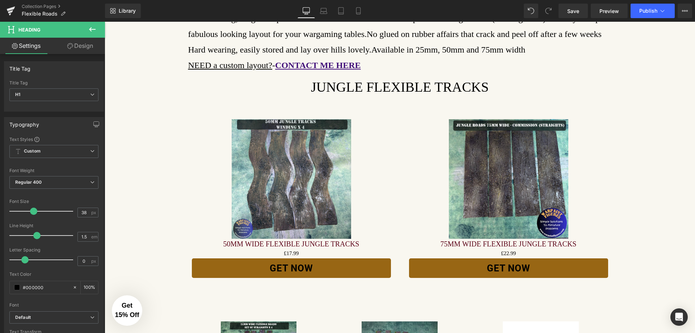
click at [90, 30] on icon at bounding box center [92, 29] width 7 height 4
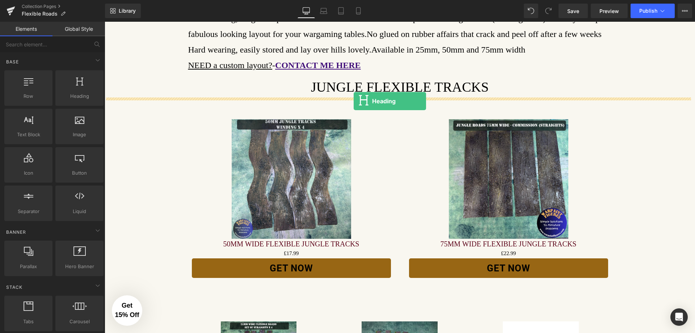
drag, startPoint x: 193, startPoint y: 115, endPoint x: 354, endPoint y: 101, distance: 161.3
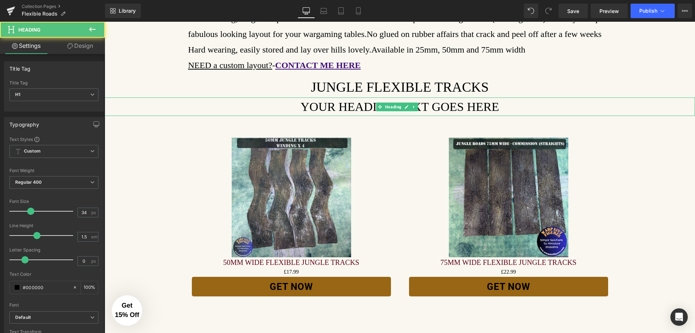
click at [481, 104] on h1 "Your heading text goes here" at bounding box center [400, 106] width 590 height 18
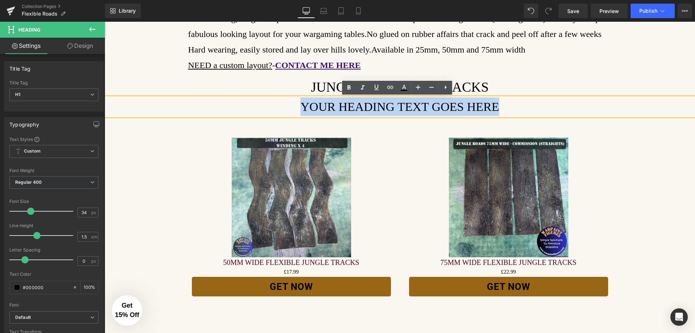
drag, startPoint x: 498, startPoint y: 105, endPoint x: 296, endPoint y: 103, distance: 201.9
click at [296, 103] on h1 "Your heading text goes here" at bounding box center [400, 106] width 590 height 18
paste div
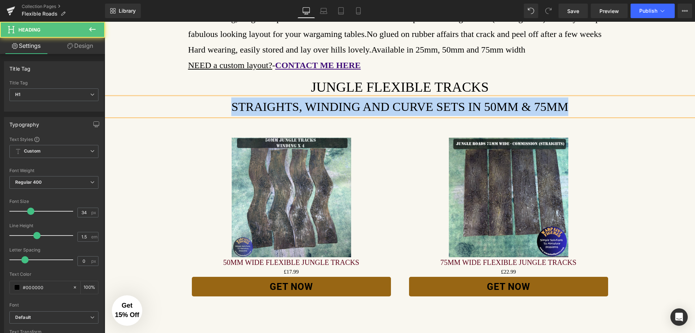
drag, startPoint x: 577, startPoint y: 103, endPoint x: 120, endPoint y: 94, distance: 457.1
click at [198, 102] on h1 "STRAIGHTS, WINDING AND CURVE SETS IN 50MM & 75MM" at bounding box center [400, 106] width 590 height 18
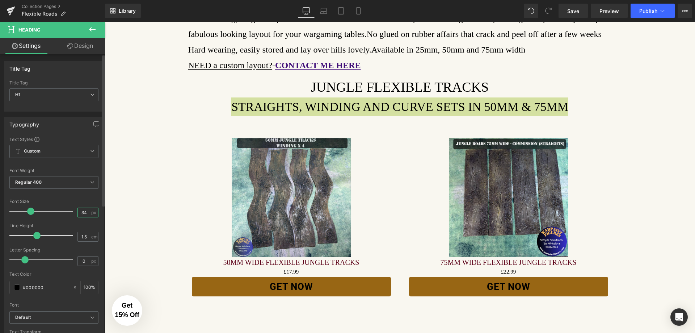
drag, startPoint x: 85, startPoint y: 212, endPoint x: 66, endPoint y: 209, distance: 19.0
click at [67, 210] on div "Font Size 34 px" at bounding box center [53, 211] width 89 height 24
type input "24"
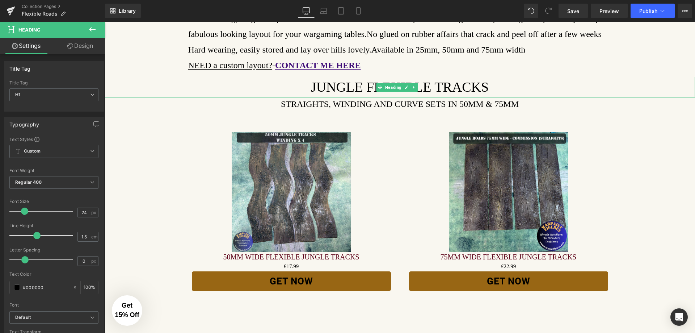
click at [489, 85] on h1 "JUNGLE FLEXIBLE TRACKS" at bounding box center [400, 87] width 590 height 21
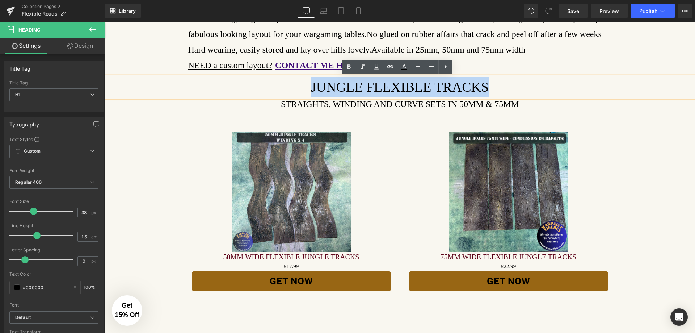
drag, startPoint x: 489, startPoint y: 85, endPoint x: 306, endPoint y: 88, distance: 182.8
click at [306, 88] on h1 "JUNGLE FLEXIBLE TRACKS" at bounding box center [400, 87] width 590 height 21
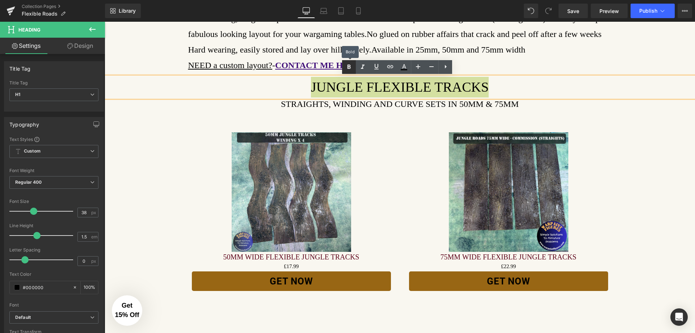
click at [347, 67] on icon at bounding box center [348, 67] width 9 height 9
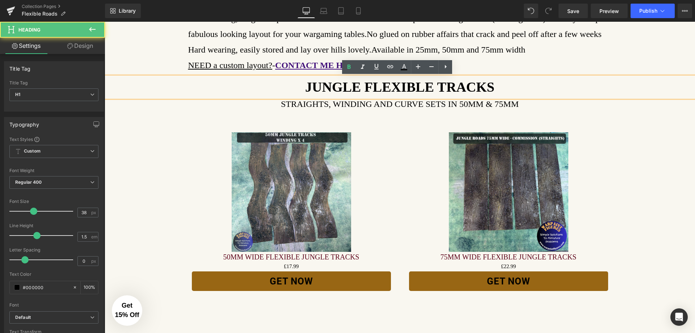
click at [581, 88] on h1 "JUNGLE FLEXIBLE TRACKS" at bounding box center [400, 87] width 590 height 21
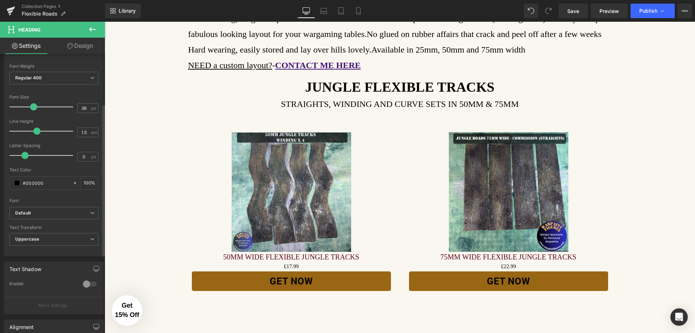
scroll to position [54, 0]
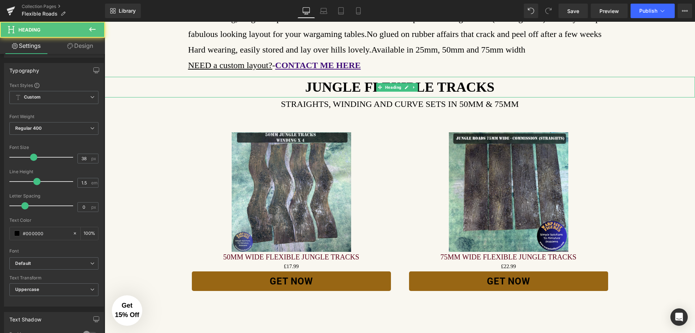
click at [282, 87] on h1 "JUNGLE FLEXIBLE TRACKS" at bounding box center [400, 87] width 590 height 21
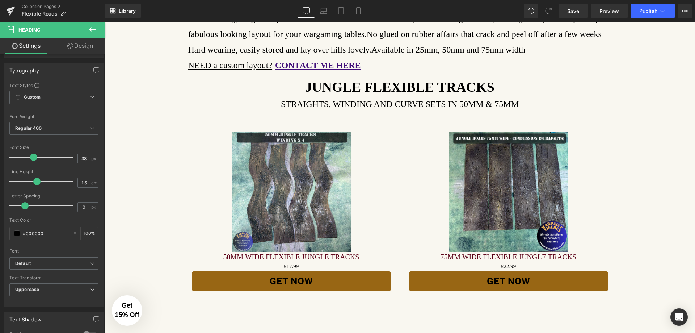
click at [84, 47] on link "Design" at bounding box center [80, 46] width 52 height 16
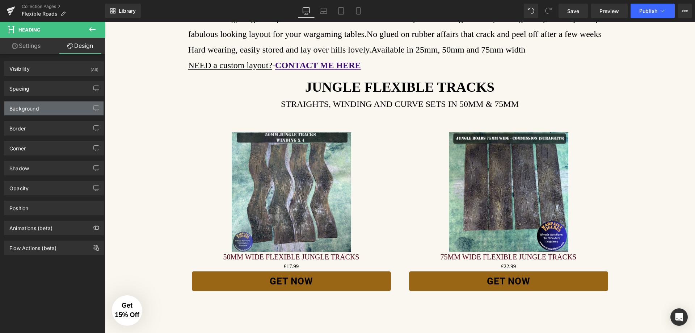
type input "transparent"
type input "0"
click at [34, 110] on div "Background" at bounding box center [24, 106] width 30 height 10
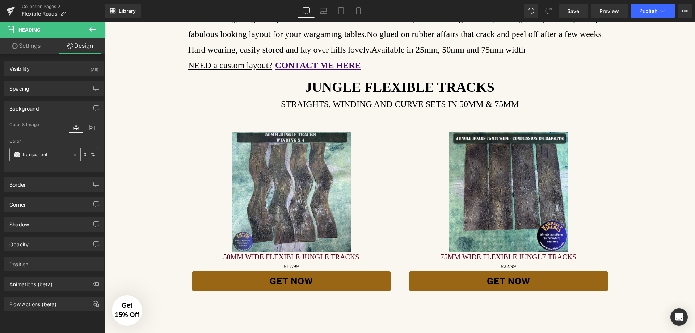
click at [15, 155] on span at bounding box center [17, 155] width 6 height 6
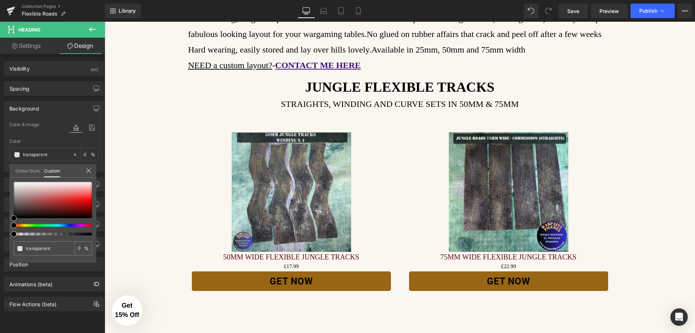
type input "#000000"
type input "100"
type input "#000000"
type input "100"
click at [69, 225] on div at bounding box center [50, 225] width 78 height 3
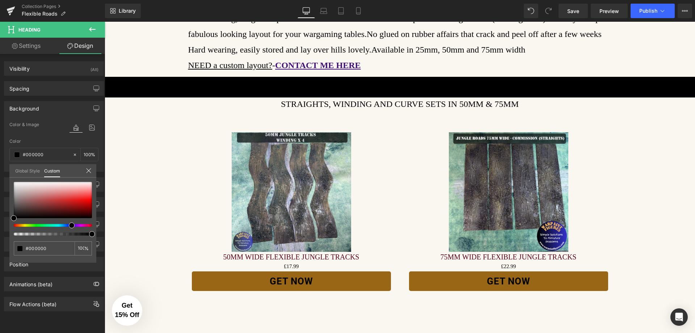
click at [67, 225] on div at bounding box center [50, 225] width 78 height 3
type input "#500eea"
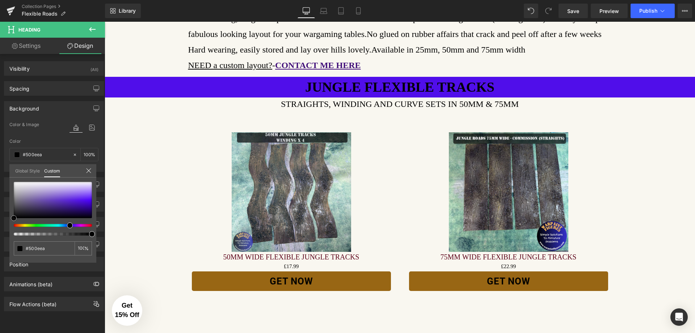
click at [83, 200] on div at bounding box center [53, 200] width 78 height 36
type input "#622ae3"
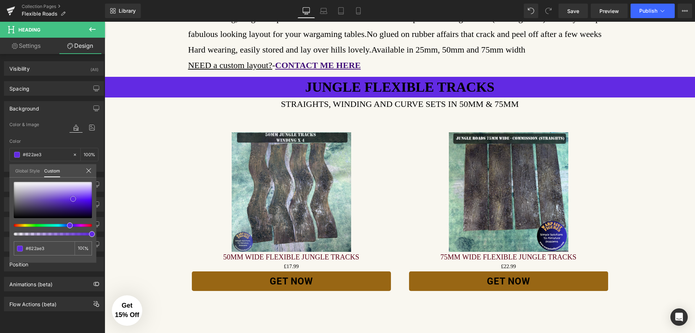
click at [73, 199] on div at bounding box center [53, 200] width 78 height 36
type input "#7d53de"
click at [68, 196] on div at bounding box center [53, 200] width 78 height 36
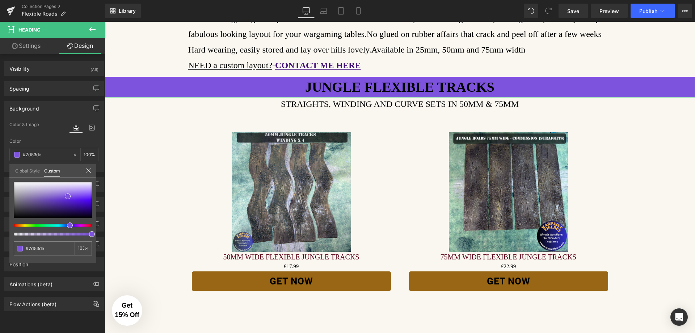
click at [89, 169] on icon at bounding box center [89, 171] width 6 height 6
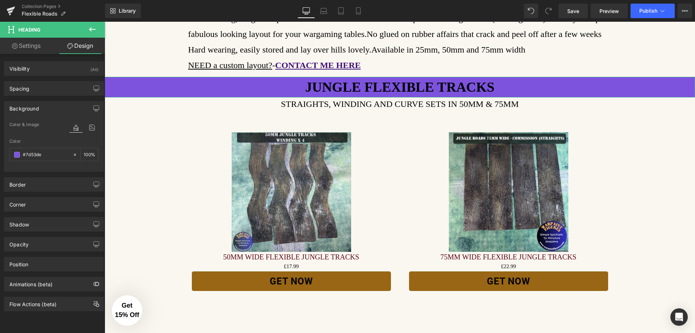
click at [27, 46] on link "Settings" at bounding box center [26, 46] width 52 height 16
type input "100"
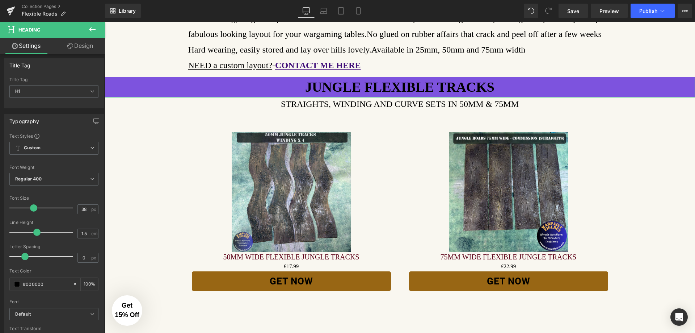
scroll to position [0, 0]
click at [93, 45] on link "Design" at bounding box center [80, 46] width 52 height 16
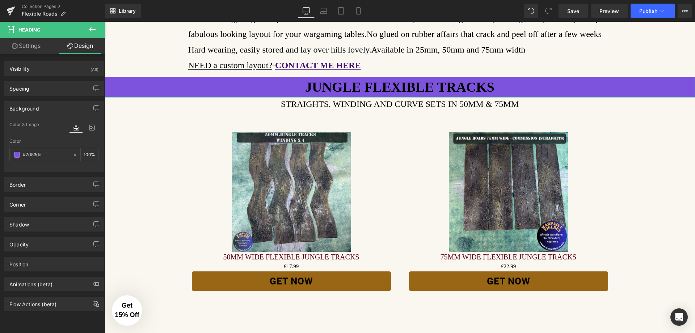
type input "100"
click at [64, 263] on div "Position" at bounding box center [53, 264] width 99 height 14
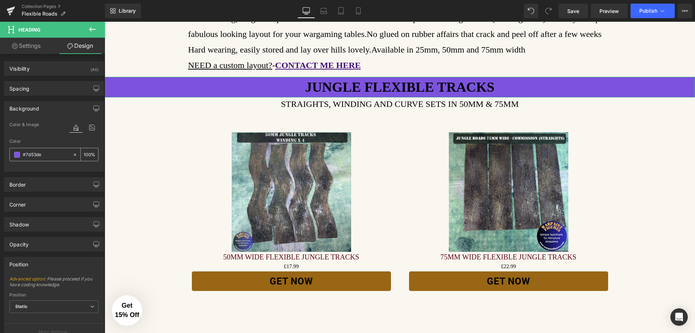
click at [14, 155] on span at bounding box center [17, 155] width 6 height 6
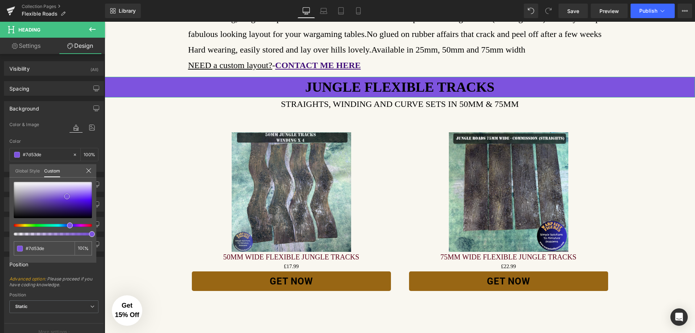
type input "#8569c8"
click at [51, 196] on div at bounding box center [53, 200] width 78 height 36
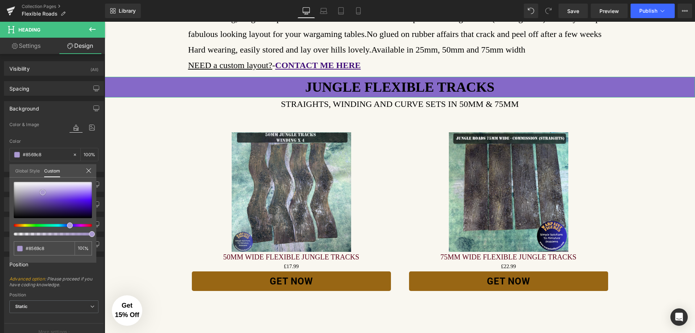
type input "#aa99d0"
click at [43, 192] on div at bounding box center [53, 200] width 78 height 36
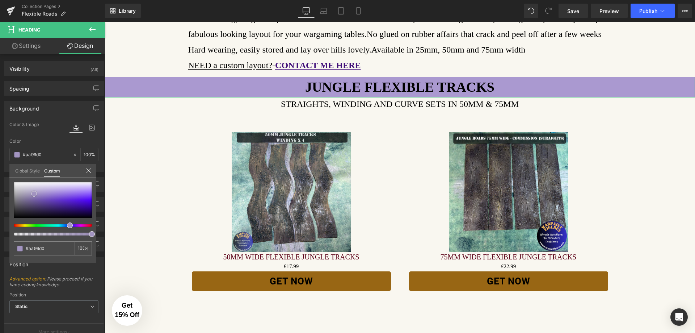
type input "#a294c0"
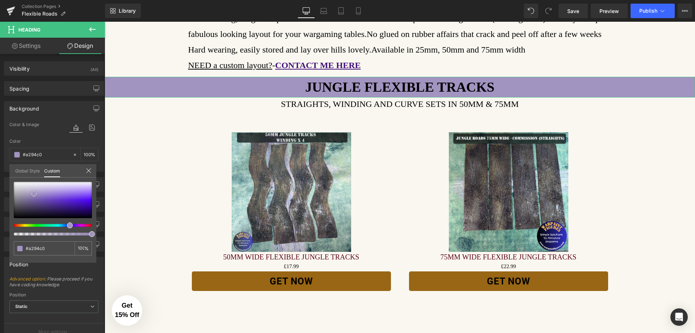
click at [34, 194] on div at bounding box center [53, 200] width 78 height 36
click at [18, 225] on div at bounding box center [50, 225] width 78 height 3
type input "#c0ac94"
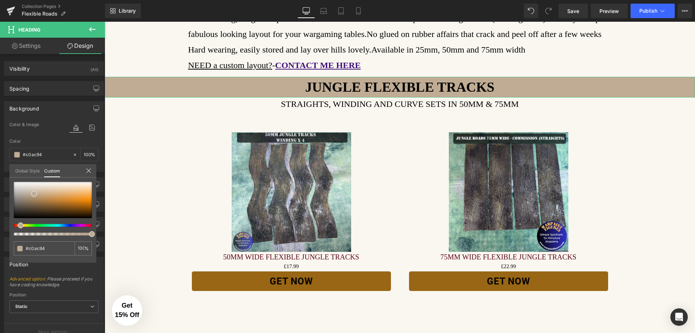
type input "#98c094"
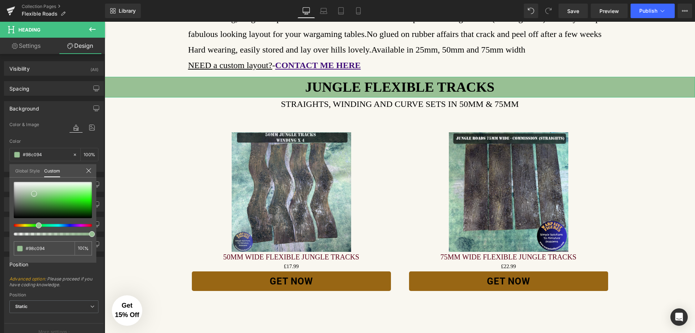
click at [36, 225] on div at bounding box center [50, 225] width 78 height 3
type input "#57f848"
click at [87, 195] on div at bounding box center [53, 200] width 78 height 36
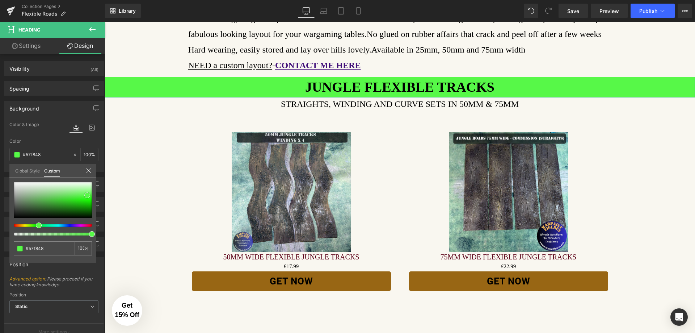
type input "#20e00f"
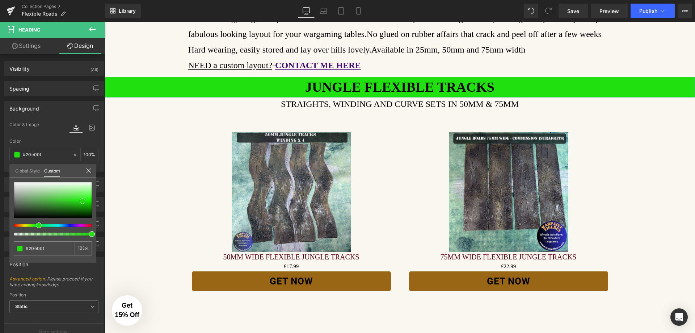
click at [83, 201] on div at bounding box center [53, 200] width 78 height 36
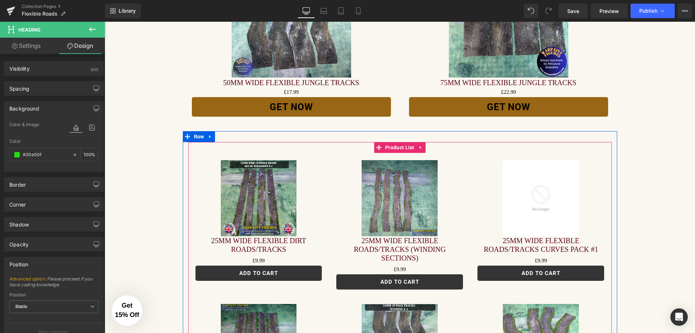
scroll to position [268, 0]
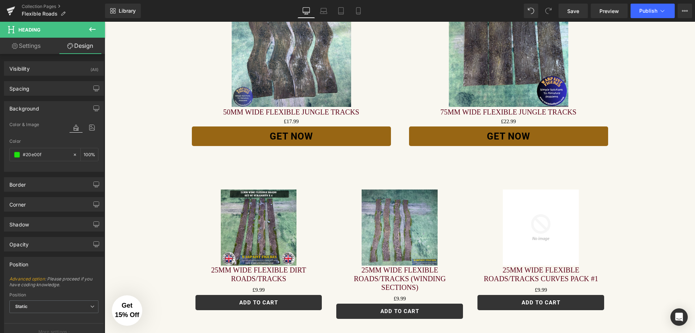
click at [91, 28] on icon at bounding box center [92, 29] width 7 height 4
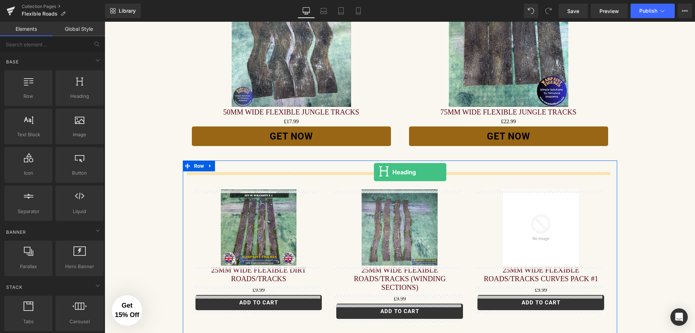
drag, startPoint x: 176, startPoint y: 116, endPoint x: 374, endPoint y: 172, distance: 206.1
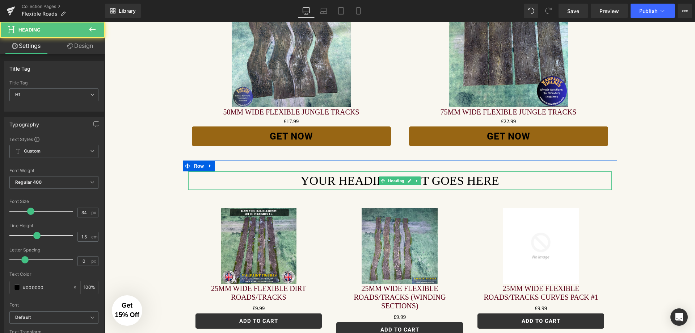
click at [465, 181] on h1 "Your heading text goes here" at bounding box center [399, 180] width 423 height 18
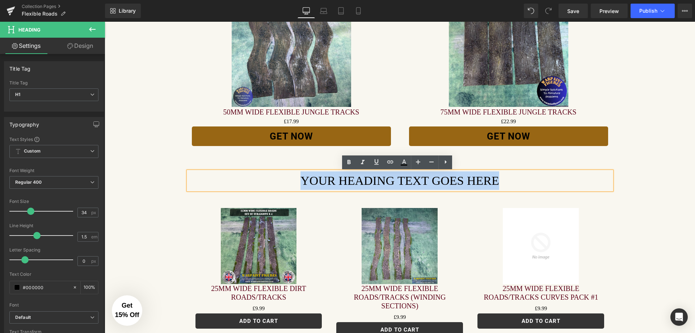
drag, startPoint x: 506, startPoint y: 178, endPoint x: 295, endPoint y: 171, distance: 211.8
click at [296, 173] on h1 "Your heading text goes here" at bounding box center [399, 180] width 423 height 18
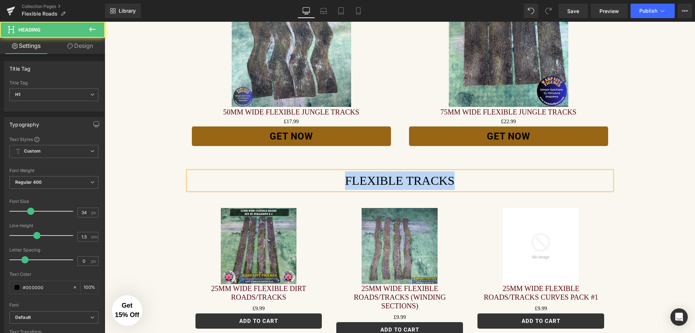
drag, startPoint x: 457, startPoint y: 178, endPoint x: 338, endPoint y: 182, distance: 119.1
click at [338, 182] on h1 "FLEXIBLE TRACKS" at bounding box center [399, 180] width 423 height 18
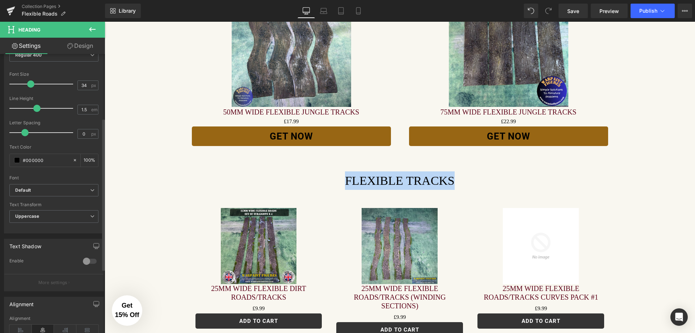
scroll to position [109, 0]
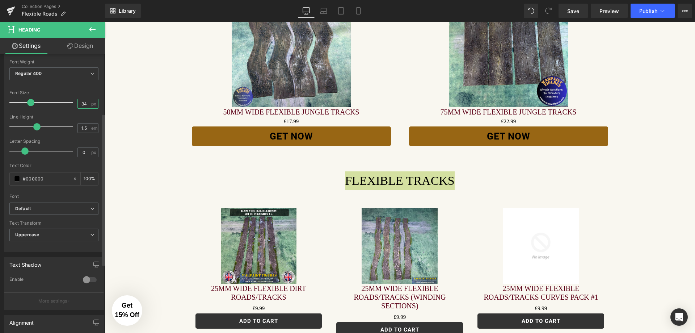
drag, startPoint x: 83, startPoint y: 103, endPoint x: 70, endPoint y: 105, distance: 12.4
click at [70, 105] on div "Font Size 34 px" at bounding box center [53, 102] width 89 height 24
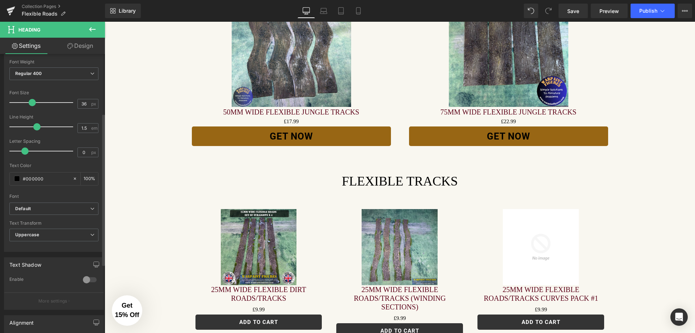
click at [62, 194] on div "Font" at bounding box center [53, 196] width 89 height 5
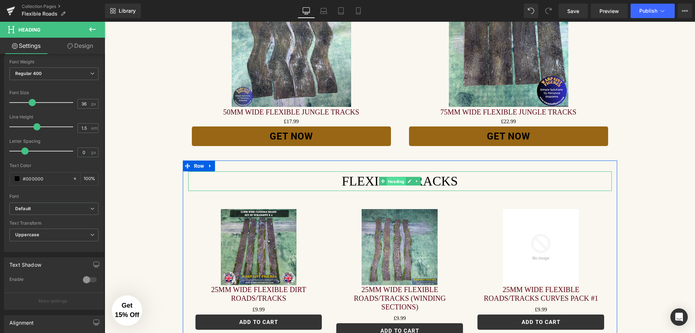
click at [395, 182] on span "Heading" at bounding box center [395, 181] width 19 height 9
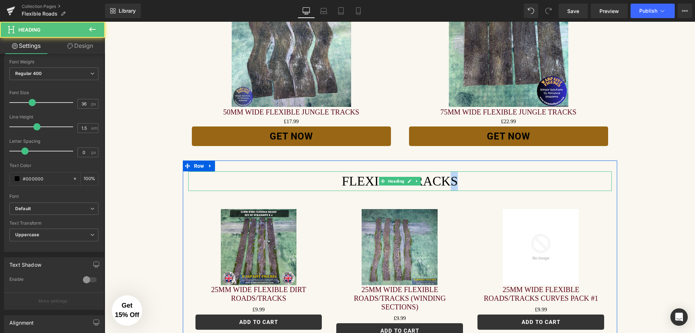
drag, startPoint x: 452, startPoint y: 182, endPoint x: 426, endPoint y: 181, distance: 26.1
click at [434, 182] on h1 "FLEXIBLE TRACKS" at bounding box center [399, 181] width 423 height 20
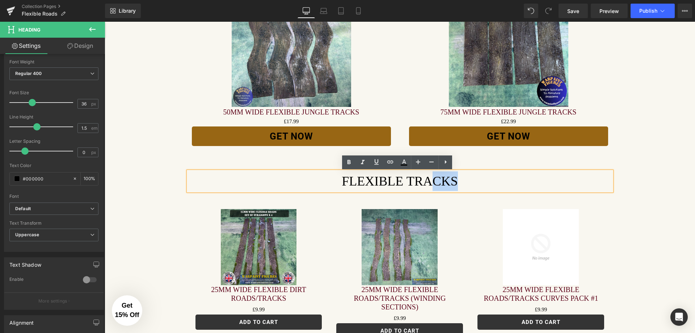
click at [452, 182] on h1 "FLEXIBLE TRACKS" at bounding box center [399, 181] width 423 height 20
click at [462, 181] on h1 "FLEXIBLE TRACKS" at bounding box center [399, 181] width 423 height 20
drag, startPoint x: 460, startPoint y: 181, endPoint x: 336, endPoint y: 185, distance: 123.8
click at [336, 185] on h1 "FLEXIBLE TRACKS" at bounding box center [399, 181] width 423 height 20
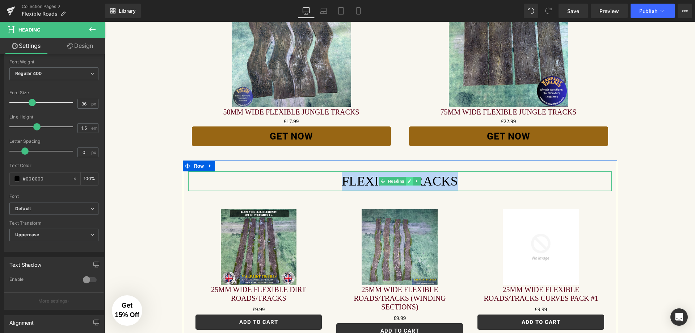
click at [407, 182] on icon at bounding box center [409, 181] width 4 height 4
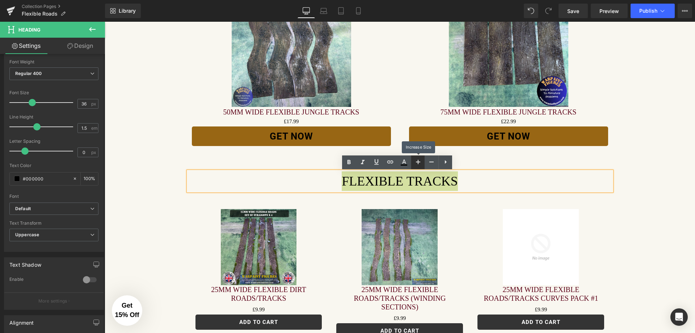
click at [418, 164] on icon at bounding box center [418, 161] width 9 height 9
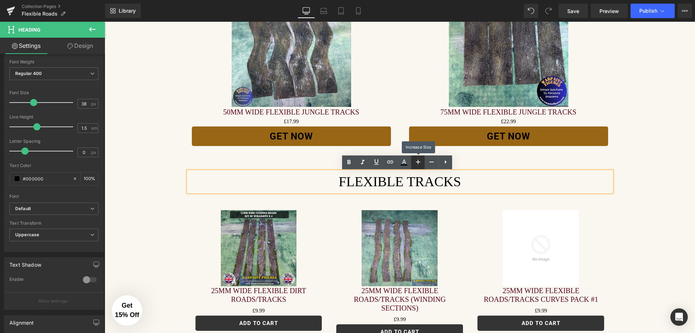
click at [418, 164] on icon at bounding box center [418, 161] width 9 height 9
type input "40"
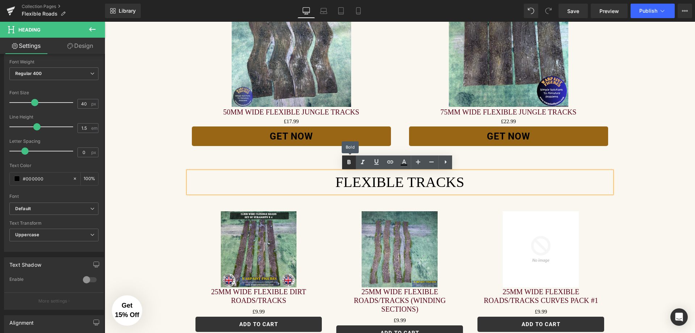
click at [352, 163] on icon at bounding box center [348, 162] width 9 height 9
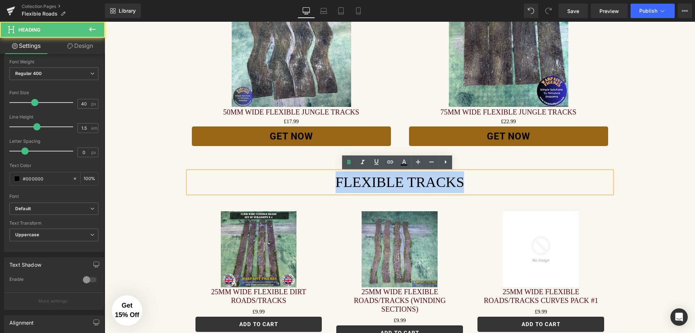
drag, startPoint x: 448, startPoint y: 183, endPoint x: 327, endPoint y: 184, distance: 120.5
click at [327, 184] on h1 "FLEXIBLE TRACKS" at bounding box center [399, 182] width 423 height 22
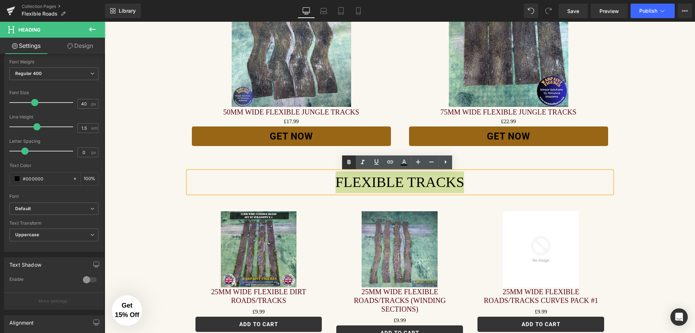
click at [348, 165] on icon at bounding box center [348, 162] width 9 height 9
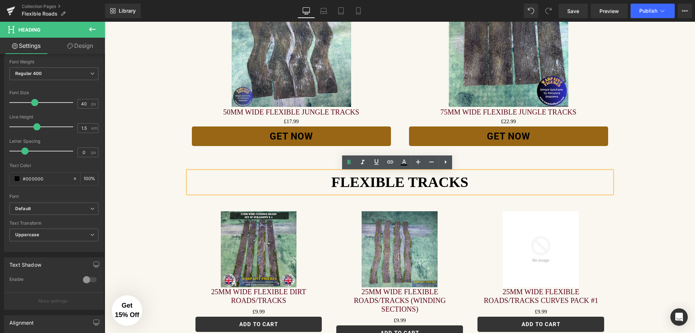
click at [267, 184] on h1 "FLEXIBLE TRACKS" at bounding box center [399, 182] width 423 height 22
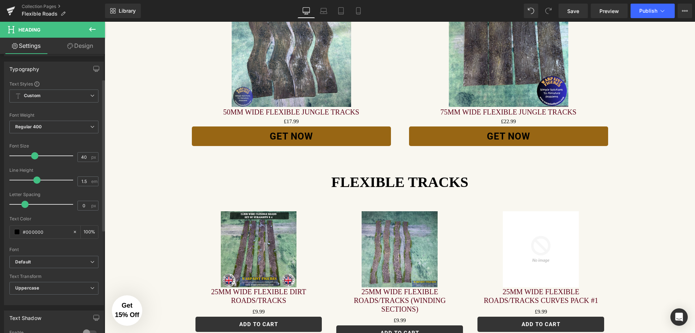
scroll to position [18, 0]
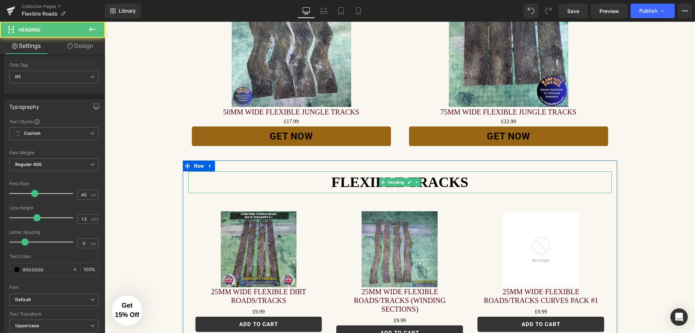
click at [249, 183] on h1 "FLEXIBLE TRACKS" at bounding box center [399, 182] width 423 height 22
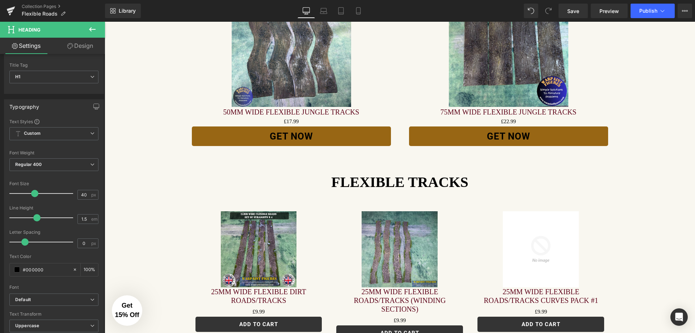
click at [87, 47] on link "Design" at bounding box center [80, 46] width 52 height 16
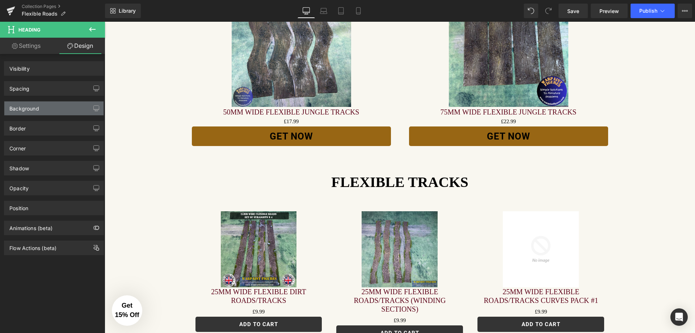
click at [35, 109] on div "Background" at bounding box center [24, 106] width 30 height 10
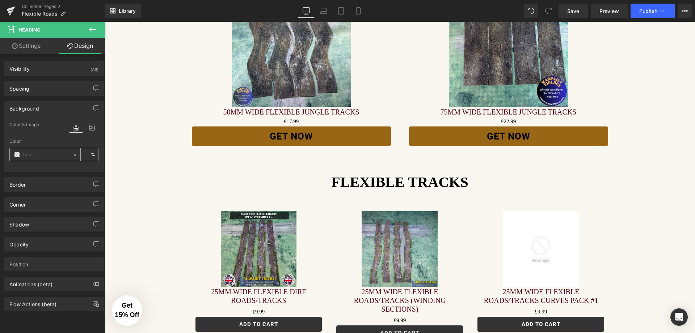
click at [18, 156] on span at bounding box center [17, 155] width 6 height 6
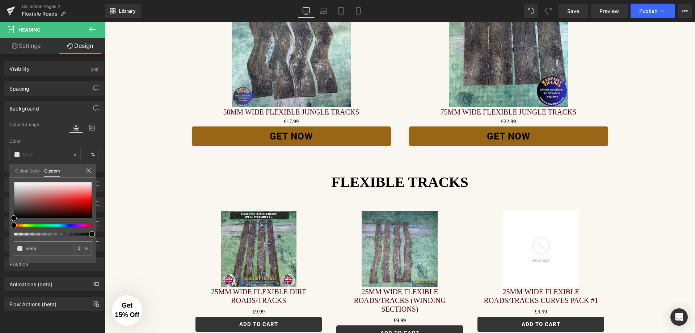
click at [37, 223] on div at bounding box center [53, 209] width 78 height 54
type input "#b91212"
type input "100"
type input "#b91212"
type input "100"
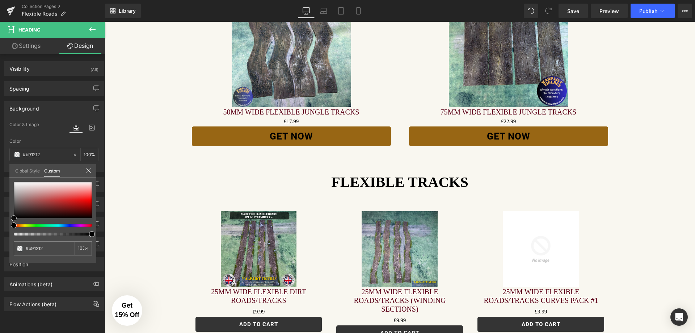
click at [78, 203] on div at bounding box center [53, 200] width 78 height 36
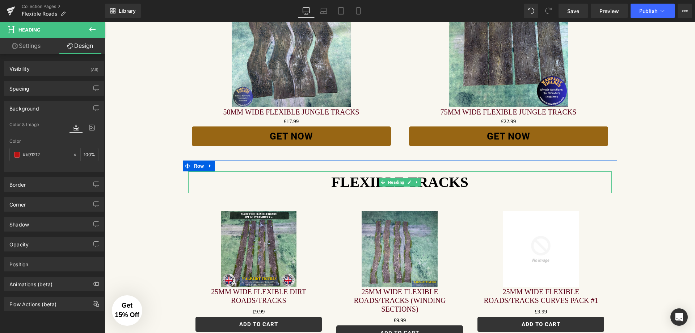
drag, startPoint x: 252, startPoint y: 186, endPoint x: 136, endPoint y: 203, distance: 117.5
click at [253, 186] on h1 "FLEXIBLE TRACKS" at bounding box center [399, 182] width 423 height 22
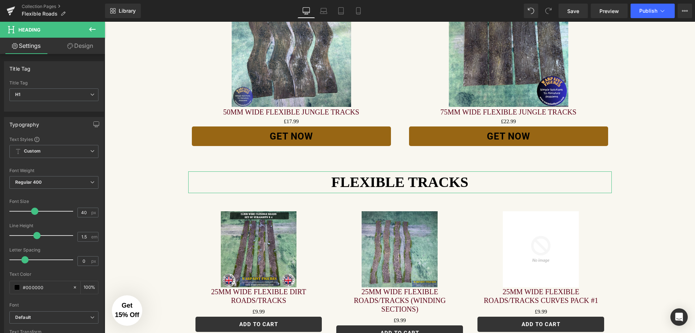
drag, startPoint x: 83, startPoint y: 50, endPoint x: 44, endPoint y: 126, distance: 85.6
click at [83, 50] on link "Design" at bounding box center [80, 46] width 52 height 16
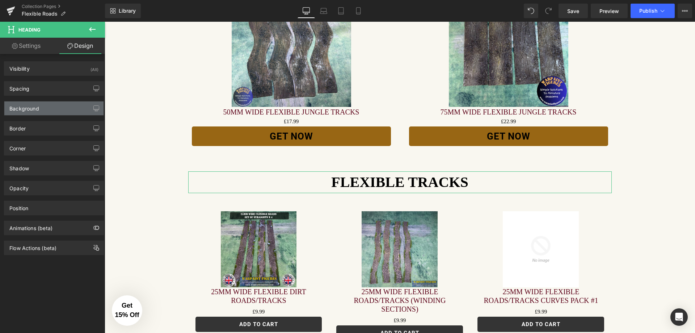
type input "transparent"
type input "0"
click at [50, 110] on div "Background" at bounding box center [53, 108] width 99 height 14
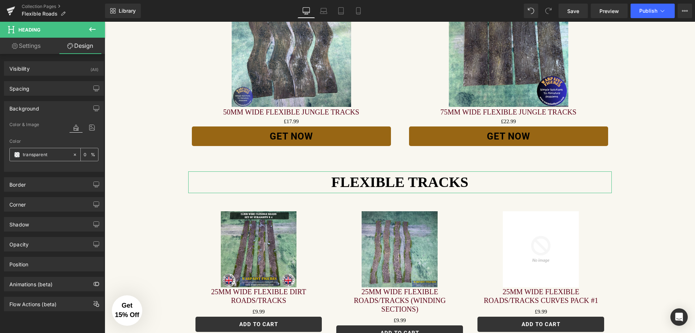
click at [15, 155] on span at bounding box center [17, 155] width 6 height 6
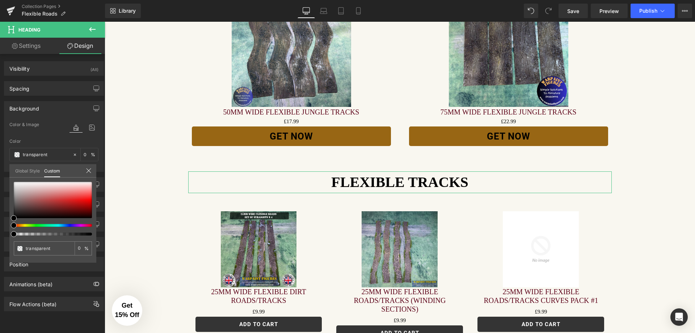
type input "#000000"
type input "100"
type input "#000000"
type input "100"
click at [42, 225] on div at bounding box center [50, 225] width 78 height 3
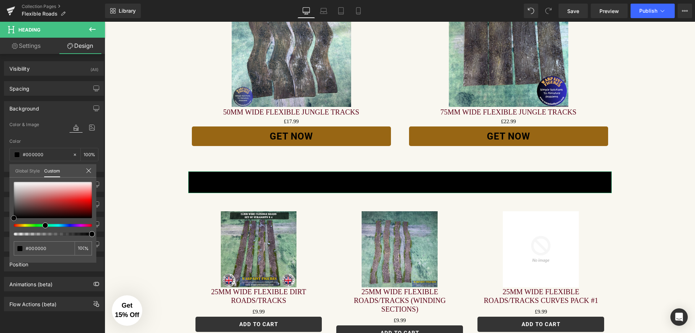
type input "#f23535"
click at [83, 197] on div at bounding box center [53, 200] width 78 height 36
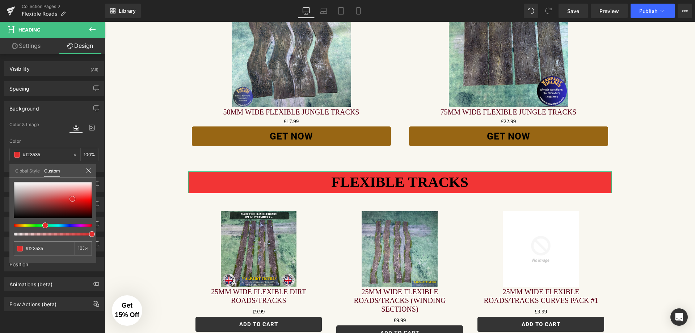
type input "#e12d2d"
click at [72, 199] on div at bounding box center [53, 200] width 78 height 36
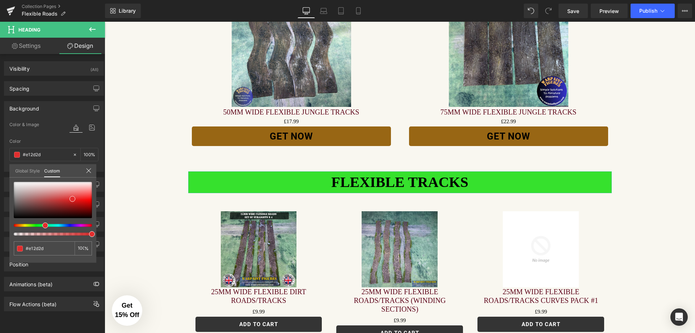
type input "#36e12d"
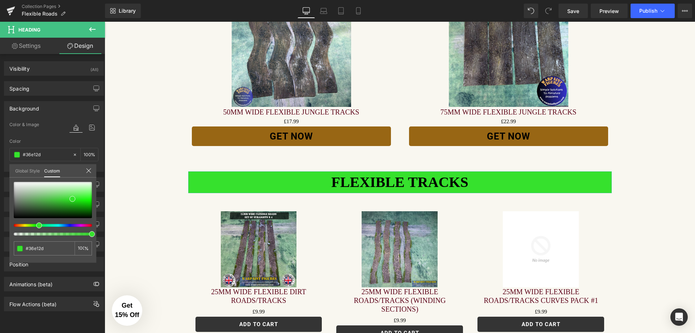
click at [36, 224] on div at bounding box center [50, 225] width 78 height 3
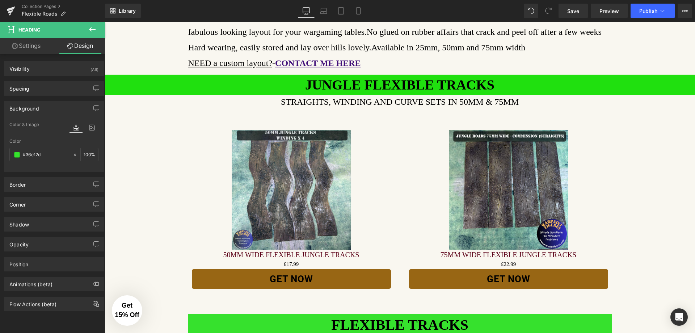
scroll to position [87, 0]
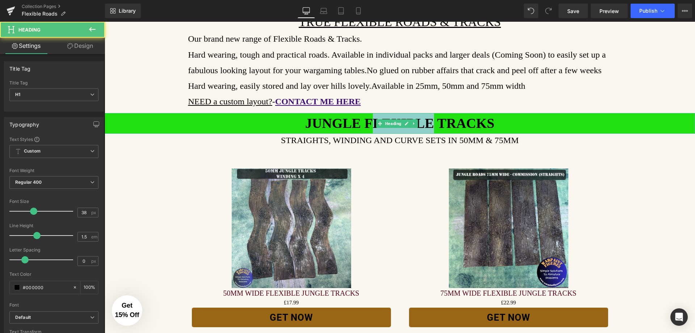
drag, startPoint x: 380, startPoint y: 123, endPoint x: 375, endPoint y: 122, distance: 4.9
click at [375, 122] on strong "JUNGLE FLEXIBLE TRACKS" at bounding box center [399, 122] width 189 height 15
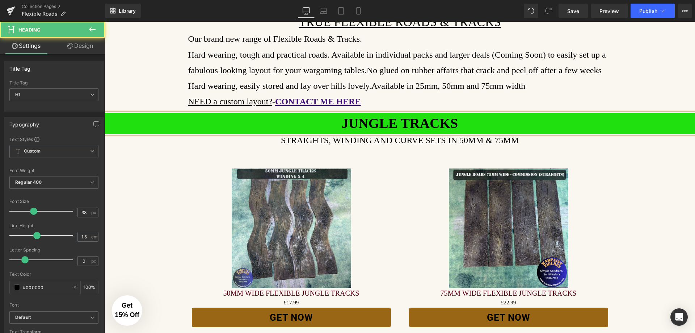
click at [326, 121] on h1 "JUNGLE TRACKS" at bounding box center [400, 123] width 590 height 21
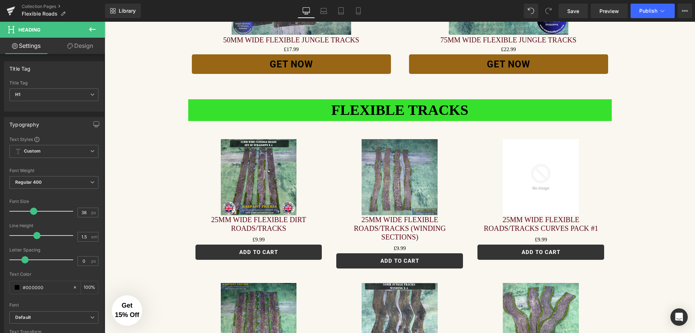
scroll to position [340, 0]
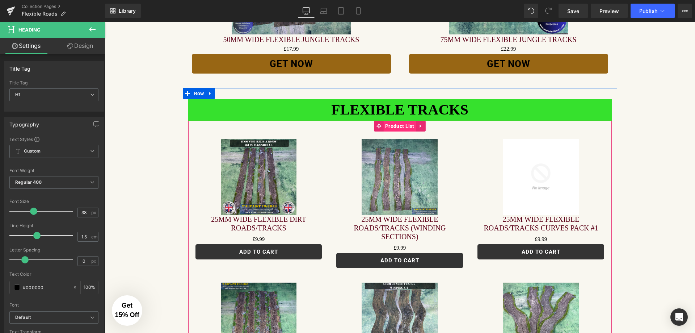
click at [397, 129] on span "Product List" at bounding box center [399, 126] width 33 height 11
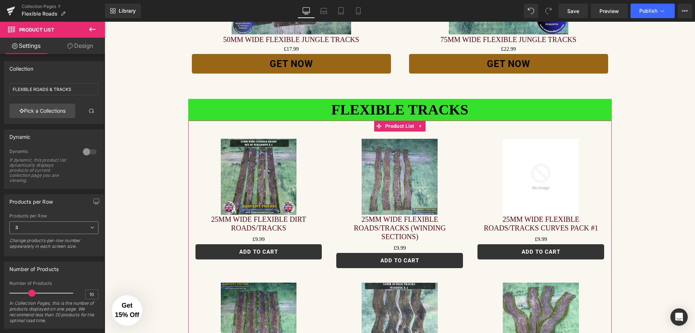
click at [90, 226] on icon at bounding box center [92, 227] width 4 height 4
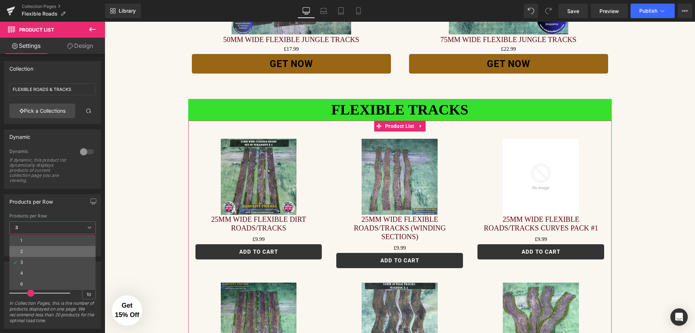
drag, startPoint x: 32, startPoint y: 252, endPoint x: 21, endPoint y: 229, distance: 25.7
click at [32, 252] on li "2" at bounding box center [52, 251] width 86 height 11
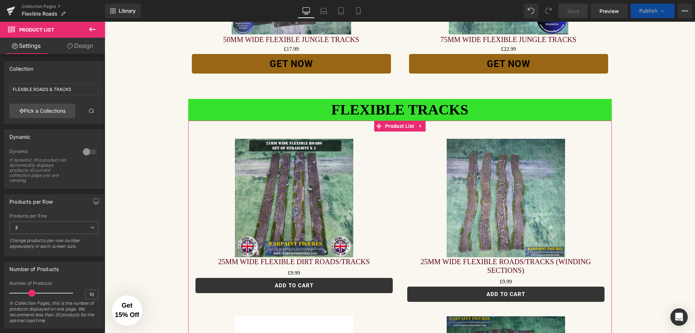
scroll to position [181, 0]
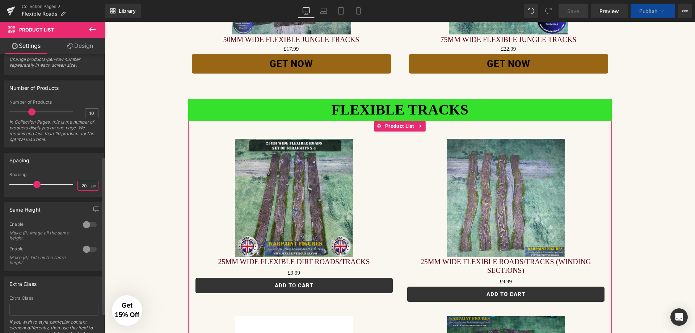
drag, startPoint x: 83, startPoint y: 185, endPoint x: 77, endPoint y: 252, distance: 67.3
click at [69, 189] on div "Spacing 20 px" at bounding box center [53, 184] width 89 height 24
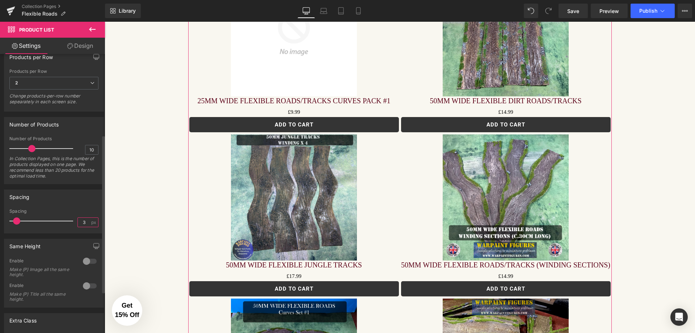
scroll to position [109, 0]
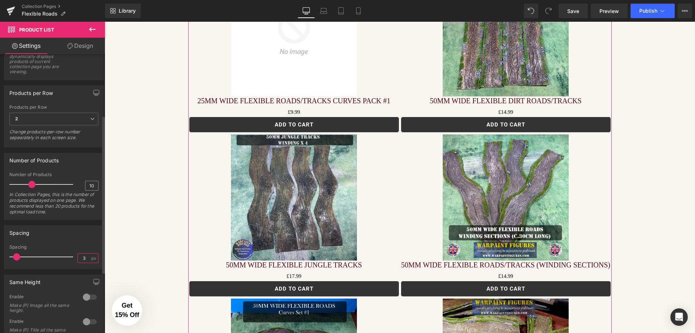
type input "3"
drag, startPoint x: 92, startPoint y: 186, endPoint x: 81, endPoint y: 185, distance: 11.6
click at [81, 185] on div "Number of Products 10 In Collection Pages, this is the number of products displ…" at bounding box center [53, 195] width 89 height 47
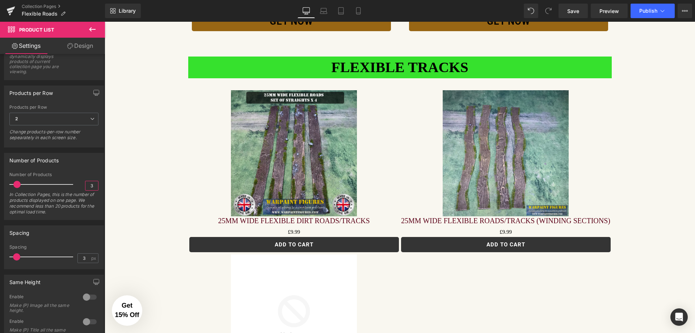
scroll to position [376, 0]
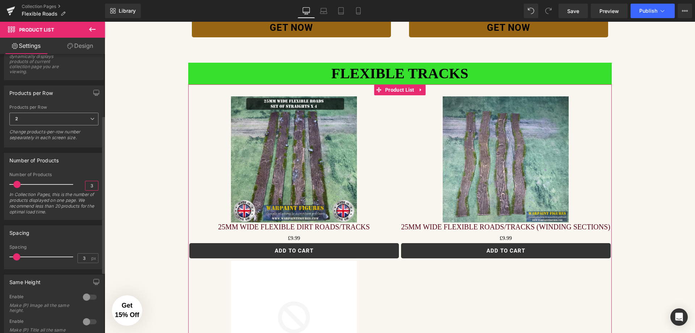
type input "3"
click at [84, 118] on span "2" at bounding box center [53, 119] width 89 height 13
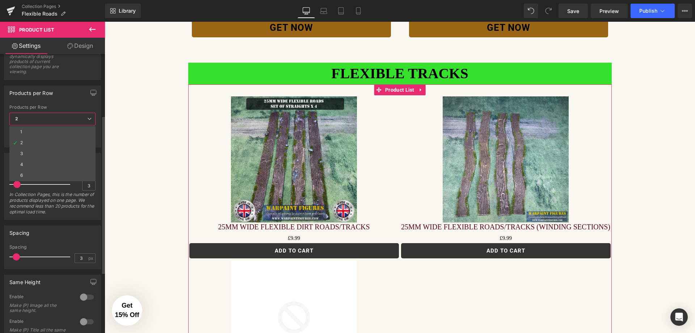
click at [62, 151] on li "3" at bounding box center [52, 153] width 86 height 11
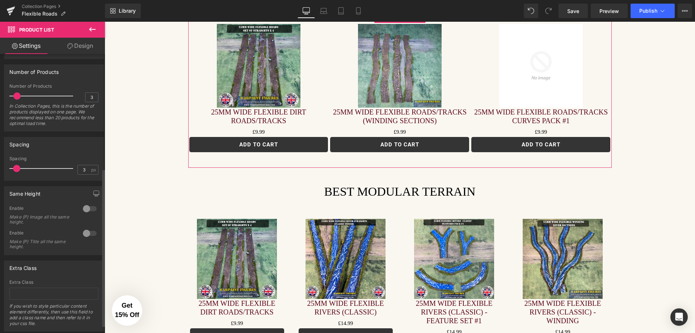
scroll to position [216, 0]
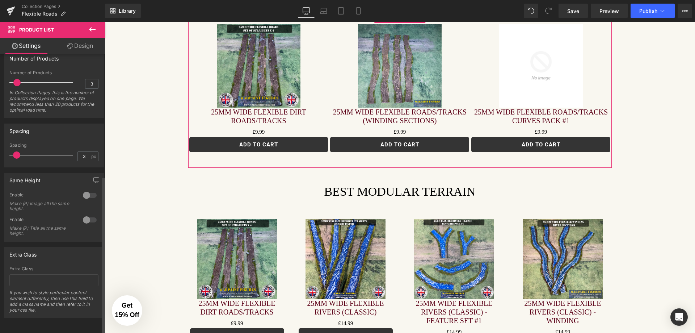
click at [91, 215] on div at bounding box center [89, 220] width 17 height 12
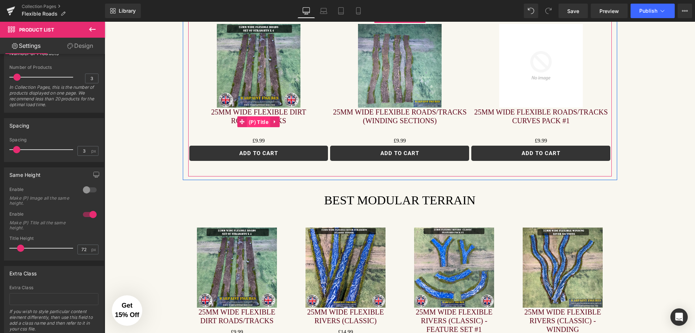
click at [261, 123] on span "(P) Title" at bounding box center [259, 122] width 24 height 11
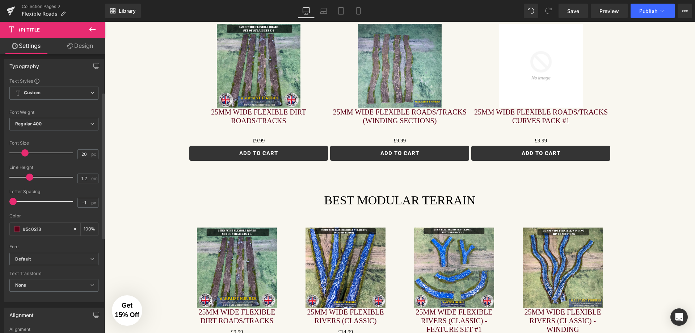
scroll to position [72, 0]
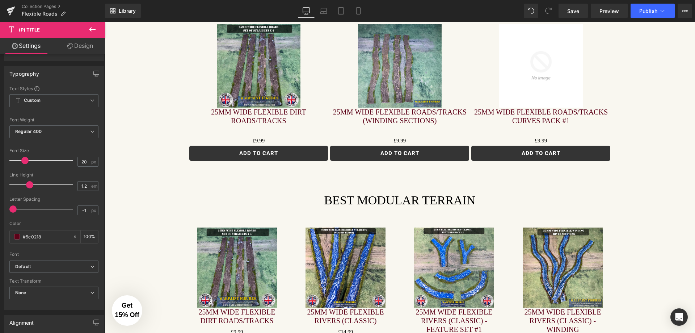
click at [86, 50] on link "Design" at bounding box center [80, 46] width 52 height 16
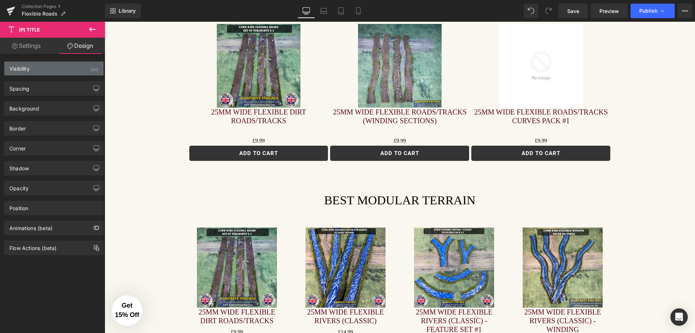
click at [28, 67] on div "Visibility" at bounding box center [19, 67] width 20 height 10
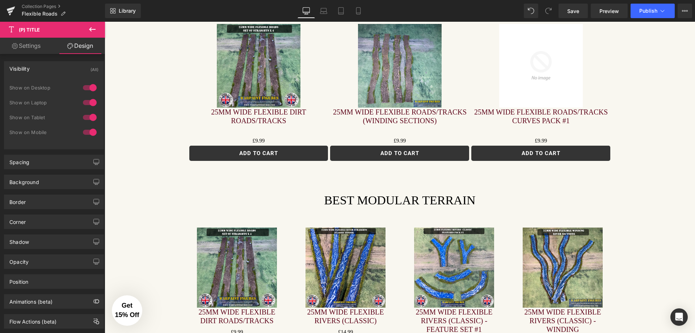
click at [26, 49] on link "Settings" at bounding box center [26, 46] width 52 height 16
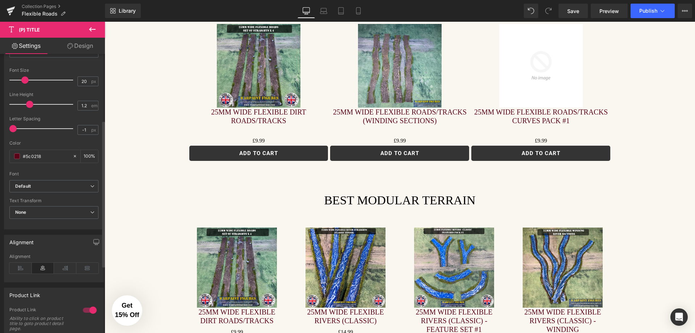
scroll to position [109, 0]
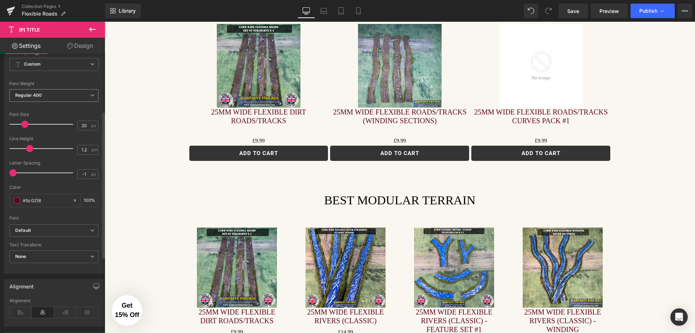
click at [68, 96] on span "Regular 400" at bounding box center [53, 95] width 89 height 13
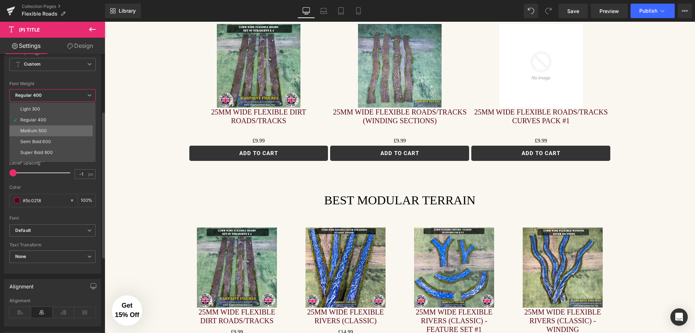
scroll to position [36, 0]
click at [41, 157] on li "Bold 700" at bounding box center [53, 158] width 89 height 11
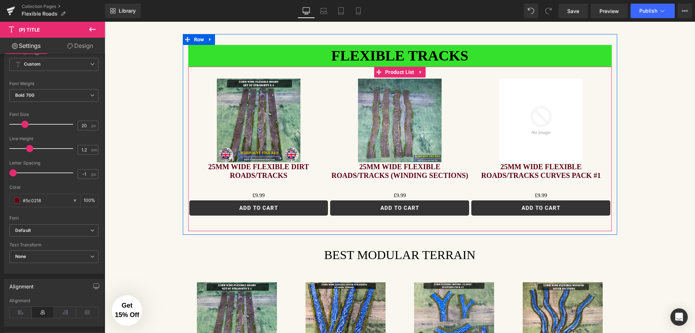
scroll to position [376, 0]
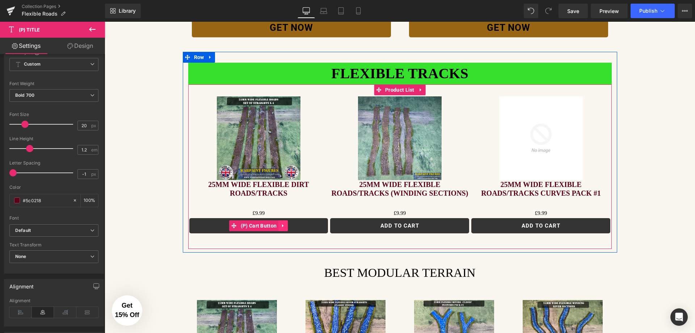
click at [284, 230] on link at bounding box center [282, 225] width 9 height 11
click at [250, 227] on span "(P) Cart Button" at bounding box center [259, 225] width 40 height 11
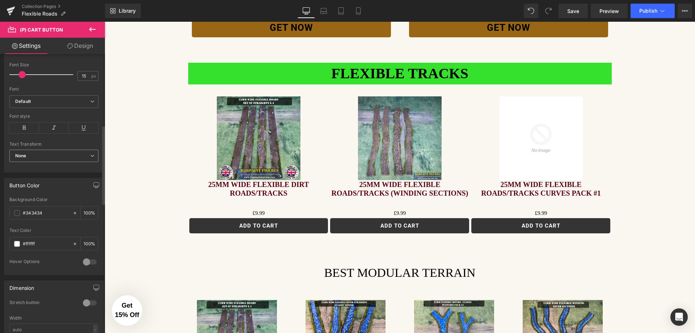
scroll to position [289, 0]
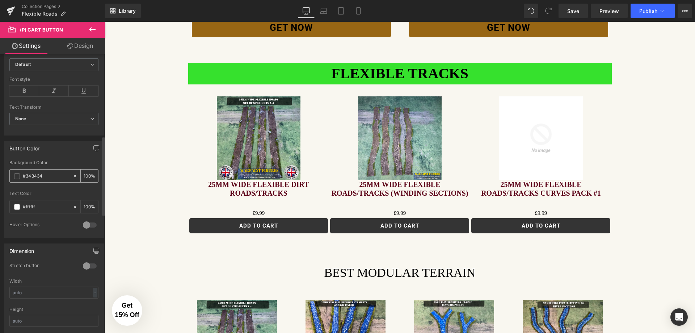
click at [18, 176] on span at bounding box center [17, 176] width 6 height 6
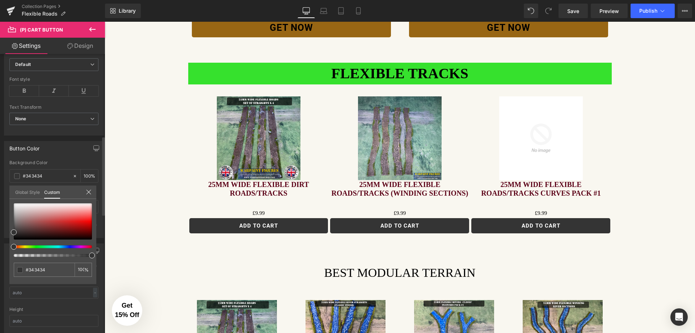
click at [71, 245] on div at bounding box center [53, 230] width 78 height 54
click at [69, 246] on div at bounding box center [50, 246] width 78 height 3
click at [64, 229] on div at bounding box center [53, 221] width 78 height 36
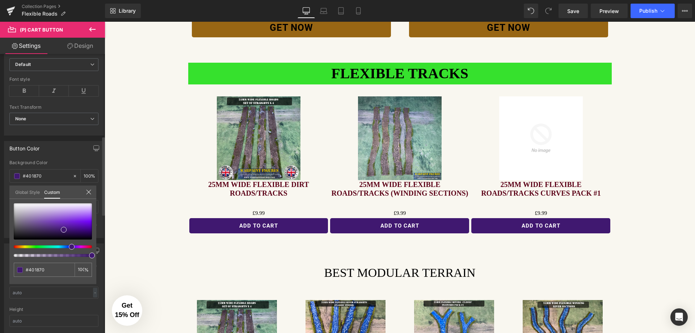
click at [89, 190] on icon at bounding box center [89, 192] width 6 height 6
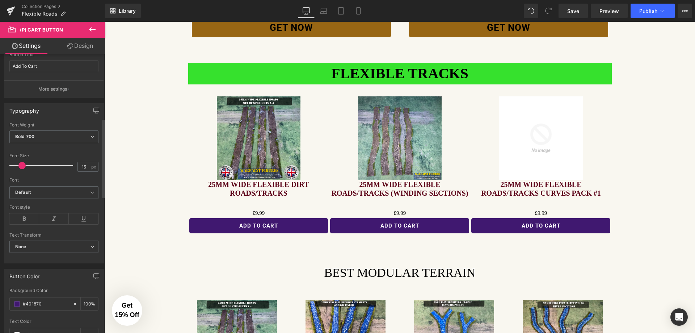
scroll to position [145, 0]
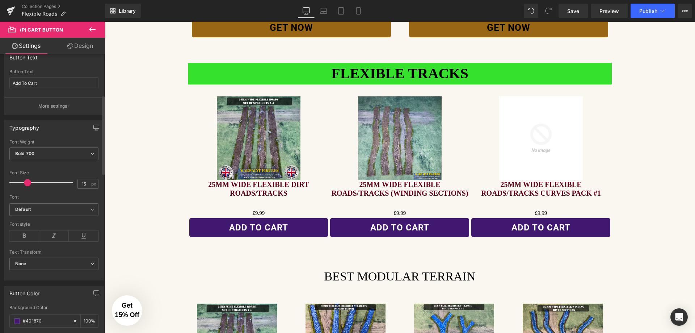
drag, startPoint x: 21, startPoint y: 182, endPoint x: 26, endPoint y: 182, distance: 5.1
click at [26, 182] on span at bounding box center [27, 182] width 7 height 7
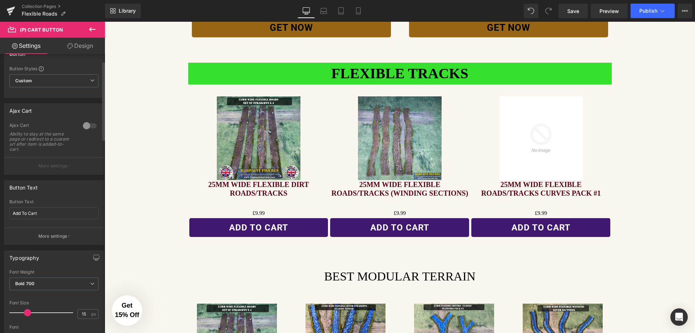
scroll to position [0, 0]
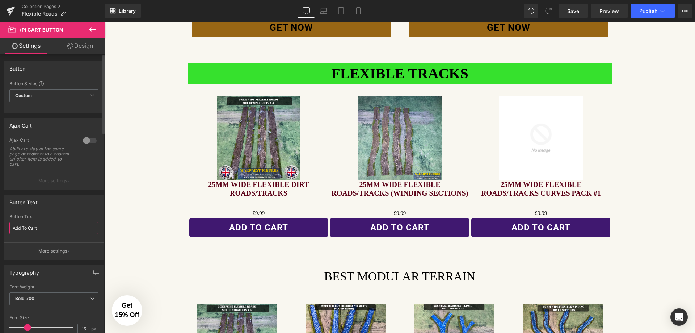
drag, startPoint x: 41, startPoint y: 226, endPoint x: 0, endPoint y: 217, distance: 41.8
click at [0, 220] on div "Button Text Add To Cart Button Text Add To Cart More settings" at bounding box center [54, 224] width 108 height 70
type input "BUY NOW"
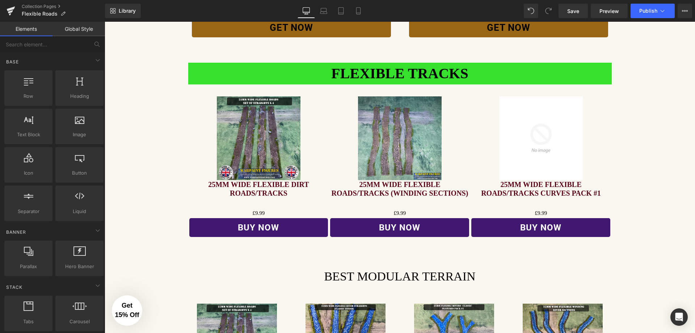
click at [656, 204] on div "True flexible roads & tracks Heading Our brand new range of Flexible Roads & Tr…" at bounding box center [400, 329] width 590 height 1235
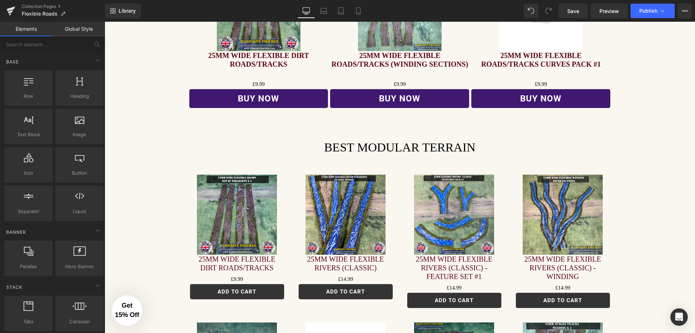
scroll to position [485, 0]
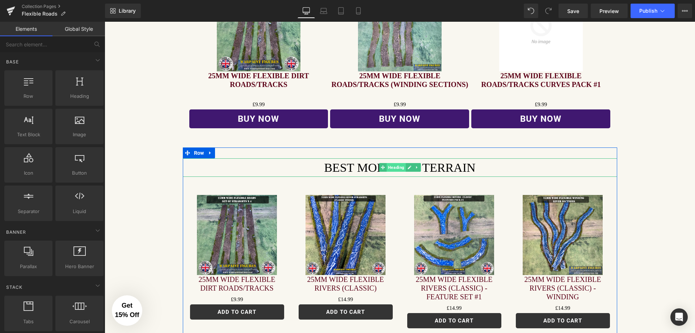
click at [393, 169] on span "Heading" at bounding box center [395, 167] width 19 height 9
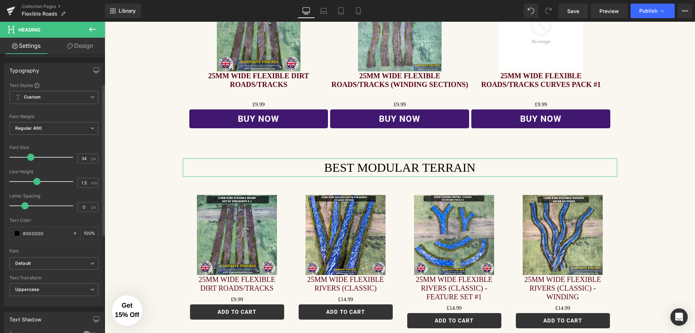
scroll to position [0, 0]
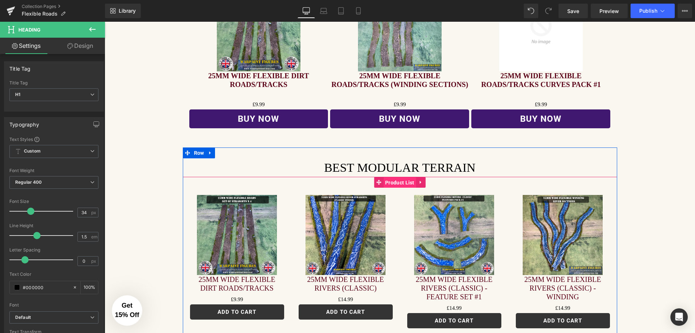
click at [396, 185] on span "Product List" at bounding box center [399, 182] width 33 height 11
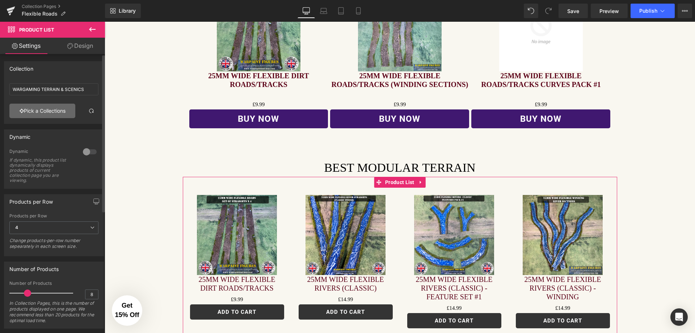
click at [37, 108] on link "Pick a Collections" at bounding box center [42, 110] width 66 height 14
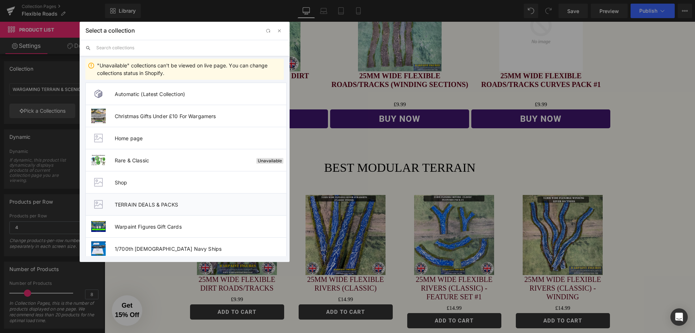
click at [172, 207] on span "TERRAIN DEALS & PACKS" at bounding box center [201, 204] width 172 height 6
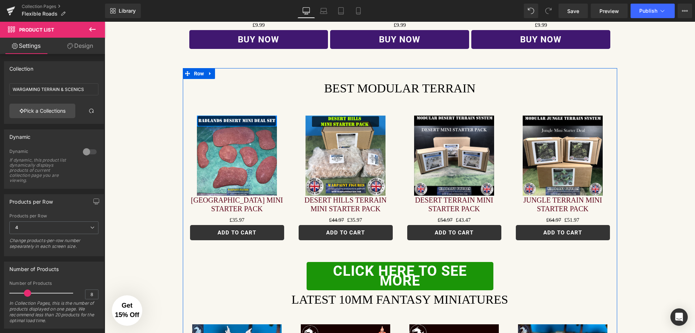
scroll to position [557, 0]
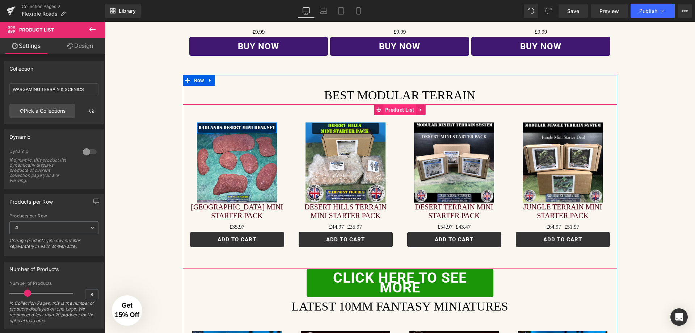
click at [403, 108] on span "Product List" at bounding box center [399, 109] width 33 height 11
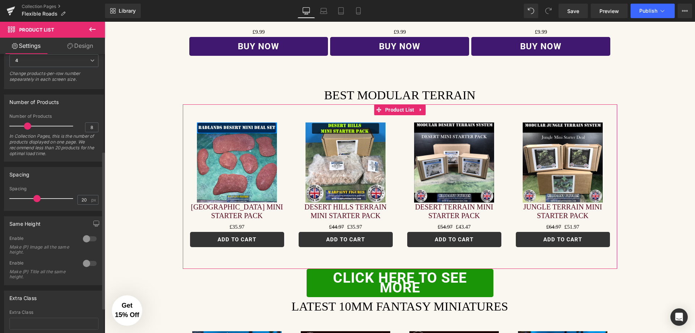
scroll to position [181, 0]
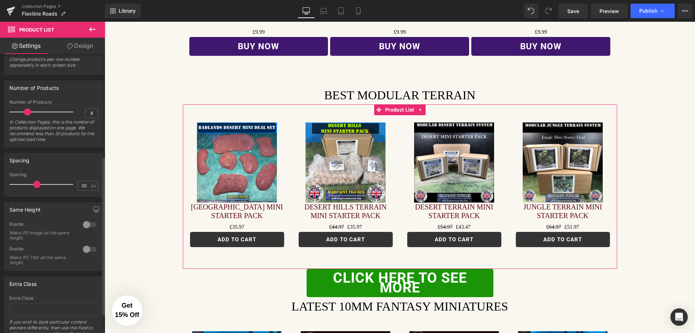
click at [90, 249] on div at bounding box center [89, 249] width 17 height 12
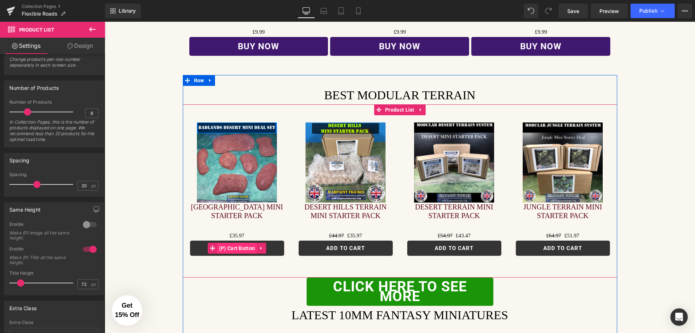
click at [240, 250] on span "(P) Cart Button" at bounding box center [237, 247] width 40 height 11
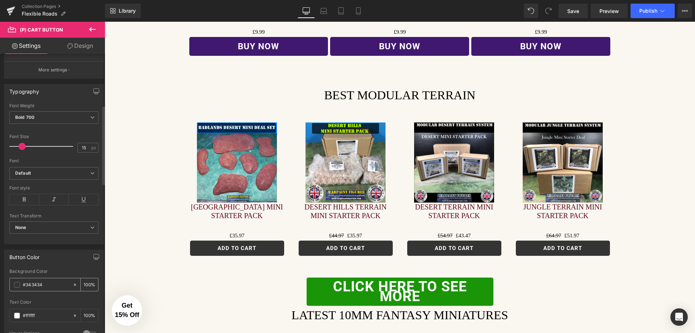
click at [14, 286] on div "#343434" at bounding box center [41, 284] width 63 height 13
click at [16, 285] on span at bounding box center [17, 285] width 6 height 6
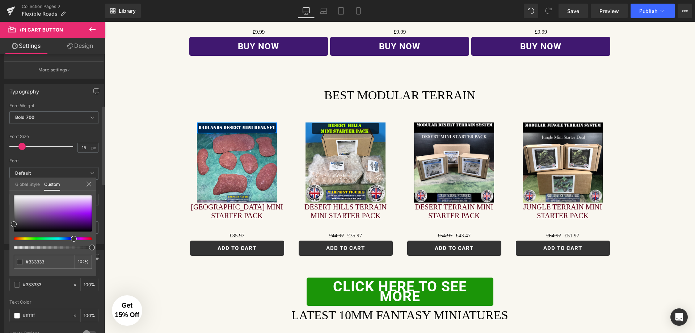
click at [71, 239] on div at bounding box center [50, 238] width 78 height 3
click at [55, 219] on div at bounding box center [53, 213] width 78 height 36
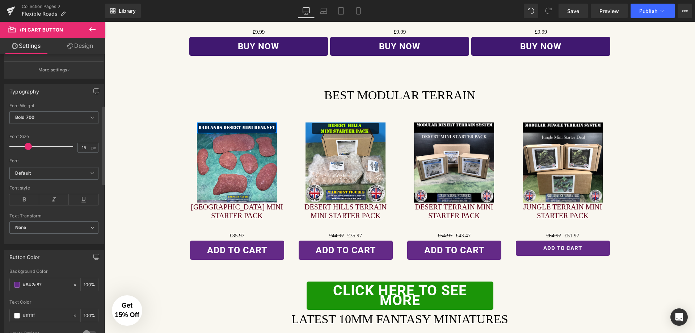
drag, startPoint x: 20, startPoint y: 146, endPoint x: 26, endPoint y: 146, distance: 5.8
click at [26, 146] on span at bounding box center [28, 146] width 7 height 7
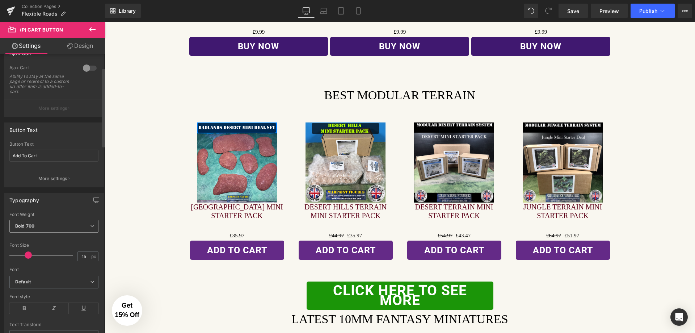
scroll to position [0, 0]
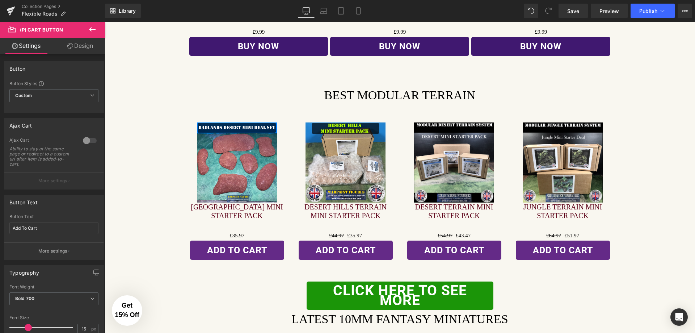
click at [676, 119] on body "This website uses cookies to ensure you get the best experience on our website.…" at bounding box center [400, 154] width 590 height 1381
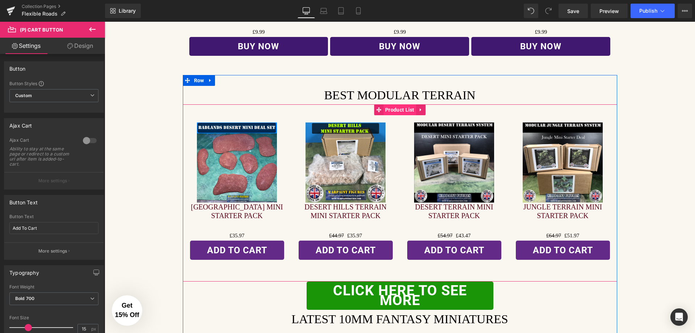
click at [397, 109] on span "Product List" at bounding box center [399, 109] width 33 height 11
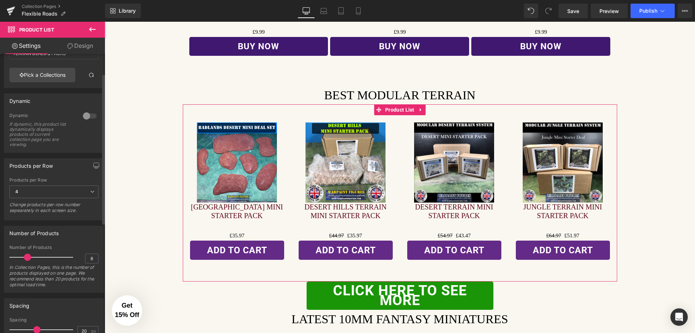
scroll to position [36, 0]
click at [72, 193] on span "4" at bounding box center [53, 191] width 89 height 13
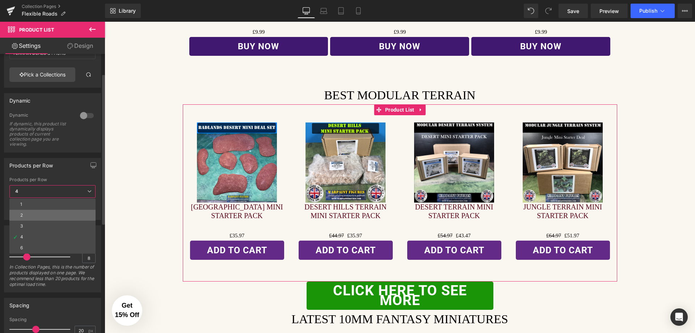
click at [45, 214] on li "2" at bounding box center [52, 215] width 86 height 11
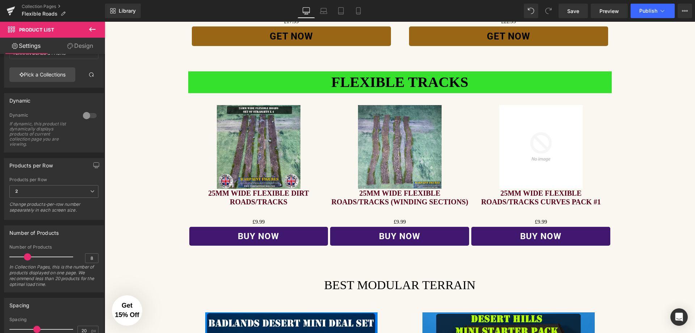
scroll to position [0, 0]
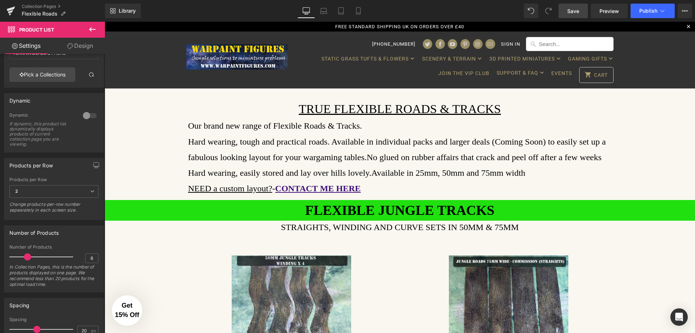
click at [581, 10] on link "Save" at bounding box center [572, 11] width 29 height 14
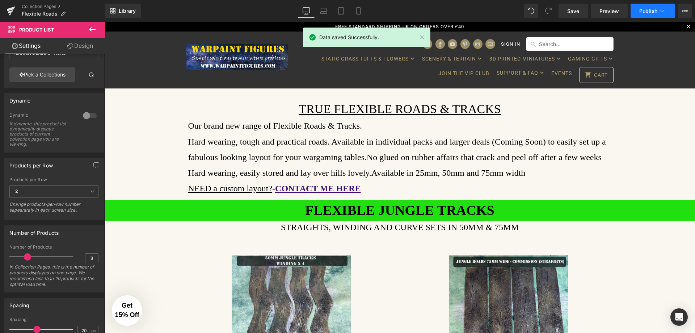
click at [654, 10] on span "Publish" at bounding box center [648, 11] width 18 height 6
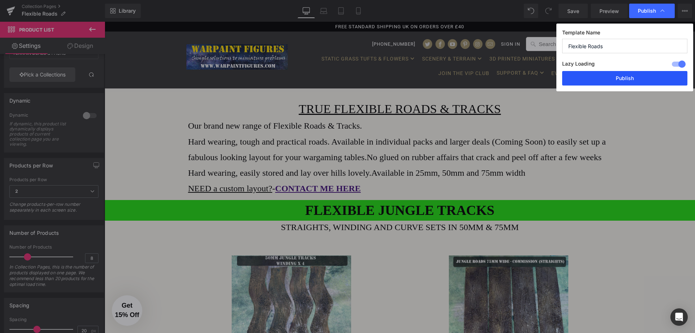
drag, startPoint x: 617, startPoint y: 78, endPoint x: 306, endPoint y: 118, distance: 313.5
click at [617, 78] on button "Publish" at bounding box center [624, 78] width 125 height 14
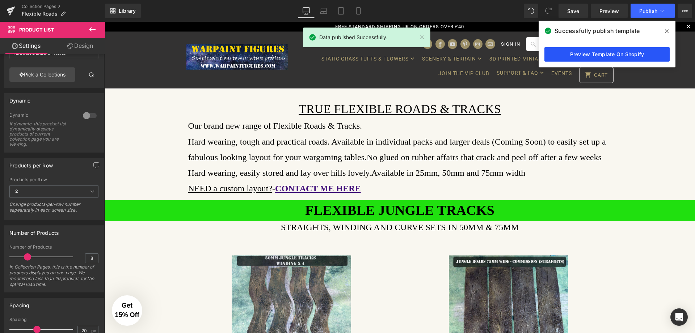
click at [606, 57] on link "Preview Template On Shopify" at bounding box center [606, 54] width 125 height 14
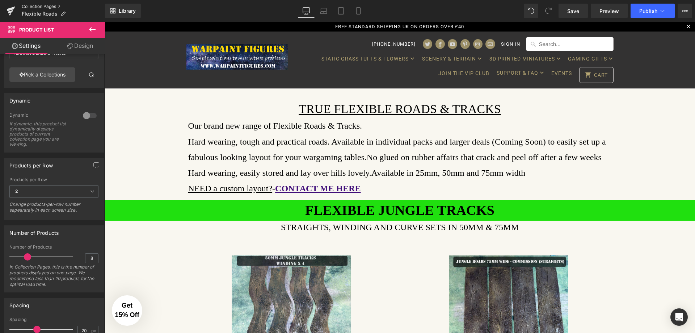
drag, startPoint x: 45, startPoint y: 5, endPoint x: 89, endPoint y: 69, distance: 78.3
click at [45, 5] on link "Collection Pages" at bounding box center [63, 7] width 83 height 6
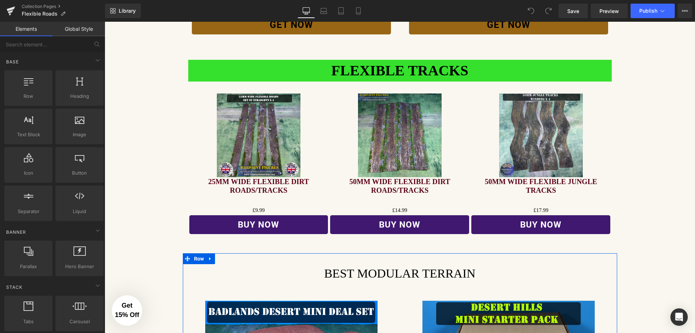
scroll to position [362, 0]
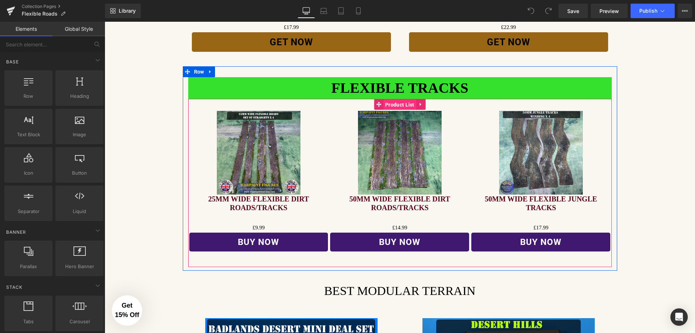
click at [396, 105] on span "Product List" at bounding box center [399, 104] width 33 height 11
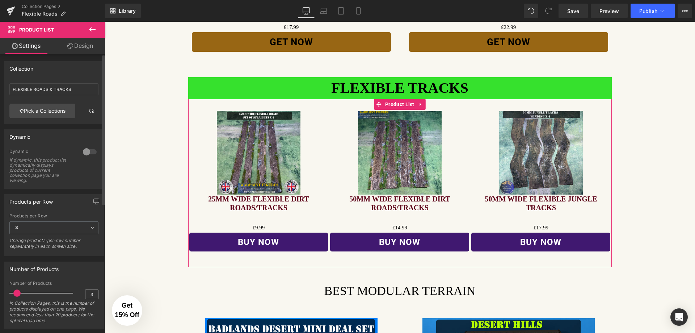
click at [95, 296] on div "3 Number of Products 3 In Collection Pages, this is the number of products disp…" at bounding box center [53, 303] width 99 height 47
drag, startPoint x: 92, startPoint y: 295, endPoint x: 78, endPoint y: 291, distance: 15.1
click at [80, 293] on div "Number of Products 3 In Collection Pages, this is the number of products displa…" at bounding box center [53, 303] width 89 height 47
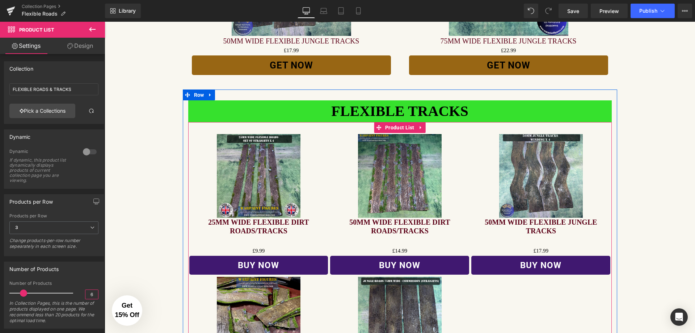
scroll to position [326, 0]
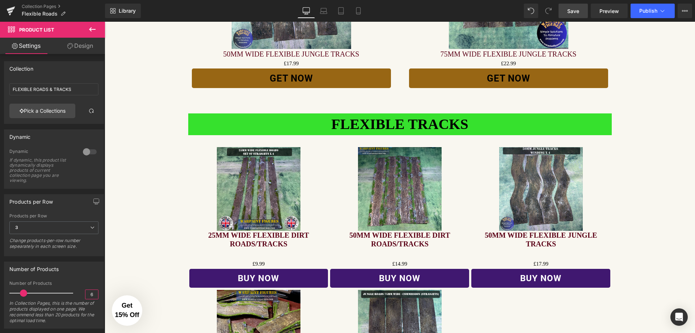
type input "6"
click at [578, 12] on span "Save" at bounding box center [573, 11] width 12 height 8
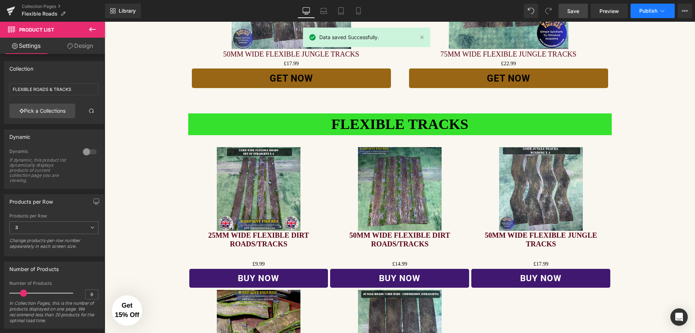
click at [663, 13] on icon at bounding box center [662, 10] width 7 height 7
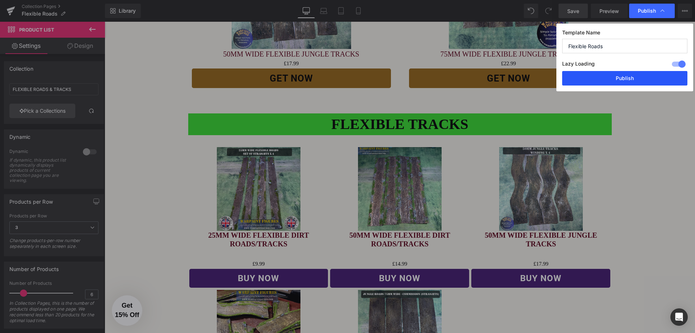
click at [641, 75] on button "Publish" at bounding box center [624, 78] width 125 height 14
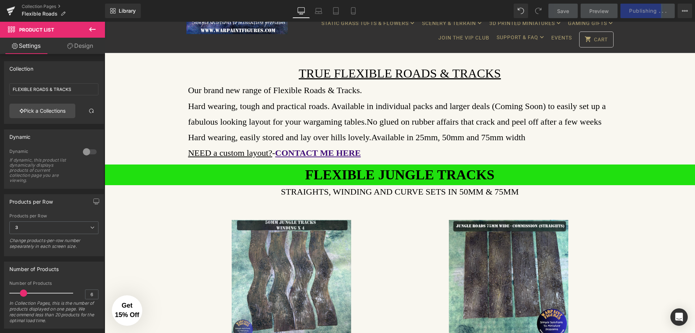
scroll to position [0, 0]
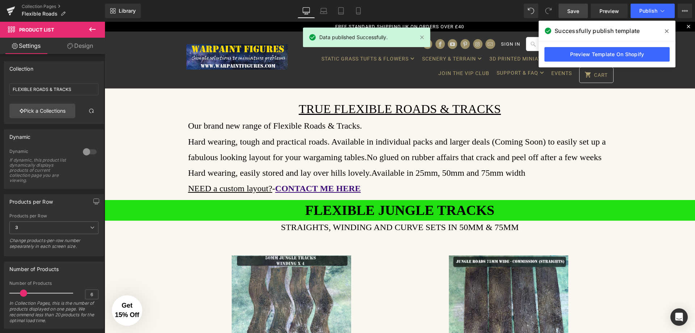
click at [666, 30] on icon at bounding box center [667, 31] width 4 height 6
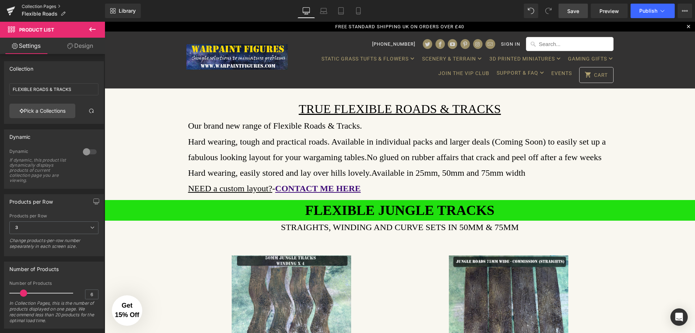
click at [40, 5] on link "Collection Pages" at bounding box center [63, 7] width 83 height 6
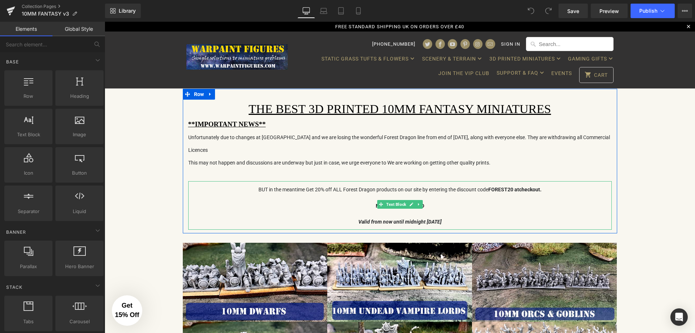
click at [392, 184] on p "BUT in the meantime Get 20% off ALL Forest Dragon products on our site by enter…" at bounding box center [399, 189] width 423 height 16
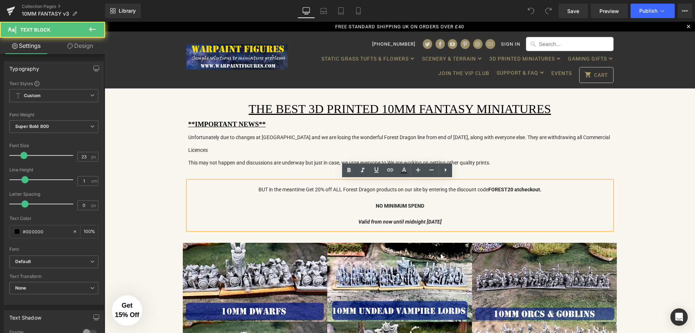
click at [255, 206] on p "NO MINIMUM SPEND" at bounding box center [399, 205] width 423 height 16
click at [316, 183] on p "BUT in the meantime Get 20% off ALL Forest Dragon products on our site by enter…" at bounding box center [399, 189] width 423 height 16
click at [413, 197] on p "NO MINIMUM SPEND" at bounding box center [399, 205] width 423 height 16
click at [249, 136] on span "Unfortunately due to changes at Forest Dragon and we are losing the wonderful F…" at bounding box center [399, 143] width 422 height 18
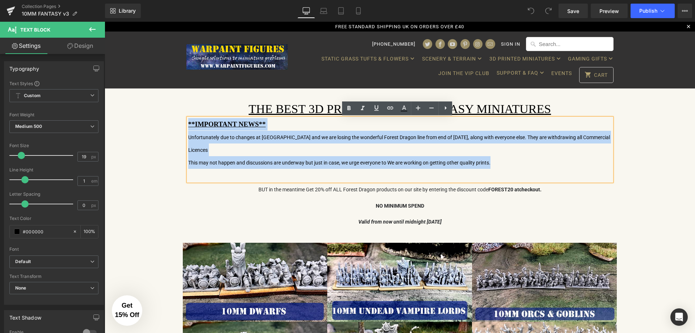
drag, startPoint x: 503, startPoint y: 162, endPoint x: 183, endPoint y: 129, distance: 321.2
click at [183, 129] on div "THE BEST 3D PRINTED 10MM FANTASY MINIATURES Heading **IMPORTANT NEWS** Unfortun…" at bounding box center [400, 165] width 434 height 130
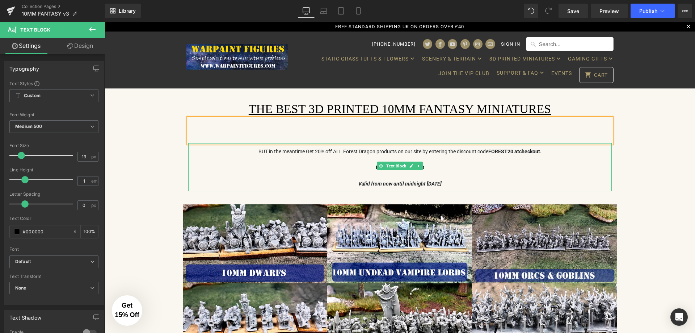
click at [434, 181] on span "Valid from now until midnight 31st JULY 2025" at bounding box center [399, 184] width 83 height 6
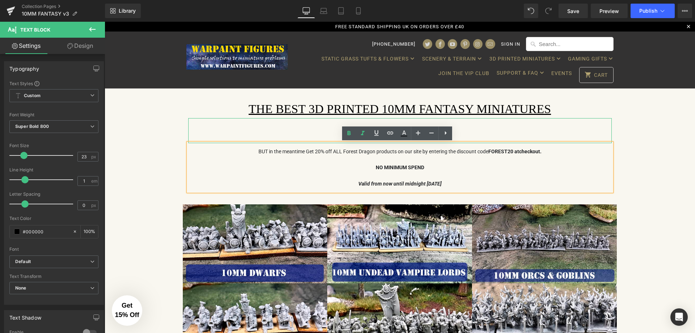
click at [296, 131] on p at bounding box center [399, 137] width 423 height 12
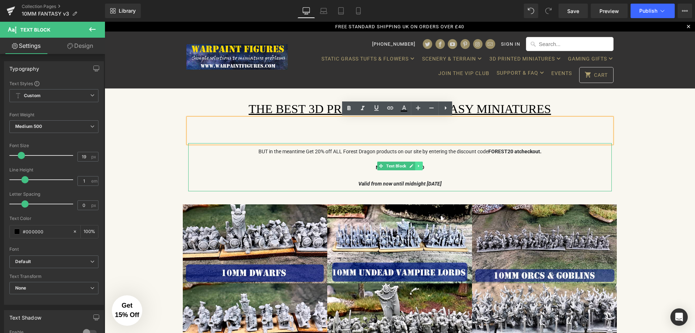
click at [417, 166] on icon at bounding box center [419, 166] width 4 height 4
click at [420, 166] on icon at bounding box center [422, 166] width 4 height 4
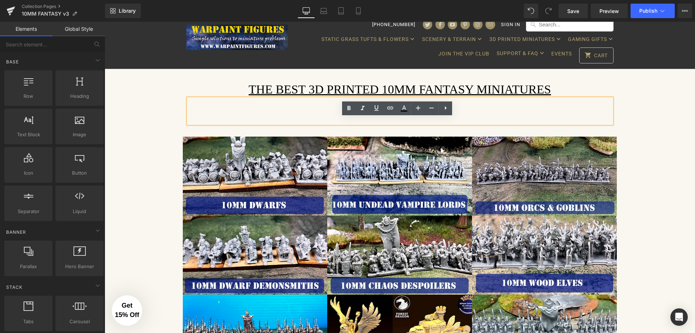
scroll to position [36, 0]
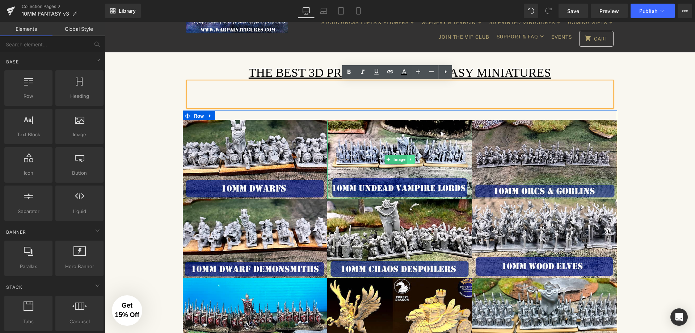
click at [408, 157] on link at bounding box center [411, 159] width 8 height 9
click at [413, 160] on icon at bounding box center [415, 159] width 4 height 4
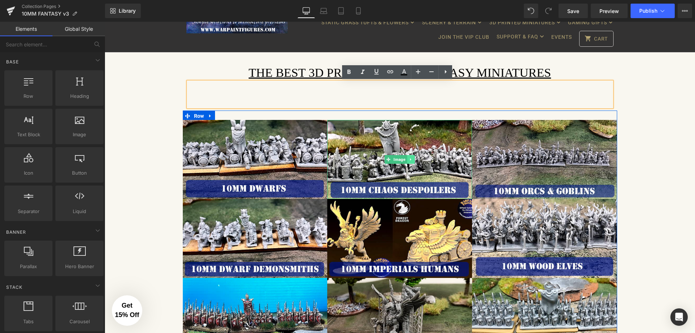
click at [407, 158] on link at bounding box center [411, 159] width 8 height 9
click at [413, 158] on icon at bounding box center [415, 159] width 4 height 4
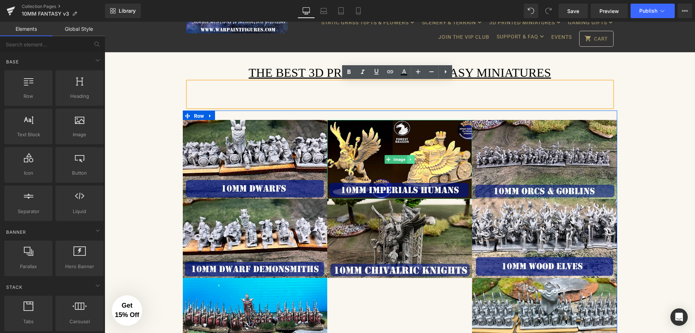
click at [409, 161] on link at bounding box center [411, 159] width 8 height 9
click at [413, 160] on icon at bounding box center [415, 159] width 4 height 4
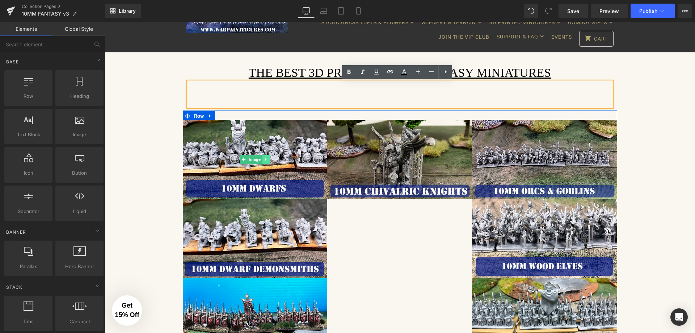
click at [264, 160] on icon at bounding box center [266, 159] width 4 height 4
click at [268, 160] on icon at bounding box center [270, 159] width 4 height 4
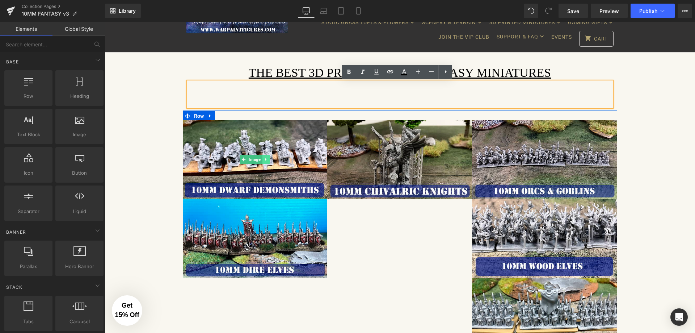
click at [264, 160] on icon at bounding box center [266, 159] width 4 height 4
click at [268, 160] on icon at bounding box center [270, 159] width 4 height 4
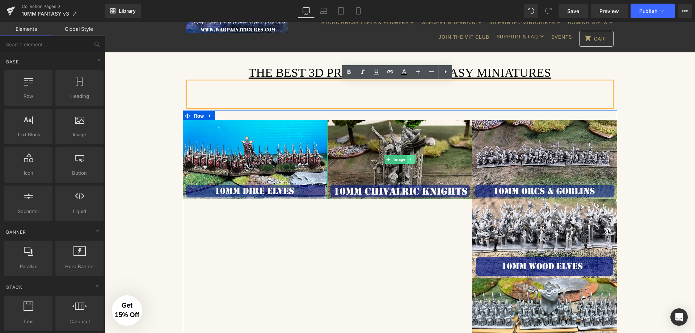
click at [410, 160] on icon at bounding box center [411, 159] width 4 height 4
click at [413, 160] on icon at bounding box center [415, 159] width 4 height 4
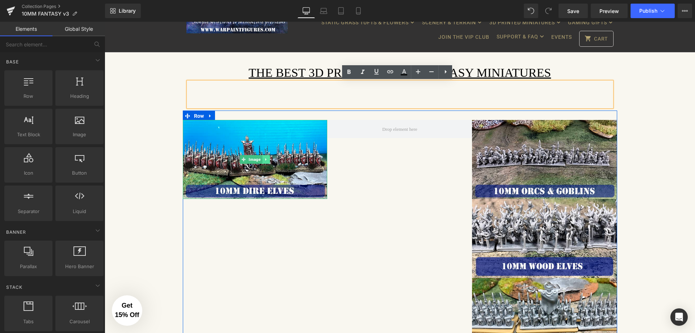
click at [265, 160] on icon at bounding box center [265, 159] width 1 height 3
click at [268, 159] on icon at bounding box center [270, 159] width 4 height 4
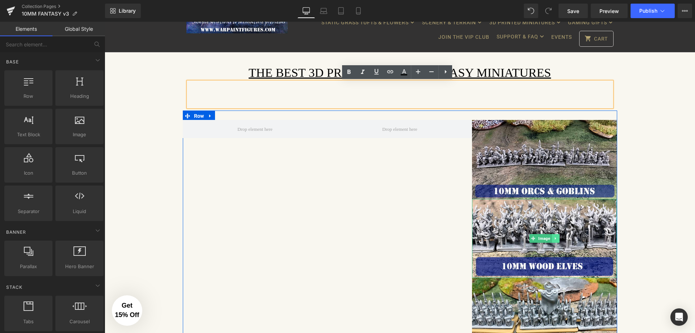
click at [555, 237] on icon at bounding box center [555, 238] width 1 height 3
click at [557, 238] on icon at bounding box center [559, 238] width 4 height 4
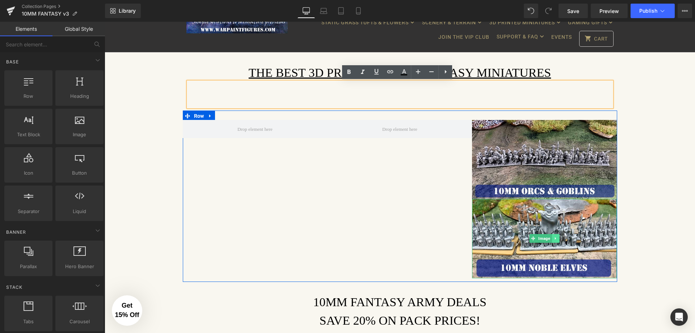
click at [555, 237] on link at bounding box center [556, 238] width 8 height 9
click at [557, 239] on icon at bounding box center [559, 238] width 4 height 4
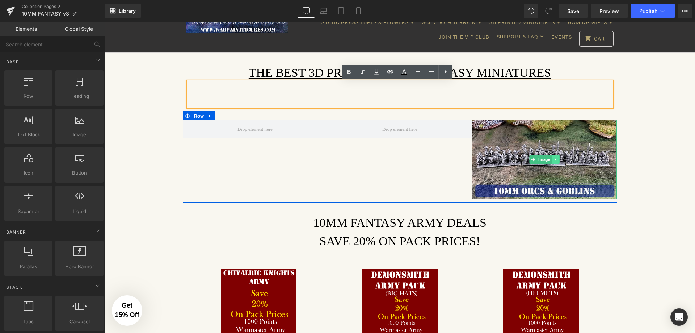
click at [554, 162] on link at bounding box center [556, 159] width 8 height 9
click at [557, 160] on icon at bounding box center [559, 159] width 4 height 4
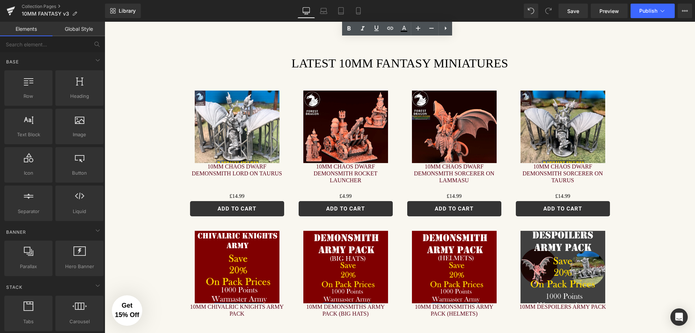
scroll to position [615, 0]
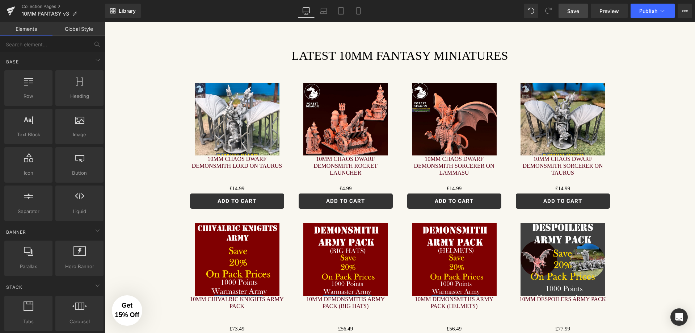
drag, startPoint x: 571, startPoint y: 16, endPoint x: 526, endPoint y: 200, distance: 190.0
click at [571, 16] on link "Save" at bounding box center [572, 11] width 29 height 14
